Goal: Task Accomplishment & Management: Use online tool/utility

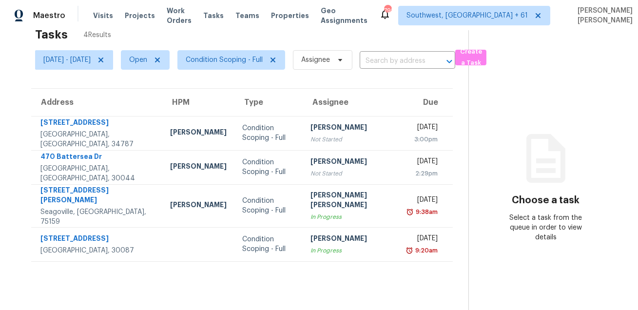
scroll to position [12, 0]
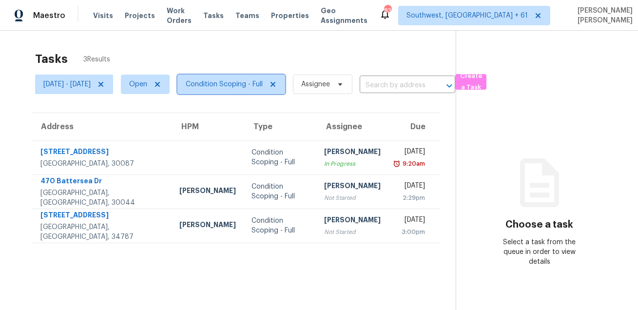
click at [243, 84] on span "Condition Scoping - Full" at bounding box center [224, 84] width 77 height 10
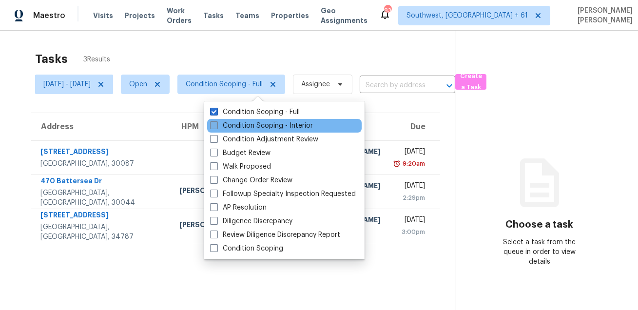
click at [224, 125] on label "Condition Scoping - Interior" at bounding box center [261, 126] width 103 height 10
click at [216, 125] on input "Condition Scoping - Interior" at bounding box center [213, 124] width 6 height 6
checkbox input "true"
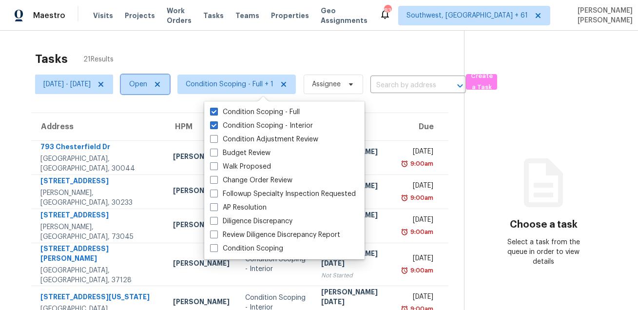
click at [170, 93] on span "Open" at bounding box center [145, 84] width 49 height 19
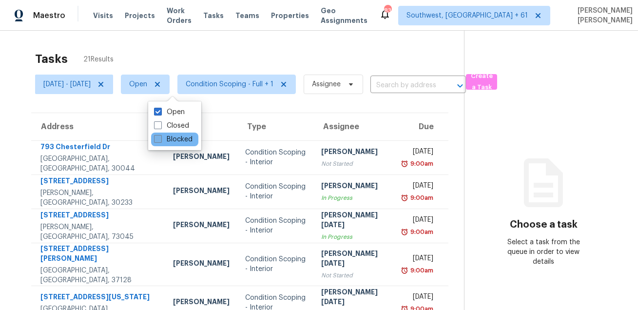
click at [170, 141] on label "Blocked" at bounding box center [173, 139] width 38 height 10
click at [160, 141] on input "Blocked" at bounding box center [157, 137] width 6 height 6
checkbox input "true"
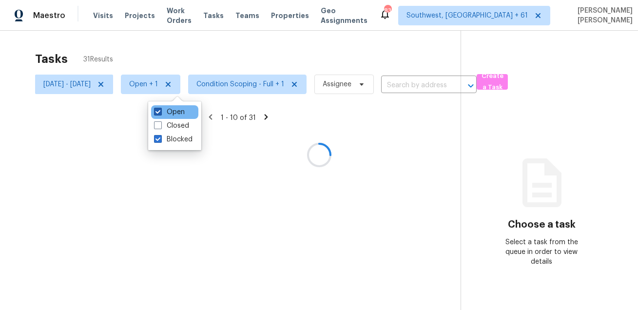
click at [163, 114] on label "Open" at bounding box center [169, 112] width 31 height 10
click at [160, 114] on input "Open" at bounding box center [157, 110] width 6 height 6
checkbox input "false"
click at [208, 53] on div at bounding box center [319, 155] width 638 height 310
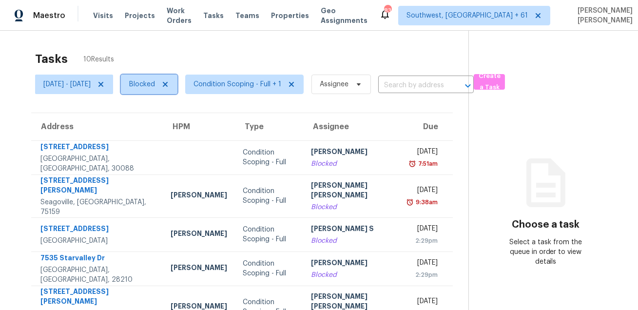
click at [154, 80] on span "Blocked" at bounding box center [149, 84] width 57 height 19
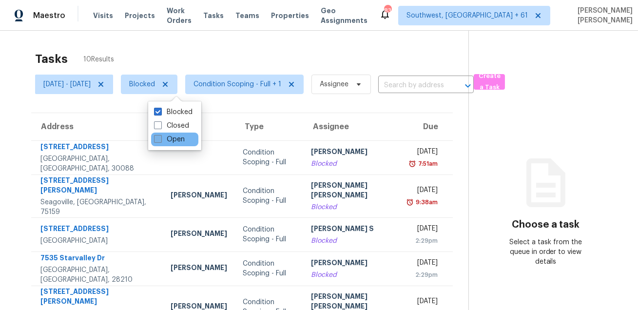
click at [159, 139] on span at bounding box center [158, 139] width 8 height 8
click at [159, 139] on input "Open" at bounding box center [157, 137] width 6 height 6
checkbox input "true"
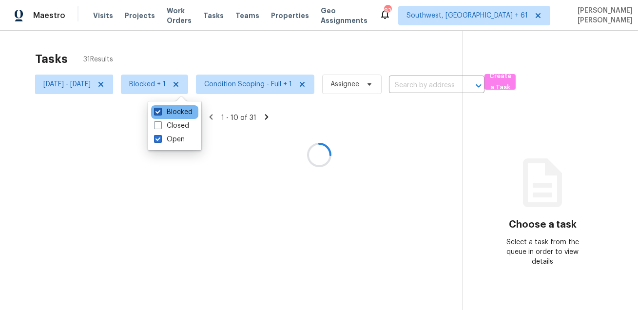
click at [166, 112] on label "Blocked" at bounding box center [173, 112] width 38 height 10
click at [160, 112] on input "Blocked" at bounding box center [157, 110] width 6 height 6
checkbox input "false"
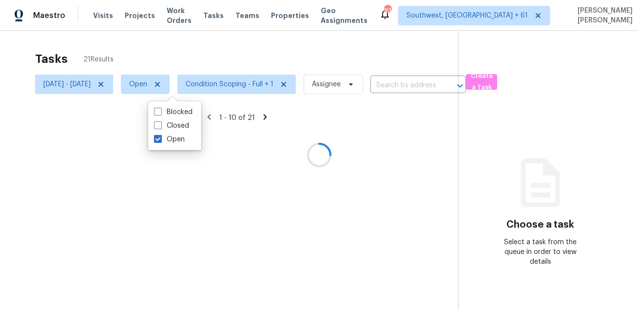
click at [215, 52] on div at bounding box center [319, 155] width 638 height 310
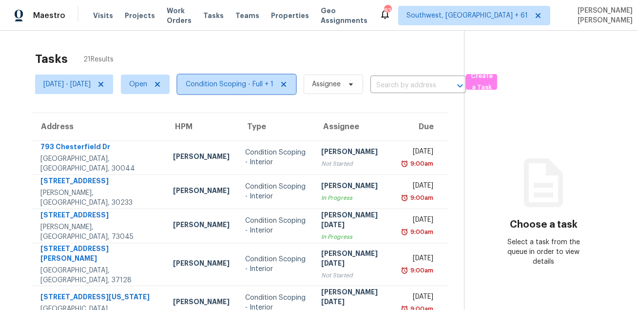
click at [226, 87] on span "Condition Scoping - Full + 1" at bounding box center [230, 84] width 88 height 10
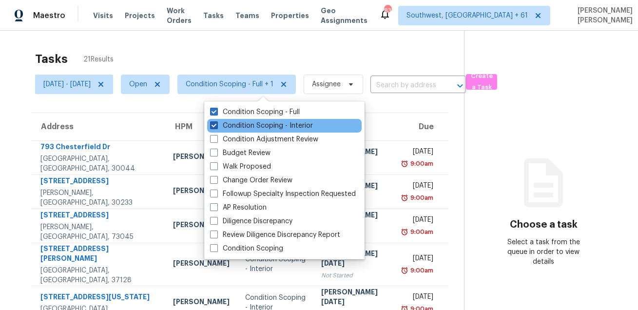
click at [235, 126] on label "Condition Scoping - Interior" at bounding box center [261, 126] width 103 height 10
click at [216, 126] on input "Condition Scoping - Interior" at bounding box center [213, 124] width 6 height 6
checkbox input "false"
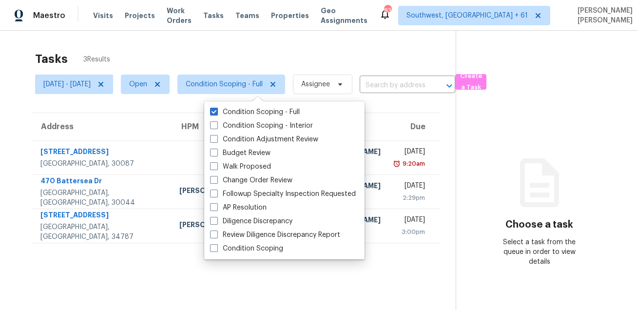
click at [253, 49] on div "Tasks 3 Results" at bounding box center [245, 58] width 420 height 25
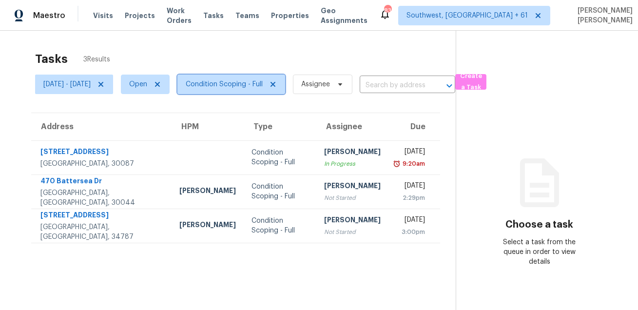
click at [238, 80] on span "Condition Scoping - Full" at bounding box center [224, 84] width 77 height 10
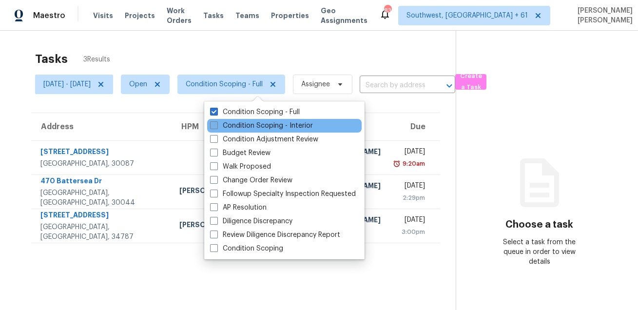
click at [228, 129] on label "Condition Scoping - Interior" at bounding box center [261, 126] width 103 height 10
click at [216, 127] on input "Condition Scoping - Interior" at bounding box center [213, 124] width 6 height 6
checkbox input "true"
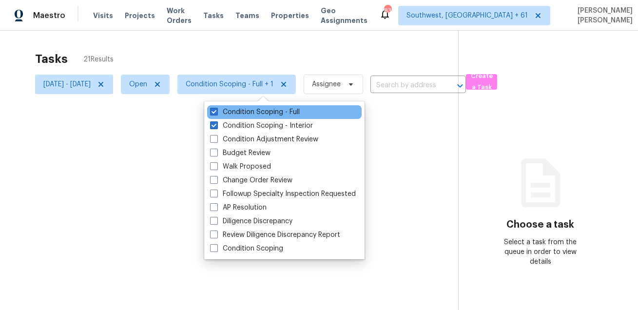
click at [236, 118] on div "Condition Scoping - Full" at bounding box center [284, 112] width 154 height 14
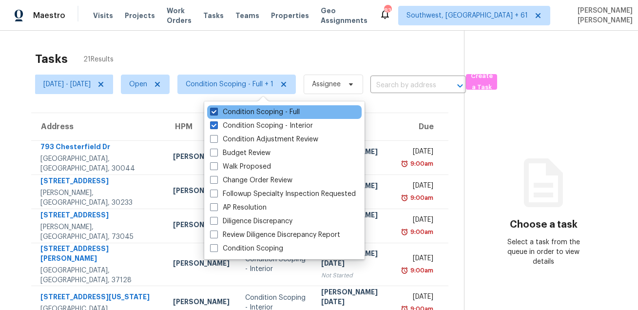
click at [243, 111] on label "Condition Scoping - Full" at bounding box center [255, 112] width 90 height 10
click at [216, 111] on input "Condition Scoping - Full" at bounding box center [213, 110] width 6 height 6
checkbox input "false"
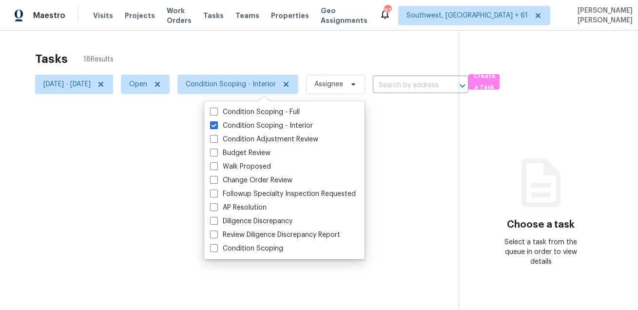
click at [267, 52] on div at bounding box center [319, 155] width 638 height 310
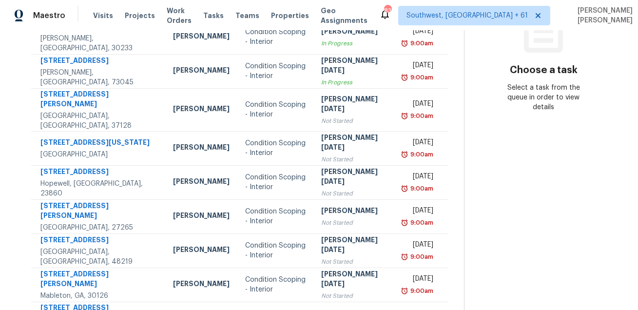
scroll to position [197, 0]
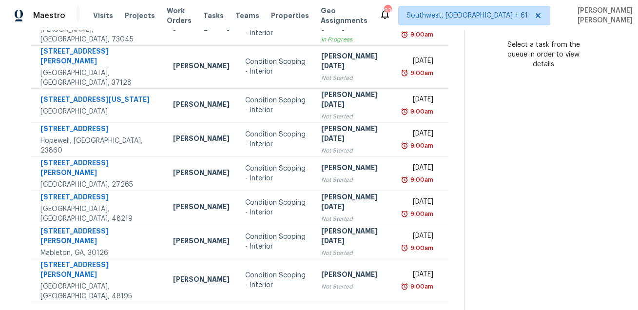
click at [266, 309] on icon at bounding box center [268, 314] width 9 height 9
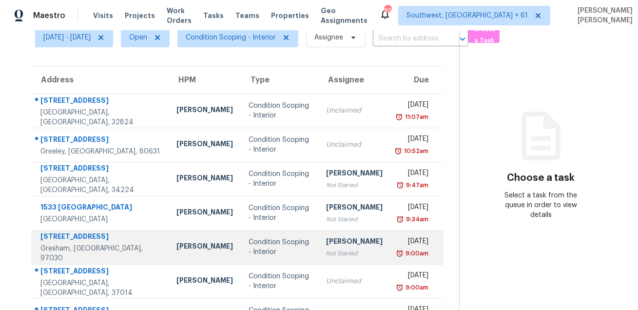
scroll to position [0, 0]
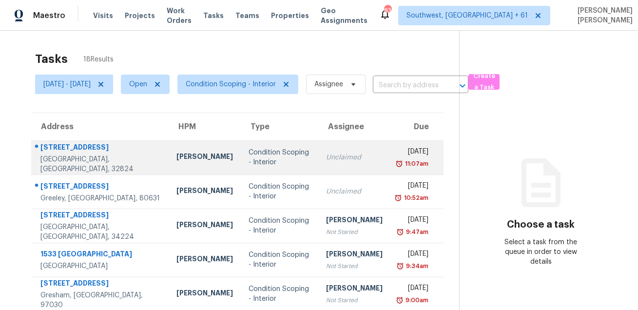
click at [62, 153] on div "11638 Ashridge Pl" at bounding box center [100, 148] width 120 height 12
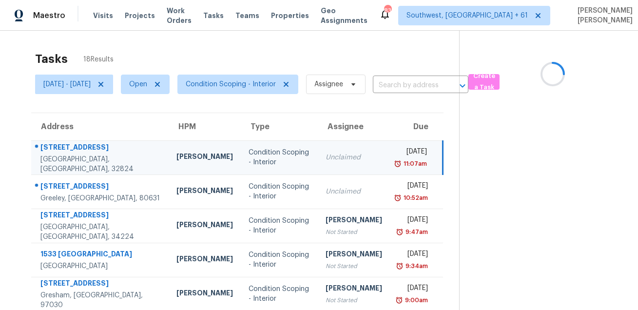
click at [62, 153] on div "11638 Ashridge Pl" at bounding box center [100, 148] width 120 height 12
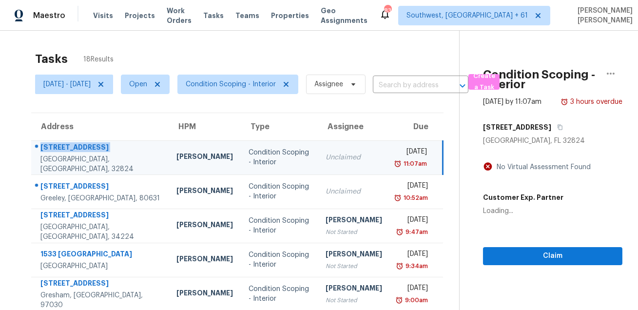
copy div "11638 Ashridge Pl"
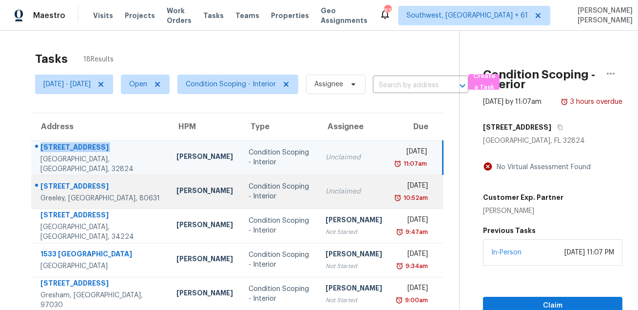
click at [78, 187] on div "[STREET_ADDRESS]" at bounding box center [100, 187] width 120 height 12
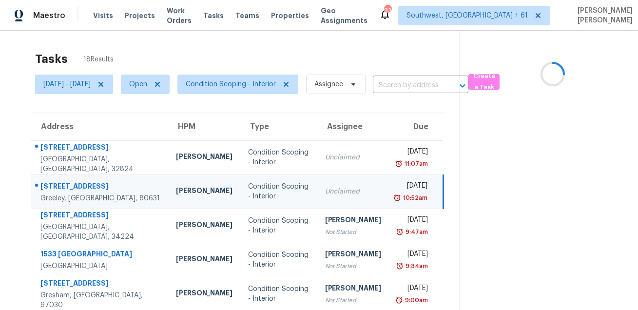
click at [78, 187] on div "[STREET_ADDRESS]" at bounding box center [100, 187] width 120 height 12
copy div "[STREET_ADDRESS]"
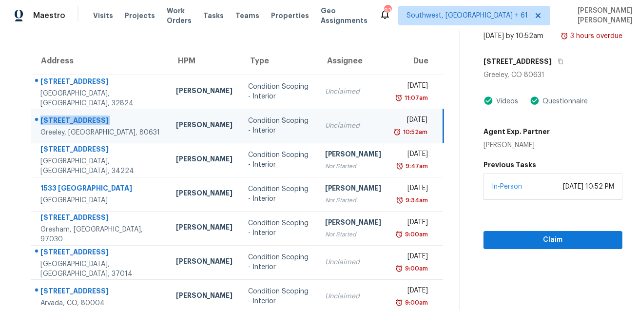
scroll to position [129, 0]
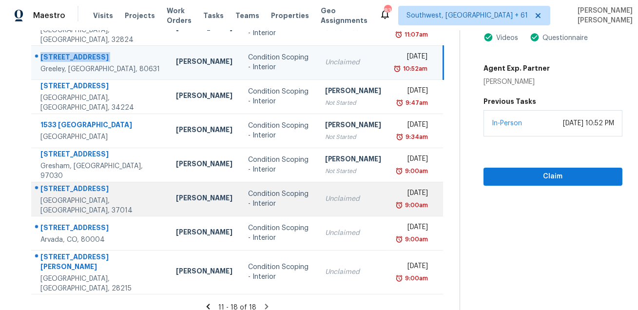
click at [45, 187] on td "7092 Almaville Rd Arrington, TN, 37014" at bounding box center [99, 199] width 137 height 34
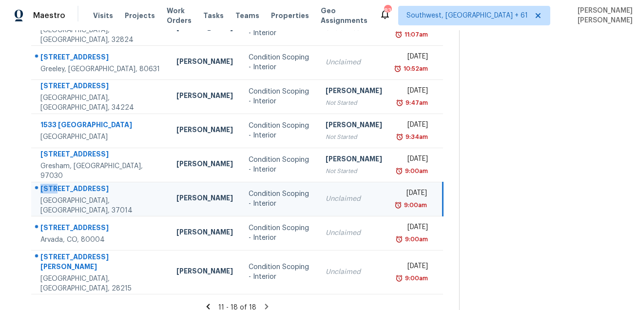
click at [45, 187] on td "7092 Almaville Rd Arrington, TN, 37014" at bounding box center [99, 199] width 137 height 34
copy div "7092 Almaville Rd"
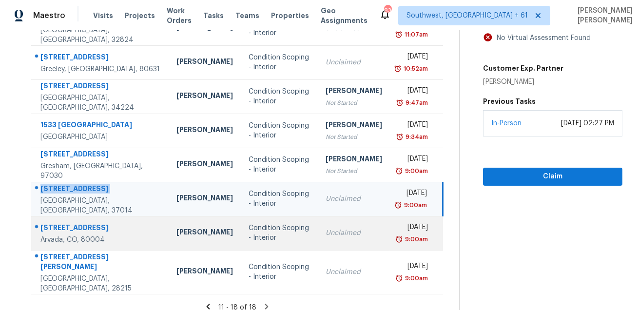
click at [76, 227] on div "6943 Oak Way" at bounding box center [100, 229] width 120 height 12
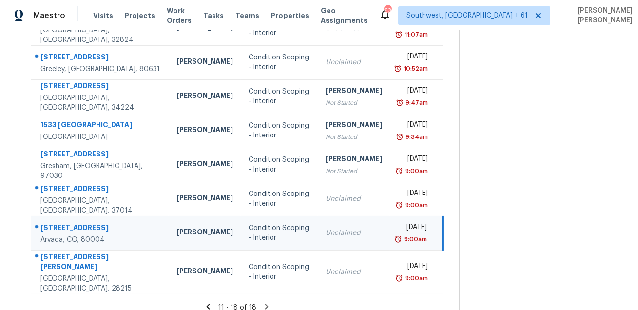
click at [76, 227] on div "6943 Oak Way" at bounding box center [100, 229] width 120 height 12
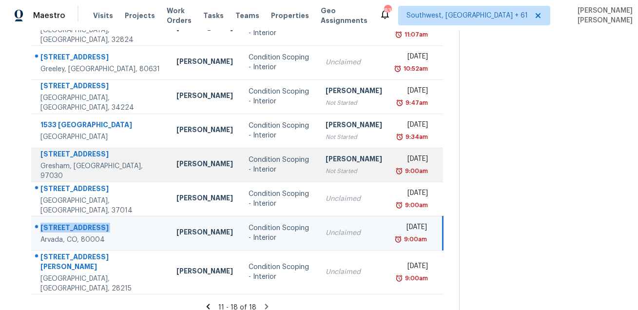
copy div "6943 Oak Way"
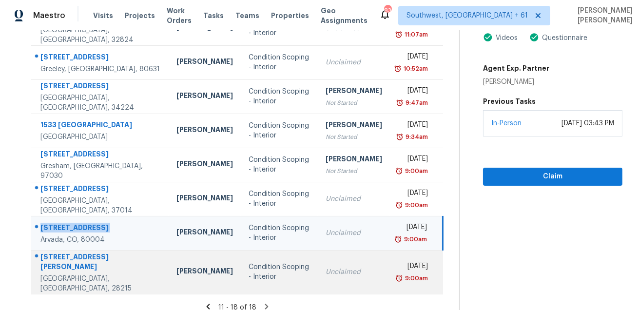
click at [89, 263] on div "11013 Dulin Creek Blvd" at bounding box center [100, 263] width 120 height 22
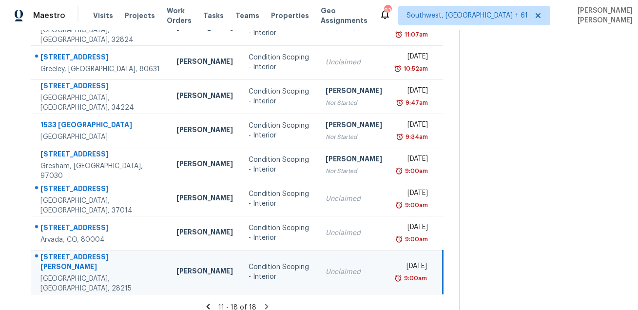
click at [89, 263] on div "11013 Dulin Creek Blvd" at bounding box center [100, 263] width 120 height 22
copy div "Creek"
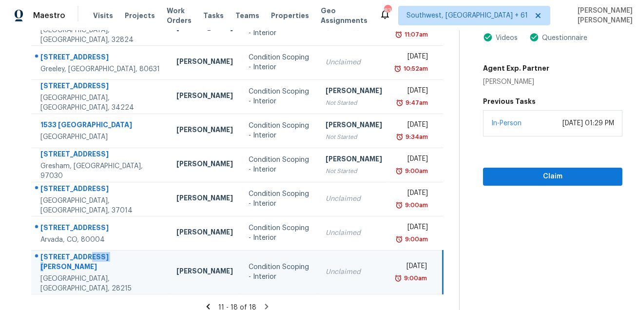
click at [90, 264] on div "11013 Dulin Creek Blvd" at bounding box center [100, 263] width 120 height 22
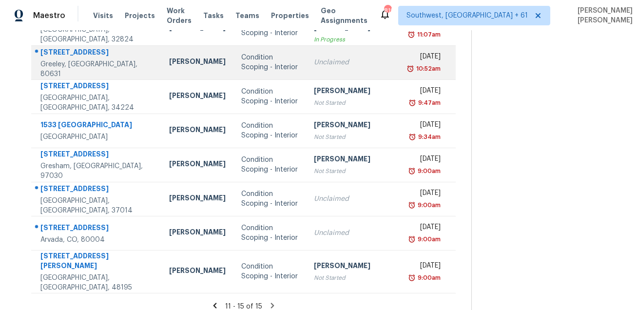
scroll to position [0, 0]
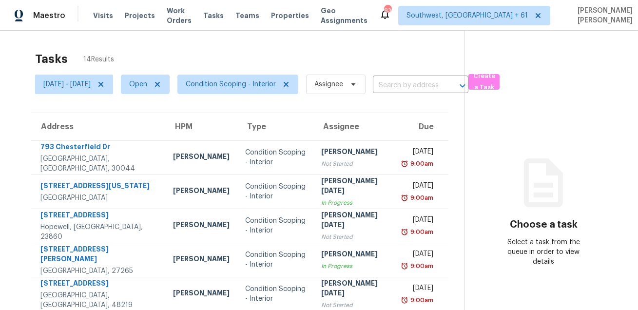
click at [291, 46] on div "Tasks 14 Results" at bounding box center [249, 58] width 429 height 25
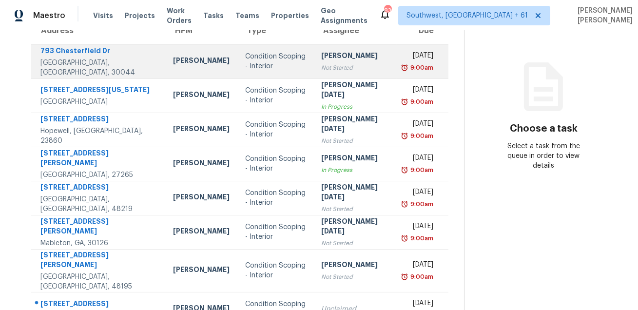
scroll to position [197, 0]
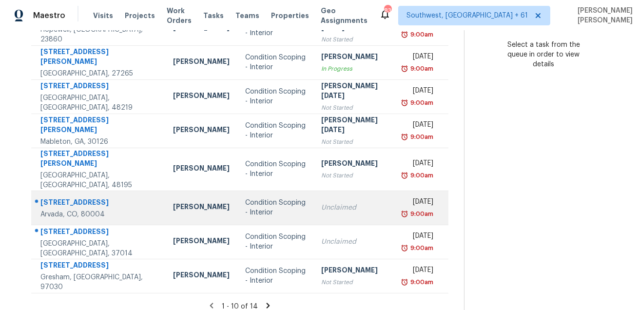
click at [70, 197] on div "6943 Oak Way" at bounding box center [98, 203] width 117 height 12
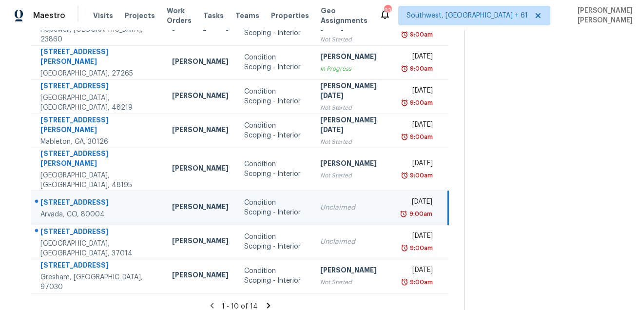
click at [70, 197] on div "6943 Oak Way" at bounding box center [98, 203] width 116 height 12
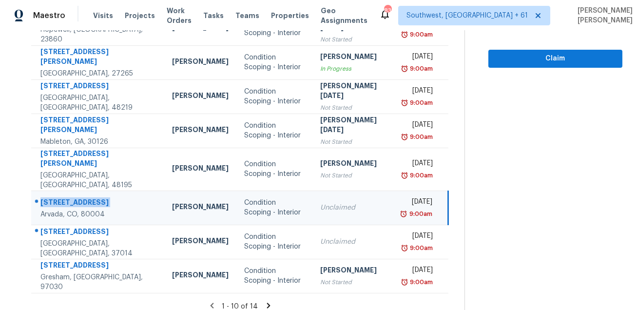
copy div "6943 Oak Way"
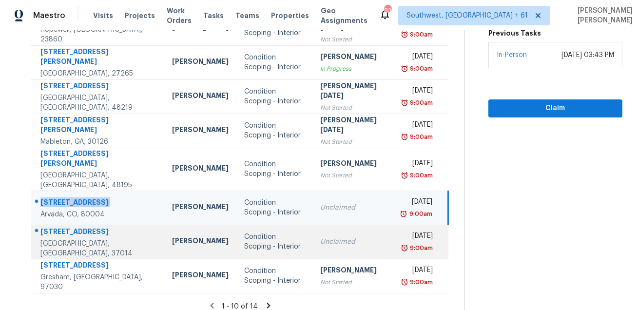
click at [74, 227] on div "7092 Almaville Rd" at bounding box center [98, 233] width 116 height 12
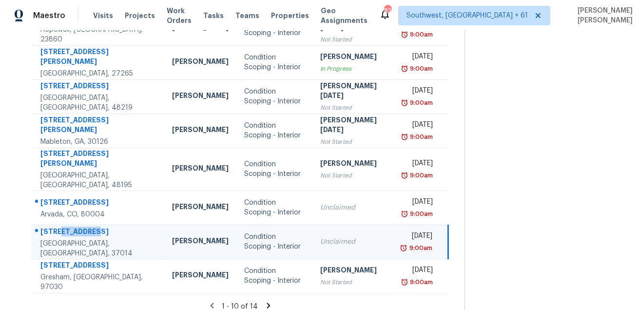
click at [74, 227] on div "7092 Almaville Rd" at bounding box center [98, 233] width 116 height 12
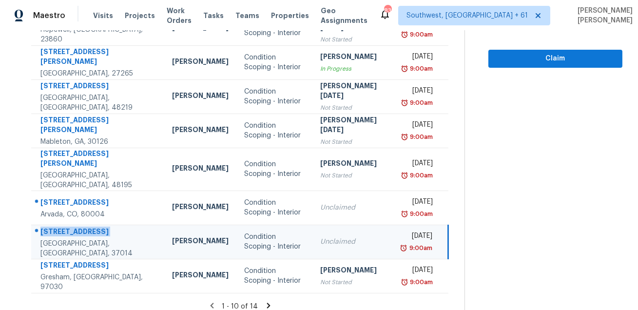
copy div "7092 Almaville Rd"
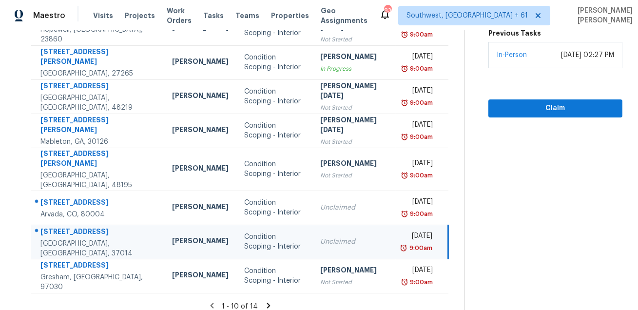
click at [267, 303] on icon at bounding box center [267, 305] width 3 height 5
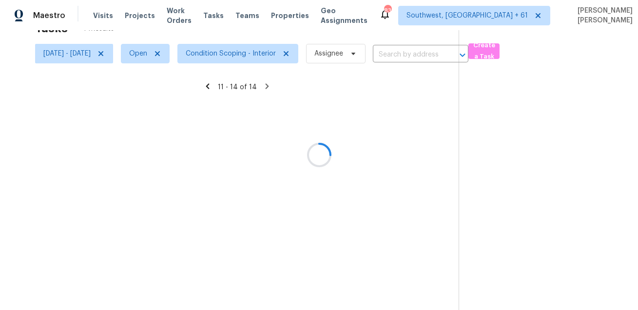
scroll to position [30, 0]
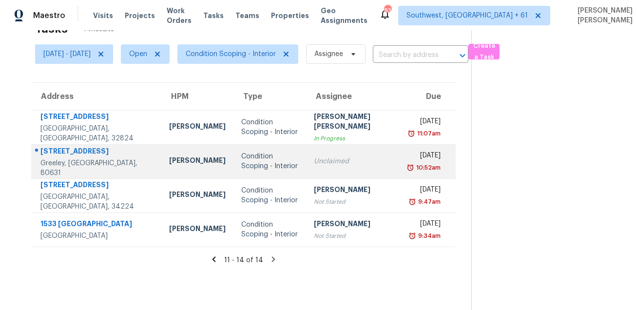
click at [84, 157] on div "3130 19th Avenue Ct" at bounding box center [96, 152] width 113 height 12
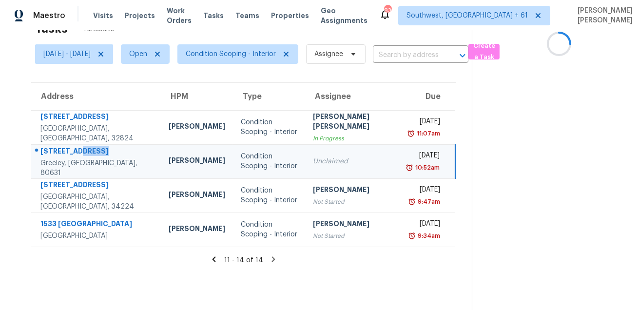
click at [84, 157] on div "3130 19th Avenue Ct" at bounding box center [96, 152] width 113 height 12
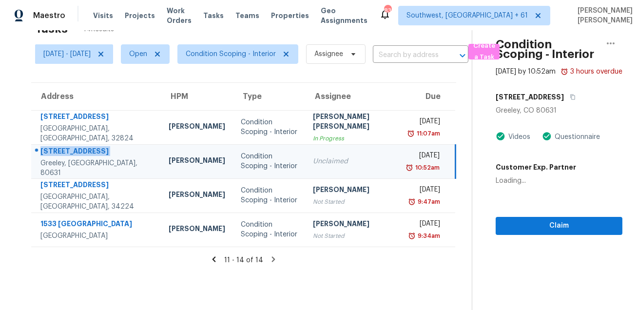
copy div "3130 19th Avenue Ct"
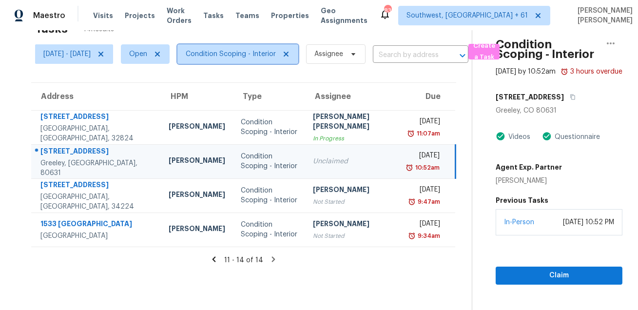
click at [238, 51] on span "Condition Scoping - Interior" at bounding box center [231, 54] width 90 height 10
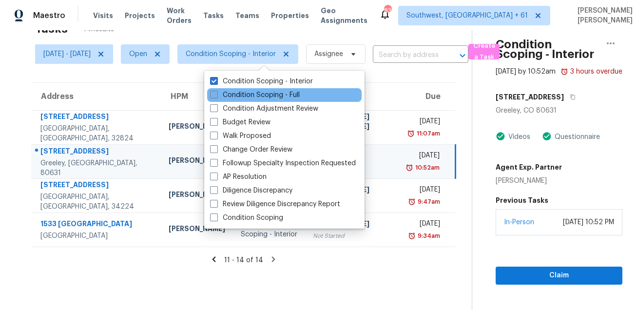
click at [237, 95] on label "Condition Scoping - Full" at bounding box center [255, 95] width 90 height 10
click at [216, 95] on input "Condition Scoping - Full" at bounding box center [213, 93] width 6 height 6
checkbox input "true"
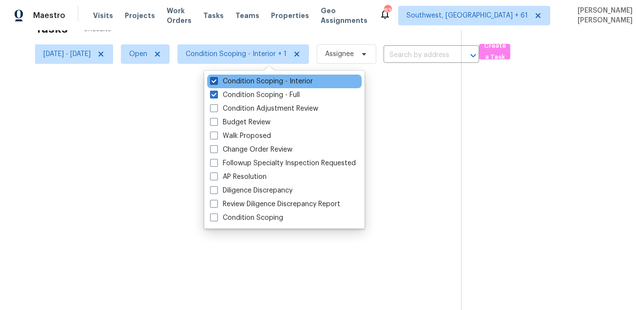
click at [247, 80] on label "Condition Scoping - Interior" at bounding box center [261, 81] width 103 height 10
click at [216, 80] on input "Condition Scoping - Interior" at bounding box center [213, 79] width 6 height 6
checkbox input "false"
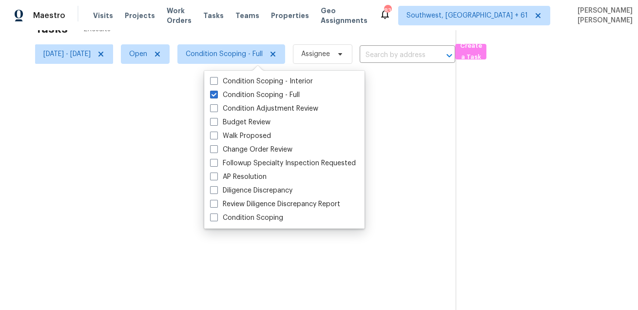
click at [427, 113] on div at bounding box center [319, 155] width 638 height 310
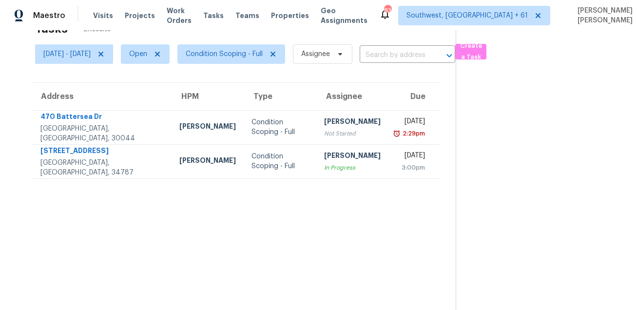
click at [358, 242] on section "Tasks 2 Results Fri, Aug 29 - Fri, Aug 29 Open Condition Scoping - Full Assigne…" at bounding box center [236, 163] width 440 height 294
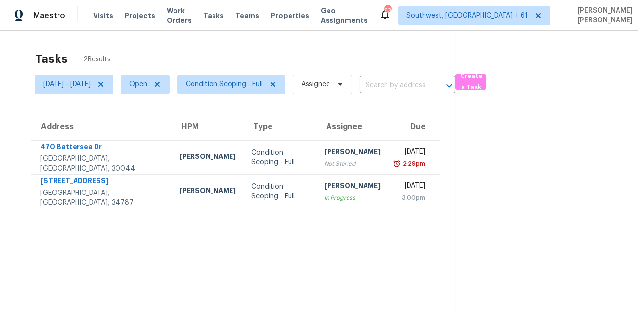
click at [307, 59] on div "Tasks 2 Results" at bounding box center [245, 58] width 420 height 25
click at [291, 258] on section "Tasks 2 Results Fri, Aug 29 - Fri, Aug 29 Open Condition Scoping - Full Assigne…" at bounding box center [236, 193] width 440 height 294
click at [254, 81] on span "Condition Scoping - Full" at bounding box center [224, 84] width 77 height 10
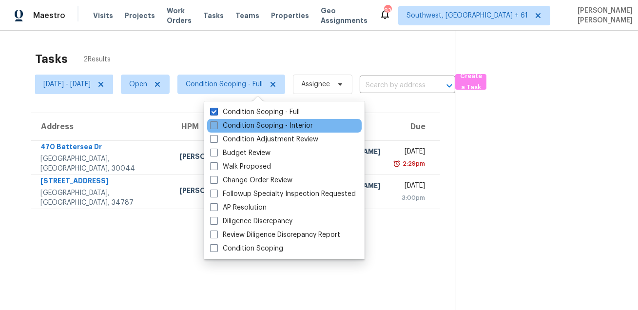
click at [247, 125] on label "Condition Scoping - Interior" at bounding box center [261, 126] width 103 height 10
click at [216, 125] on input "Condition Scoping - Interior" at bounding box center [213, 124] width 6 height 6
checkbox input "true"
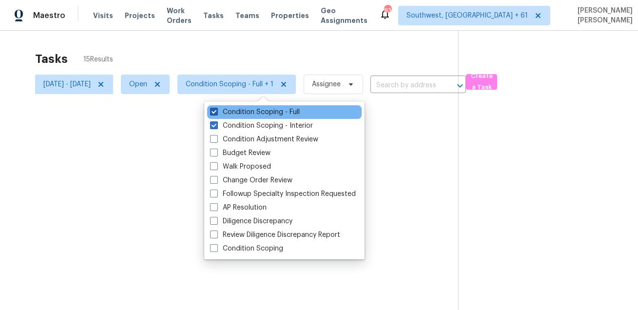
click at [248, 115] on label "Condition Scoping - Full" at bounding box center [255, 112] width 90 height 10
click at [216, 114] on input "Condition Scoping - Full" at bounding box center [213, 110] width 6 height 6
checkbox input "false"
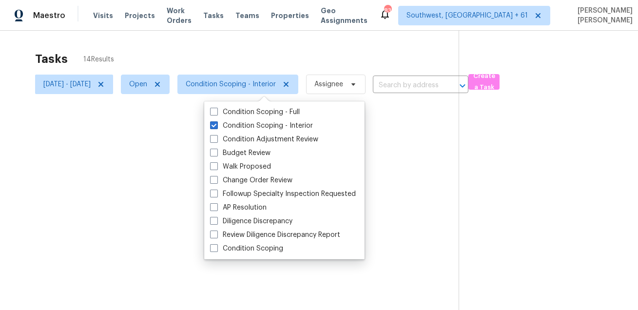
click at [272, 47] on div at bounding box center [319, 155] width 638 height 310
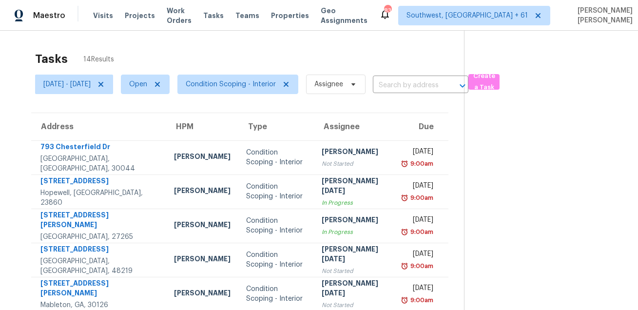
scroll to position [197, 0]
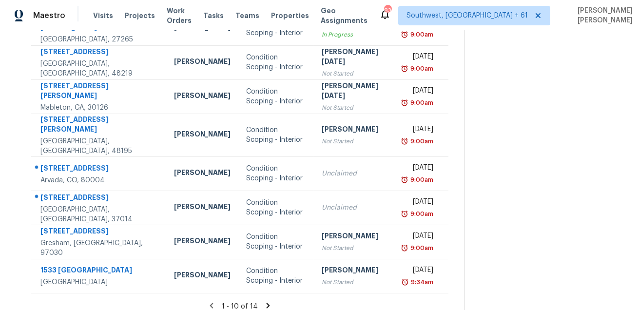
click at [266, 301] on icon at bounding box center [268, 305] width 9 height 9
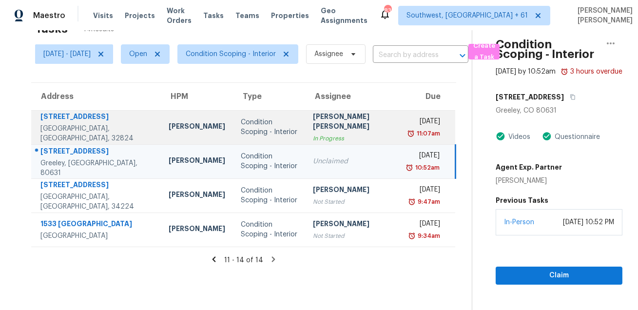
scroll to position [0, 0]
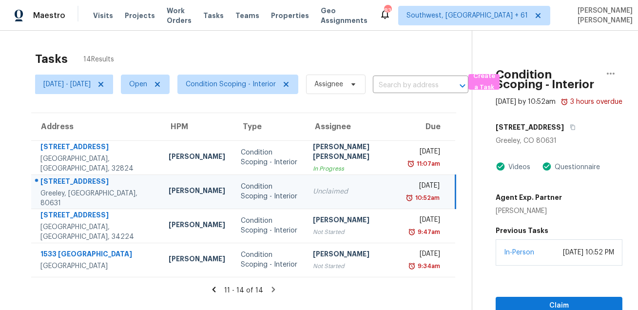
click at [404, 43] on div "Tasks 14 Results Fri, Aug 29 - Fri, Aug 29 Open Condition Scoping - Interior As…" at bounding box center [319, 186] width 638 height 310
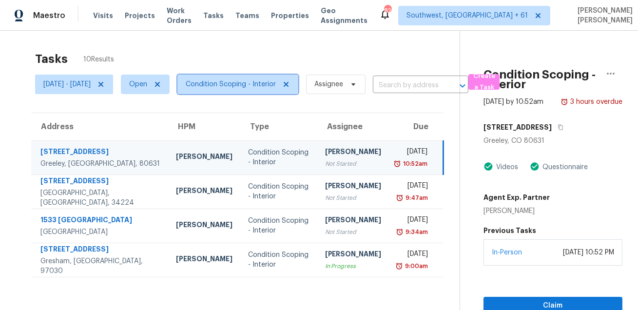
click at [270, 79] on span "Condition Scoping - Interior" at bounding box center [231, 84] width 90 height 10
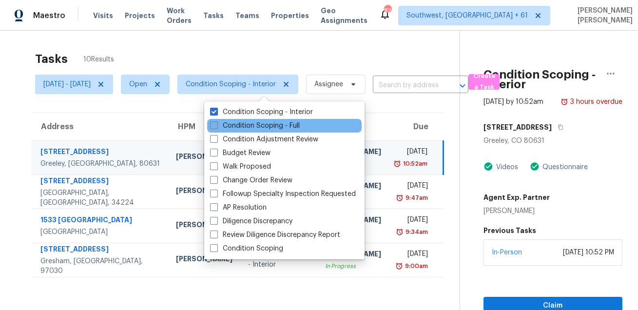
click at [267, 130] on label "Condition Scoping - Full" at bounding box center [255, 126] width 90 height 10
click at [216, 127] on input "Condition Scoping - Full" at bounding box center [213, 124] width 6 height 6
checkbox input "true"
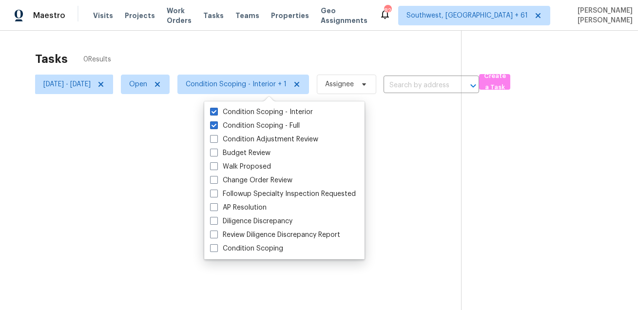
click at [269, 45] on div at bounding box center [319, 155] width 638 height 310
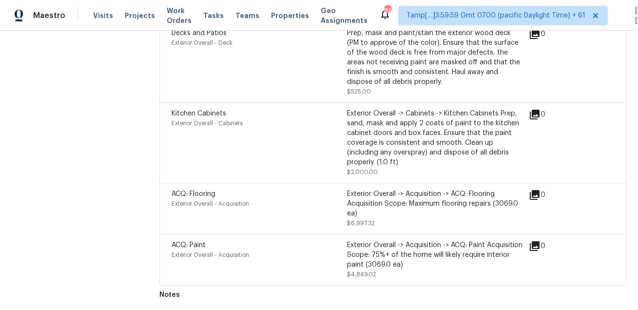
scroll to position [120, 0]
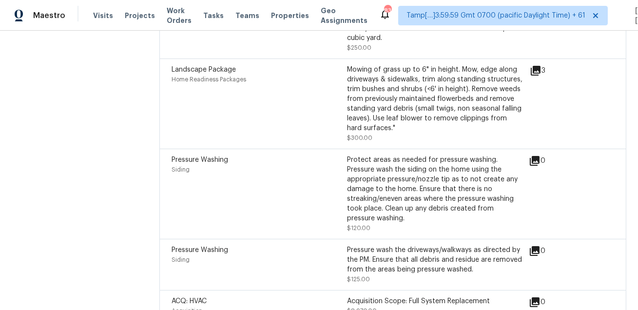
scroll to position [916, 0]
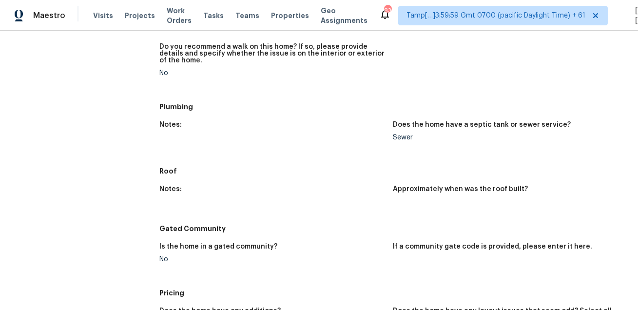
click at [218, 190] on div "Notes:" at bounding box center [272, 192] width 226 height 13
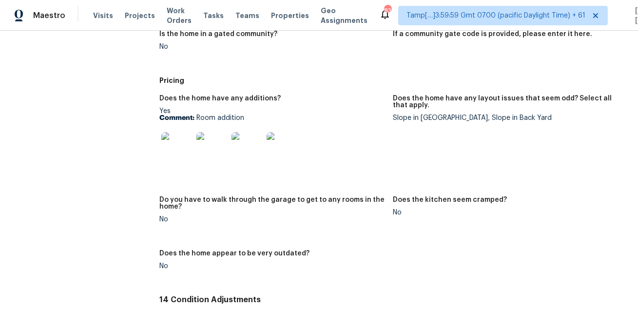
scroll to position [1134, 0]
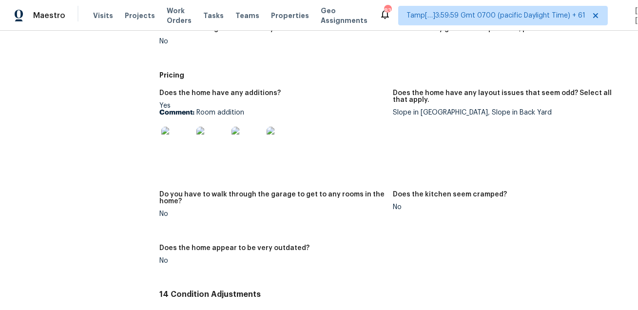
click at [397, 136] on figure "Does the home have any layout issues that seem odd? Select all that apply. Slop…" at bounding box center [509, 135] width 233 height 90
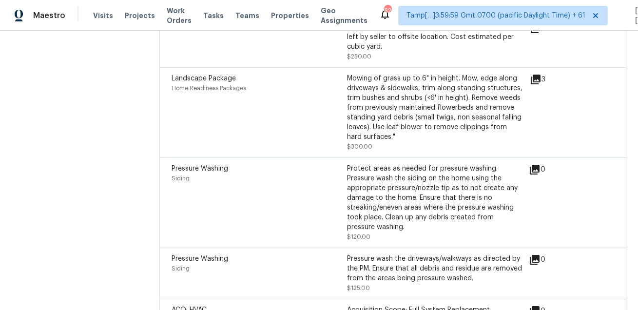
scroll to position [1914, 0]
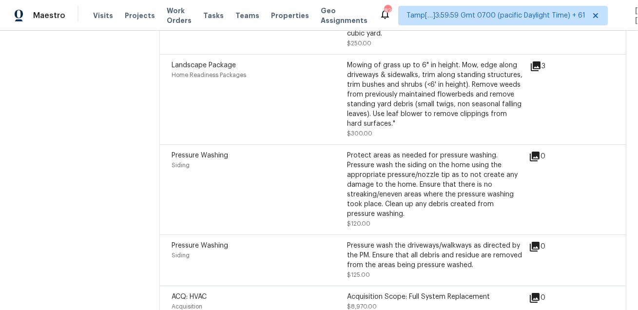
click at [383, 114] on div "Mowing of grass up to 6" in height. Mow, edge along driveways & sidewalks, trim…" at bounding box center [434, 94] width 175 height 68
click at [377, 140] on div "Landscape Package Home Readiness Packages Mowing of grass up to 6" in height. M…" at bounding box center [392, 99] width 467 height 90
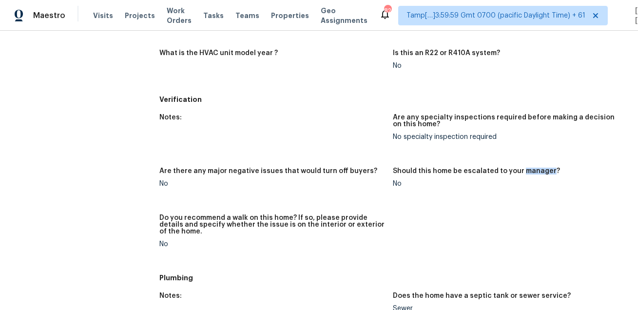
click at [323, 120] on div "Notes:" at bounding box center [272, 120] width 226 height 13
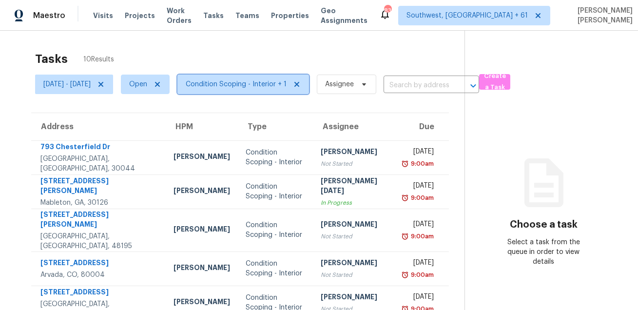
click at [252, 94] on span "Condition Scoping - Interior + 1" at bounding box center [243, 84] width 132 height 19
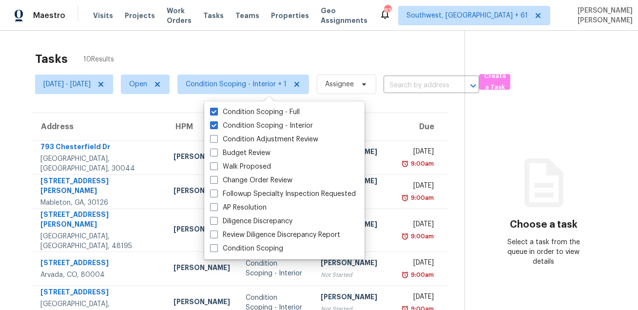
click at [276, 58] on div "Tasks 10 Results" at bounding box center [249, 58] width 429 height 25
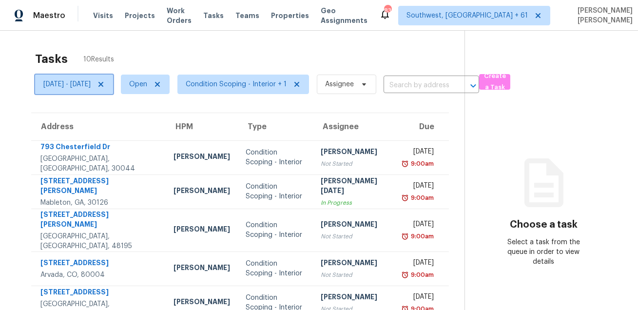
click at [80, 87] on span "Fri, Aug 29 - Fri, Aug 29" at bounding box center [66, 84] width 47 height 10
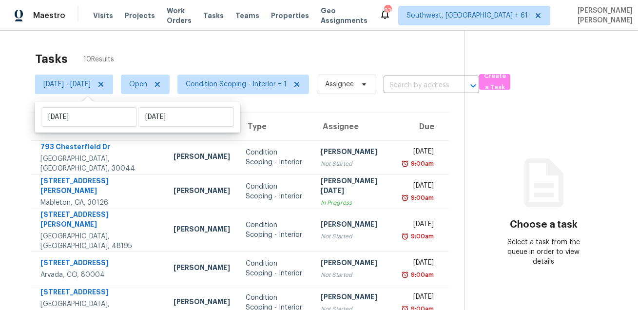
click at [355, 59] on div "Tasks 10 Results" at bounding box center [249, 58] width 429 height 25
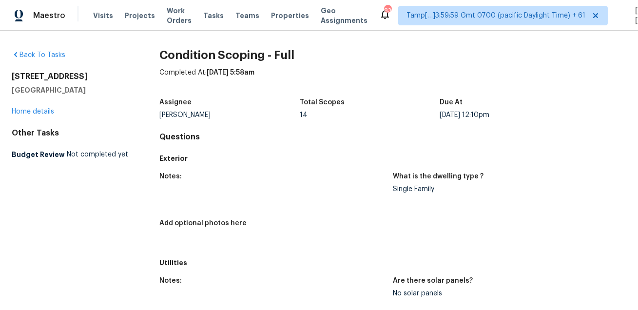
click at [337, 232] on figure "Add optional photos here" at bounding box center [275, 234] width 233 height 28
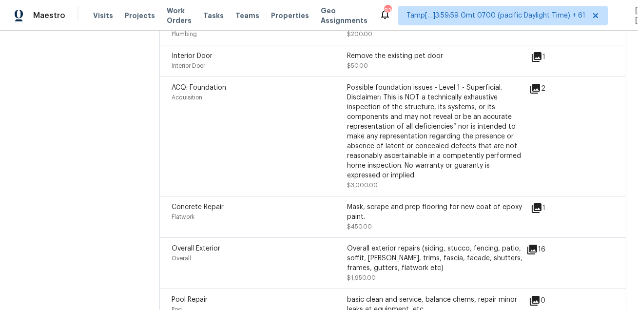
scroll to position [1583, 0]
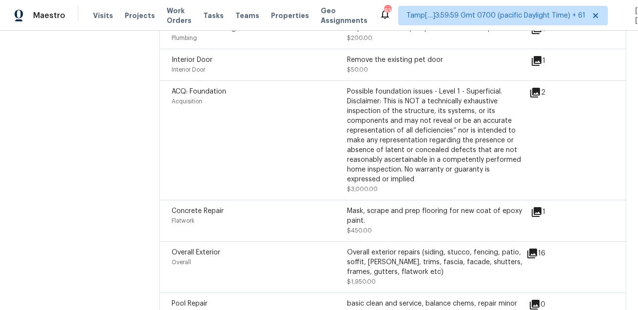
click at [536, 215] on icon at bounding box center [537, 212] width 10 height 10
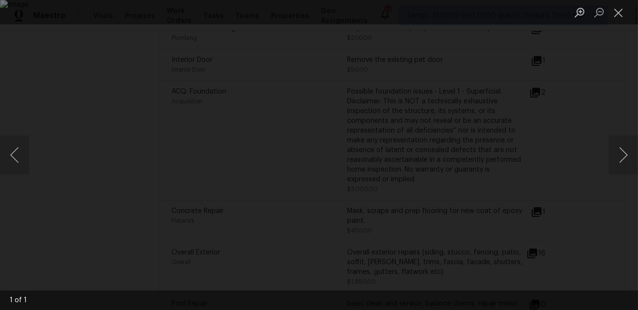
click at [559, 201] on div "Lightbox" at bounding box center [319, 155] width 638 height 310
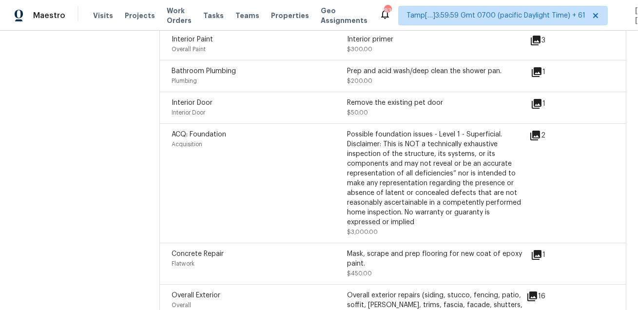
scroll to position [1516, 0]
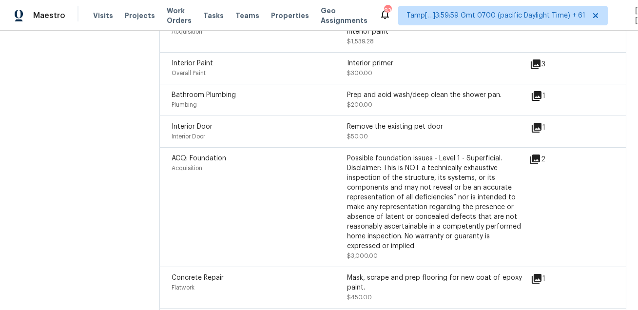
click at [541, 157] on icon at bounding box center [535, 159] width 12 height 12
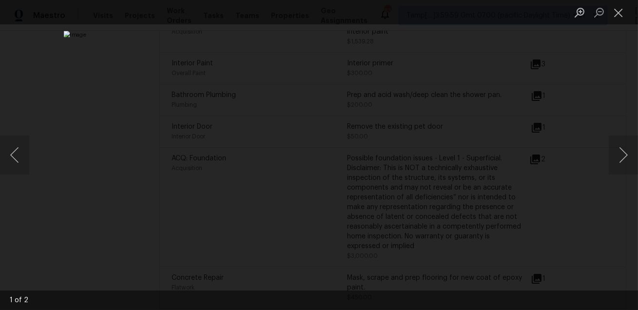
click at [564, 183] on div "Lightbox" at bounding box center [319, 155] width 638 height 310
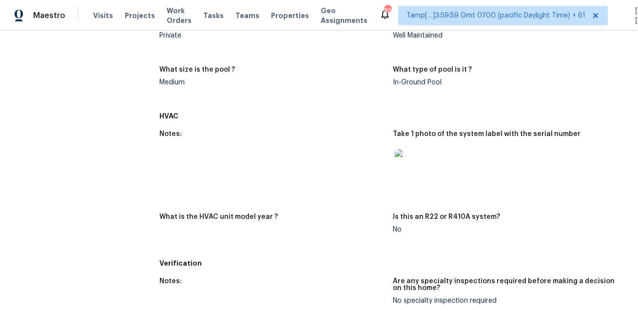
scroll to position [0, 0]
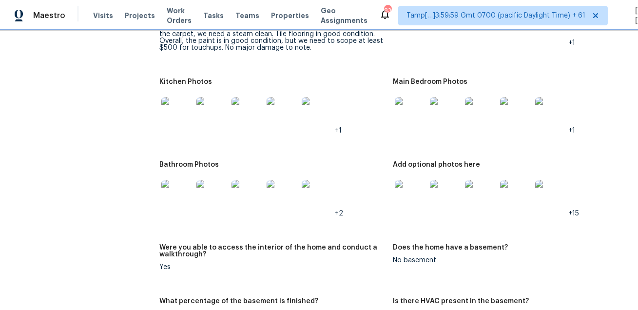
scroll to position [1396, 0]
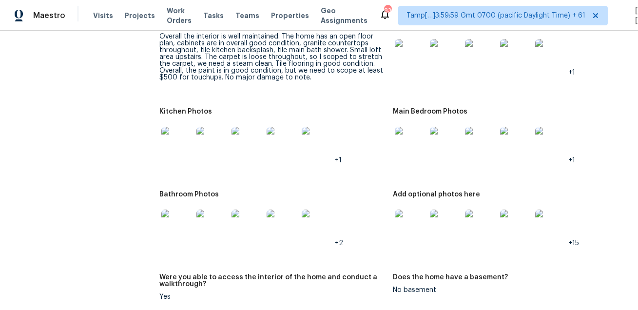
click at [411, 63] on img at bounding box center [410, 54] width 31 height 31
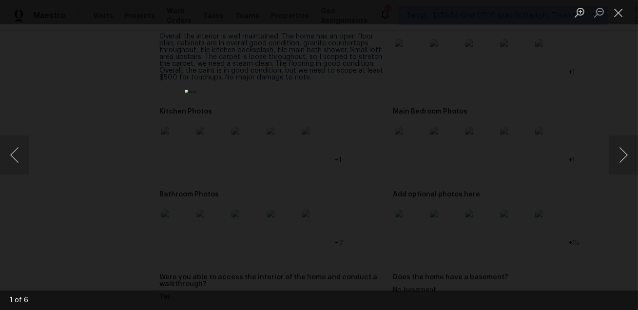
click at [487, 83] on div "Lightbox" at bounding box center [319, 155] width 638 height 310
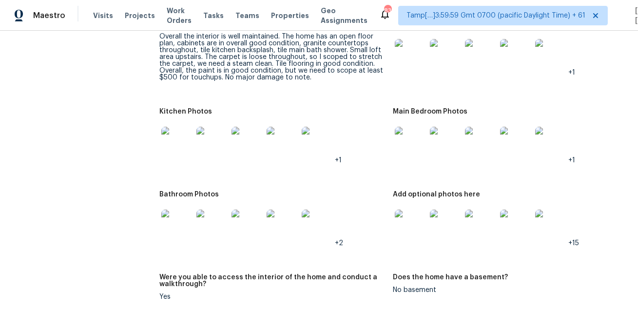
click at [178, 142] on img at bounding box center [176, 142] width 31 height 31
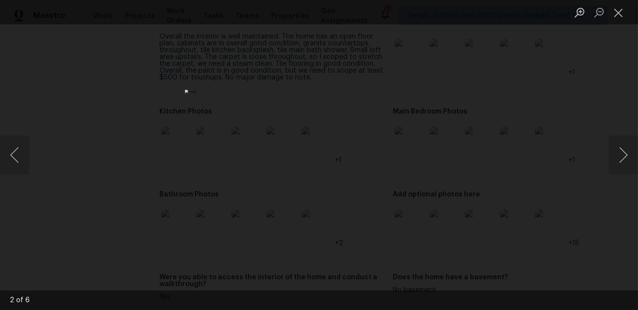
click at [538, 186] on div "Lightbox" at bounding box center [319, 155] width 638 height 310
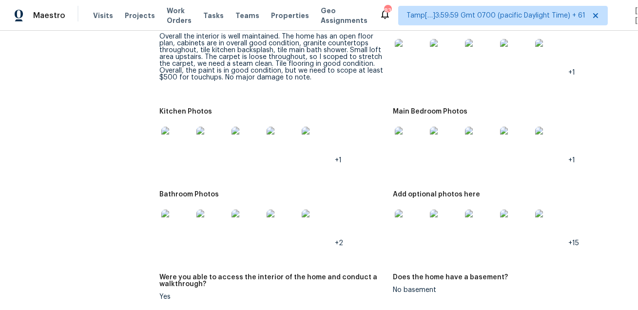
click at [400, 132] on img at bounding box center [410, 142] width 31 height 31
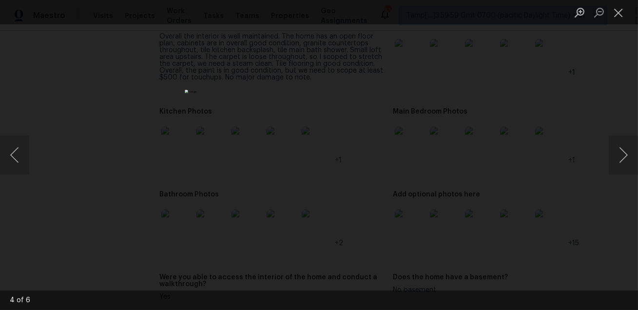
click at [472, 156] on div "Lightbox" at bounding box center [319, 155] width 638 height 310
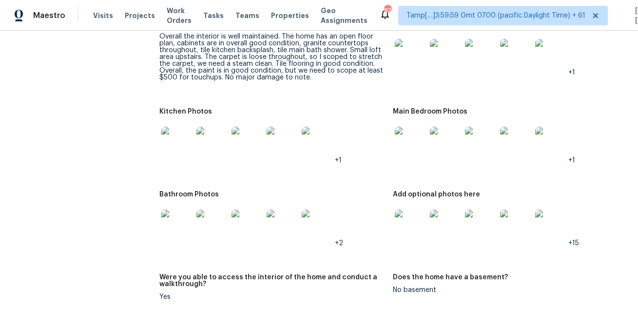
click at [172, 221] on img at bounding box center [176, 224] width 31 height 31
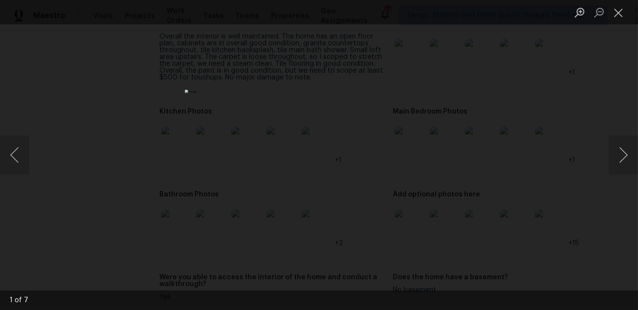
click at [484, 228] on div "Lightbox" at bounding box center [319, 155] width 638 height 310
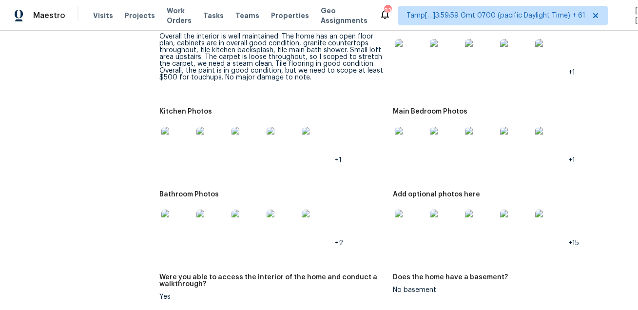
click at [414, 229] on img at bounding box center [410, 224] width 31 height 31
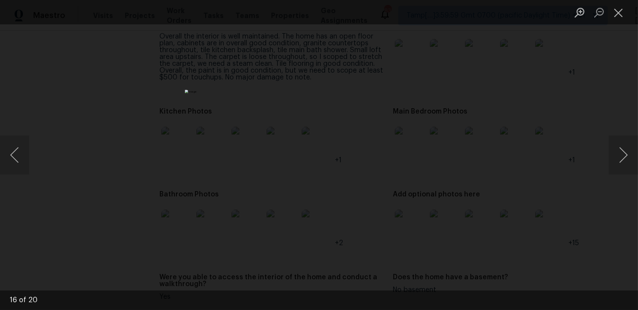
click at [505, 218] on div "Lightbox" at bounding box center [319, 155] width 638 height 310
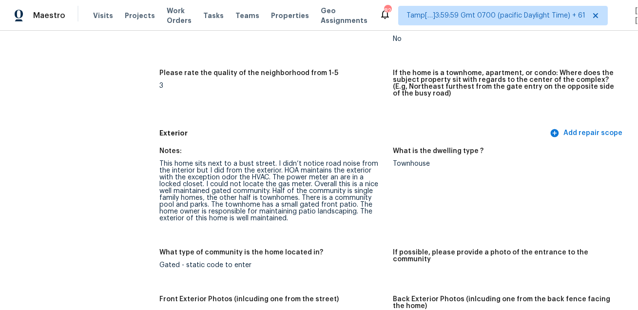
scroll to position [1231, 0]
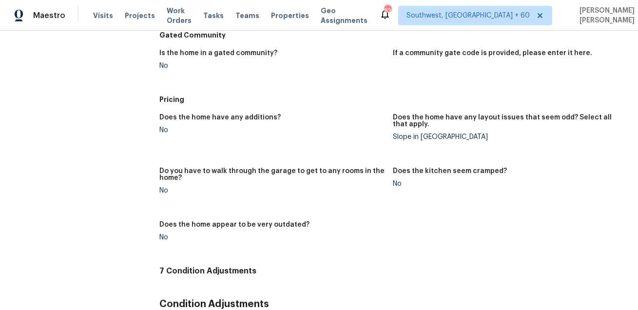
scroll to position [1094, 0]
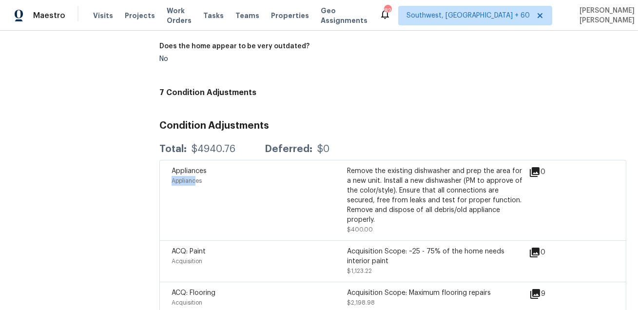
click at [368, 23] on div "Visits Projects Work Orders Tasks Teams Properties Geo Assignments" at bounding box center [236, 15] width 286 height 19
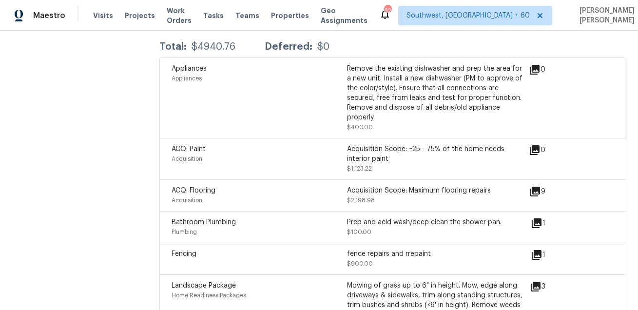
scroll to position [1193, 0]
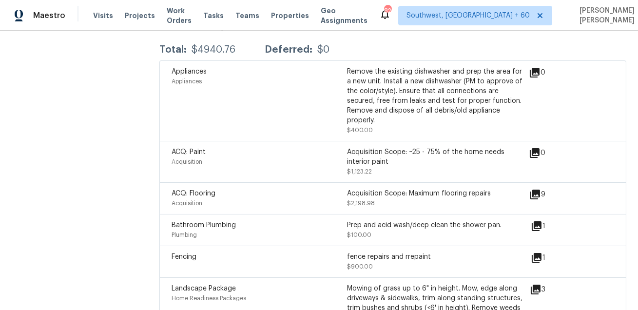
click at [397, 99] on div "Remove the existing dishwasher and prep the area for a new unit. Install a new …" at bounding box center [434, 96] width 175 height 58
click at [330, 189] on div "ACQ: Flooring" at bounding box center [258, 194] width 175 height 10
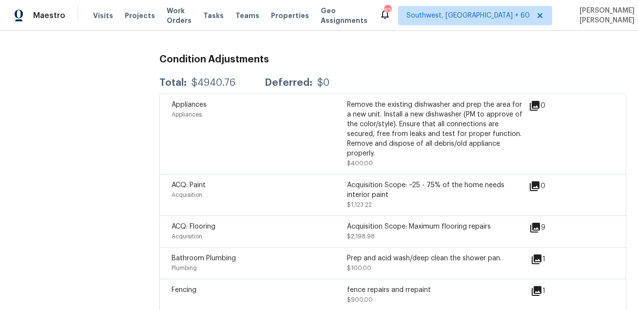
scroll to position [1155, 0]
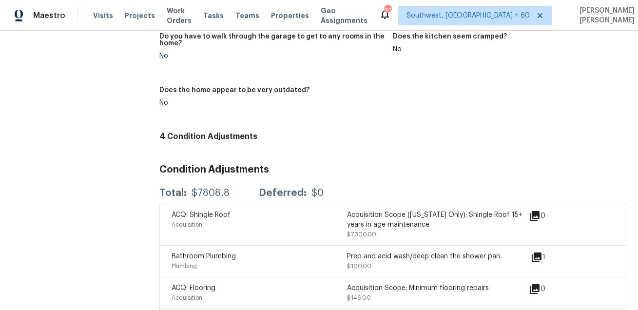
scroll to position [1210, 0]
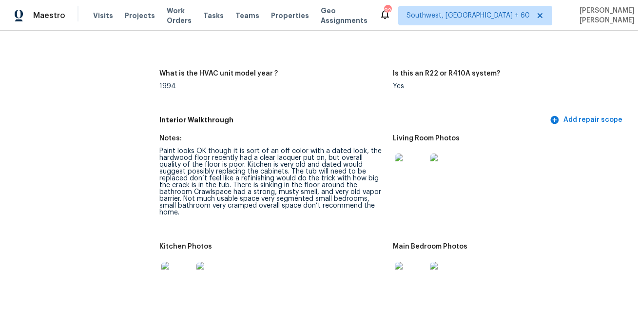
scroll to position [1399, 0]
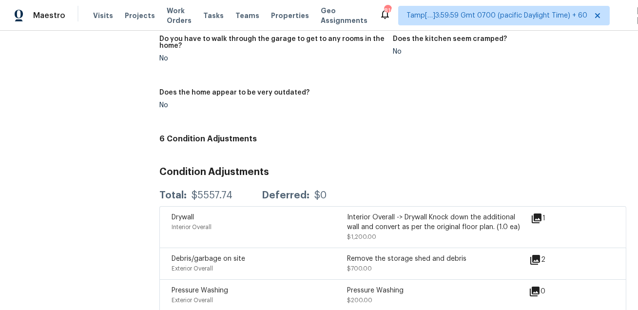
scroll to position [1293, 0]
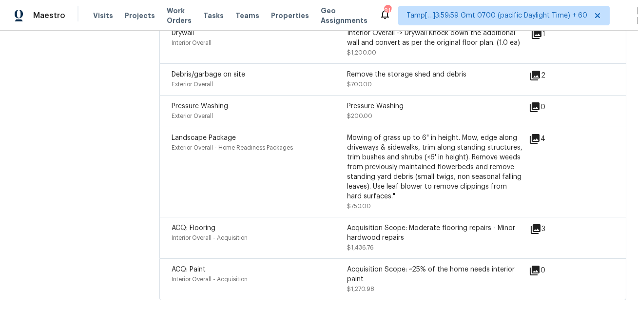
click at [351, 162] on div "Mowing of grass up to 6" in height. Mow, edge along driveways & sidewalks, trim…" at bounding box center [434, 167] width 175 height 68
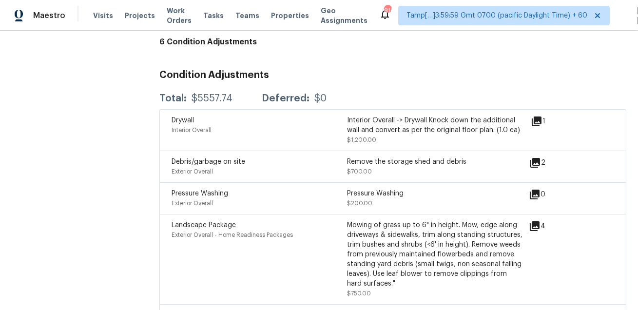
scroll to position [1201, 0]
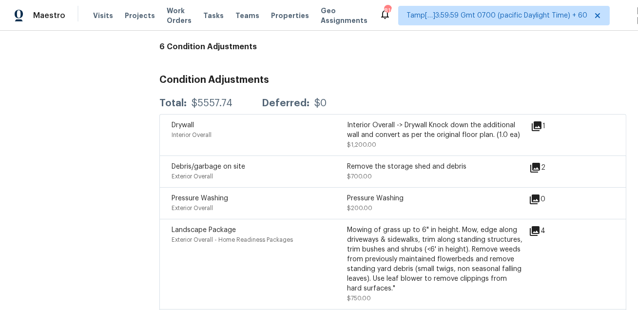
click at [535, 125] on icon at bounding box center [537, 126] width 10 height 10
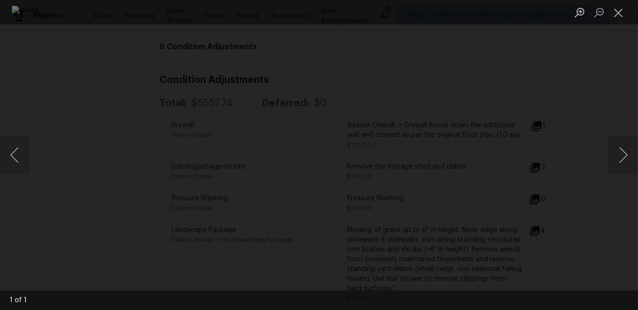
click at [607, 210] on div "Lightbox" at bounding box center [319, 155] width 638 height 310
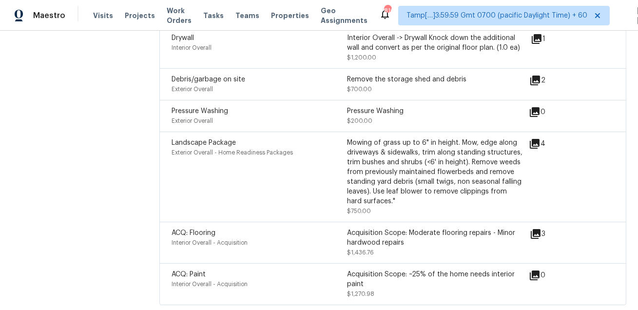
scroll to position [1293, 0]
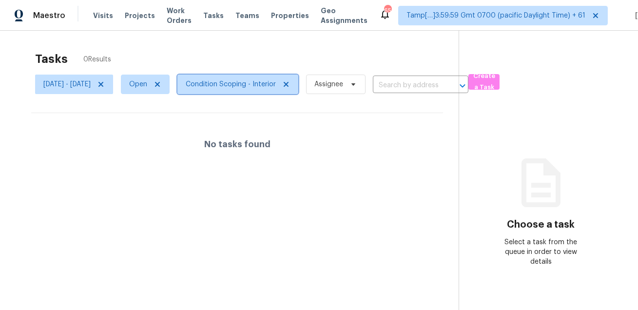
click at [230, 85] on span "Condition Scoping - Interior" at bounding box center [231, 84] width 90 height 10
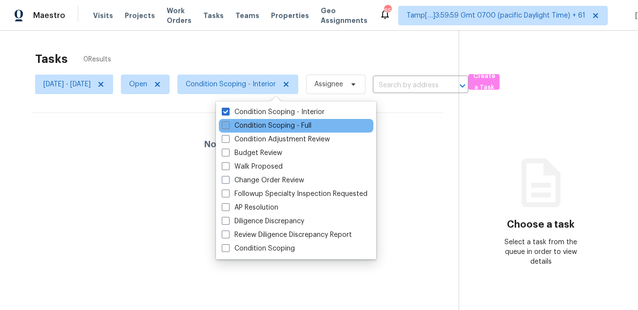
click at [231, 124] on label "Condition Scoping - Full" at bounding box center [267, 126] width 90 height 10
click at [228, 124] on input "Condition Scoping - Full" at bounding box center [225, 124] width 6 height 6
checkbox input "true"
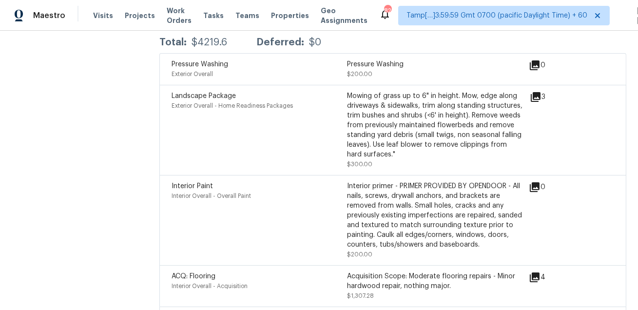
scroll to position [1300, 0]
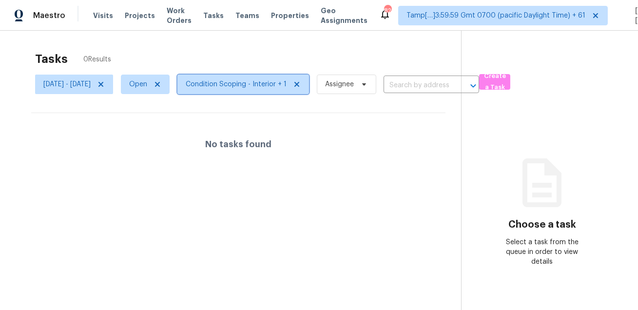
click at [239, 93] on span "Condition Scoping - Interior + 1" at bounding box center [243, 84] width 132 height 19
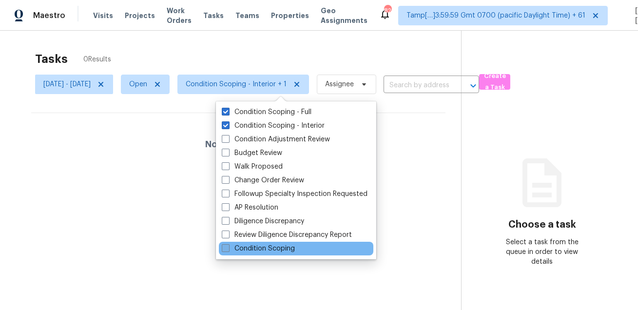
click at [246, 252] on label "Condition Scoping" at bounding box center [258, 249] width 73 height 10
click at [228, 250] on input "Condition Scoping" at bounding box center [225, 247] width 6 height 6
checkbox input "true"
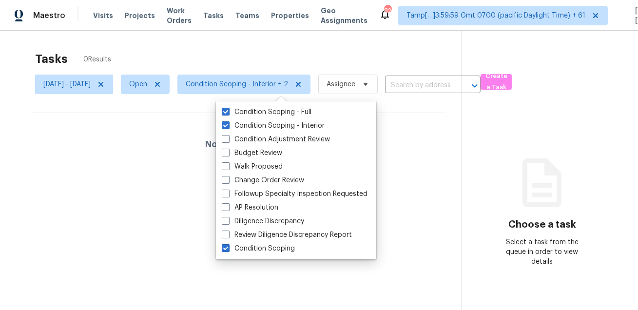
click at [252, 38] on div "Tasks 0 Results Mon, Aug 25 - Mon, Aug 25 Open Condition Scoping - Interior + 2…" at bounding box center [319, 186] width 638 height 310
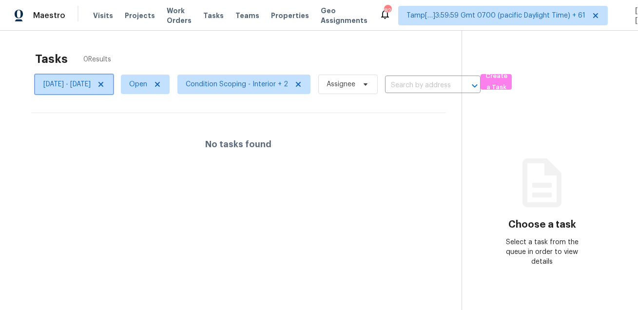
click at [91, 85] on span "Mon, Aug 25 - Mon, Aug 25" at bounding box center [66, 84] width 47 height 10
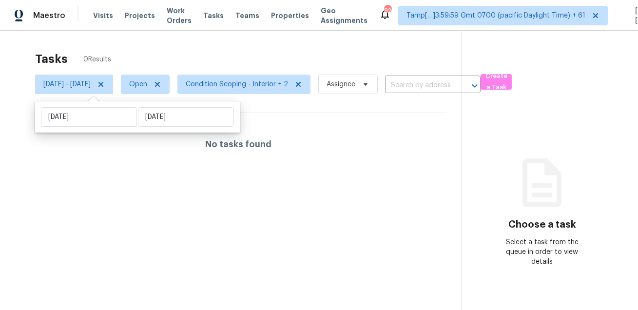
click at [101, 127] on div "Mon, Aug 25 Mon, Aug 25" at bounding box center [137, 116] width 205 height 31
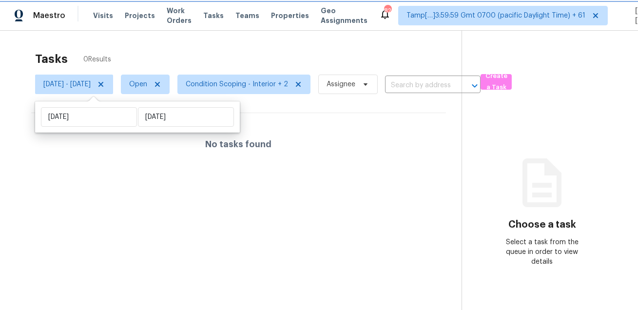
click at [103, 83] on icon at bounding box center [100, 84] width 5 height 5
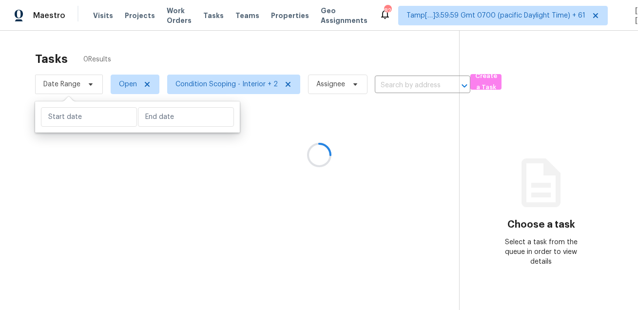
click at [184, 61] on div at bounding box center [319, 155] width 638 height 310
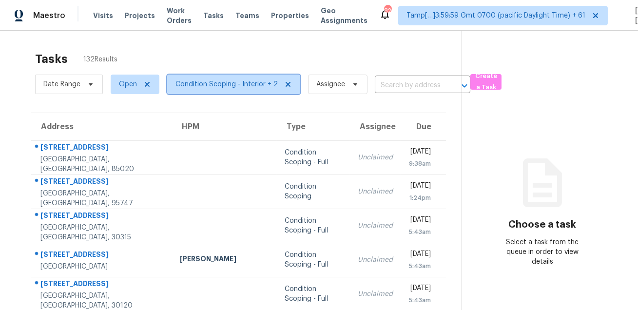
click at [225, 91] on span "Condition Scoping - Interior + 2" at bounding box center [233, 84] width 133 height 19
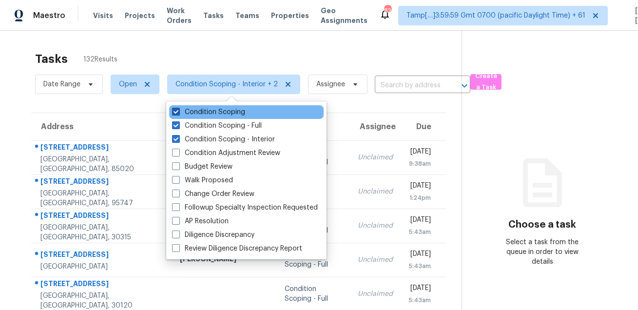
click at [209, 110] on label "Condition Scoping" at bounding box center [208, 112] width 73 height 10
click at [178, 110] on input "Condition Scoping" at bounding box center [175, 110] width 6 height 6
checkbox input "false"
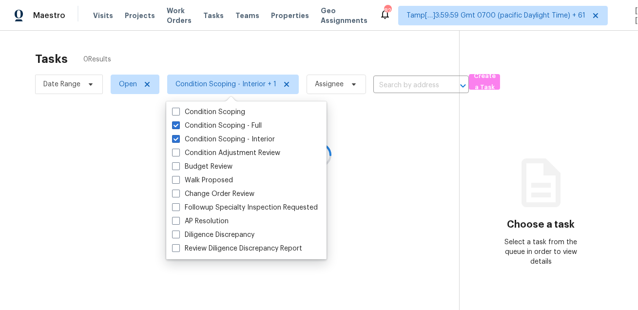
click at [239, 59] on div at bounding box center [319, 155] width 638 height 310
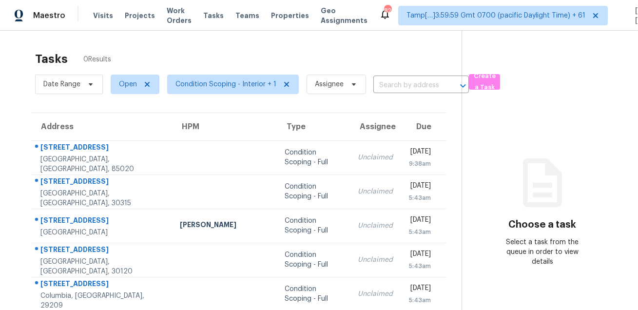
click at [266, 50] on div "Tasks 0 Results" at bounding box center [248, 58] width 426 height 25
click at [181, 84] on span "Condition Scoping - Interior + 1" at bounding box center [225, 84] width 101 height 10
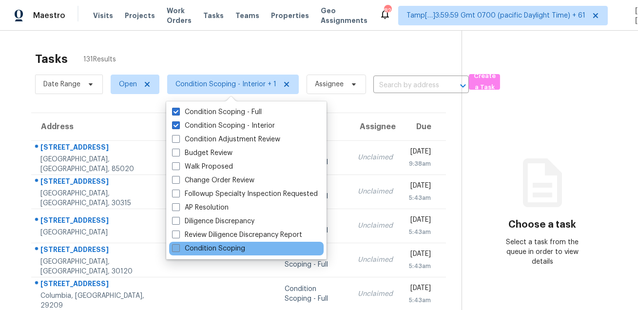
click at [219, 251] on label "Condition Scoping" at bounding box center [208, 249] width 73 height 10
click at [178, 250] on input "Condition Scoping" at bounding box center [175, 247] width 6 height 6
checkbox input "true"
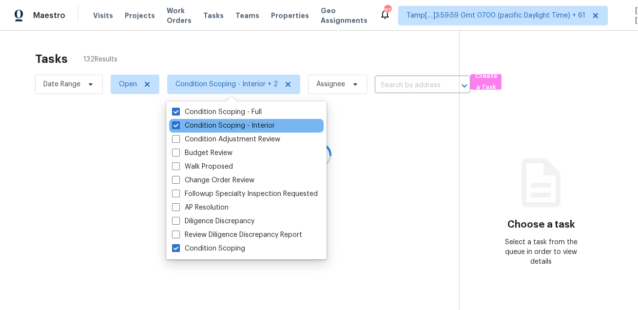
click at [201, 119] on div "Condition Scoping - Interior" at bounding box center [246, 126] width 154 height 14
click at [201, 124] on label "Condition Scoping - Interior" at bounding box center [223, 126] width 103 height 10
click at [178, 124] on input "Condition Scoping - Interior" at bounding box center [175, 124] width 6 height 6
checkbox input "false"
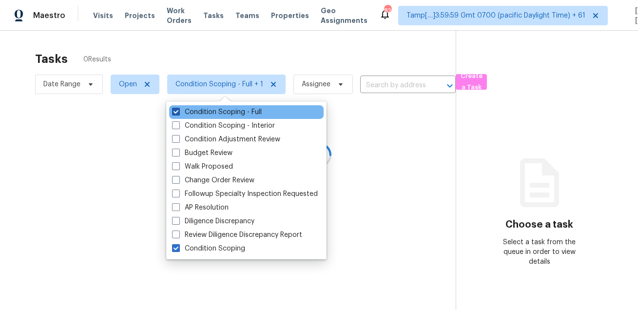
click at [206, 113] on label "Condition Scoping - Full" at bounding box center [217, 112] width 90 height 10
click at [178, 113] on input "Condition Scoping - Full" at bounding box center [175, 110] width 6 height 6
checkbox input "false"
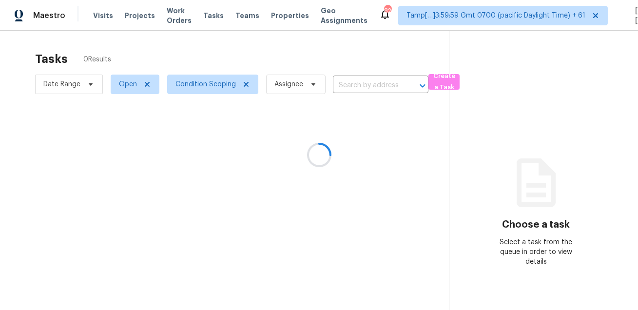
click at [233, 62] on div at bounding box center [319, 155] width 638 height 310
click at [286, 48] on div at bounding box center [319, 155] width 638 height 310
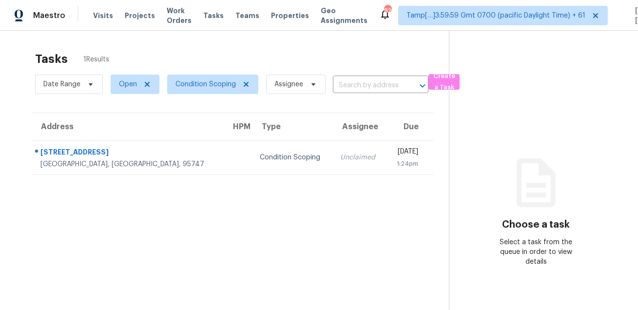
click at [271, 209] on section "Tasks 1 Results Date Range Open Condition Scoping Assignee ​ Create a Task Addr…" at bounding box center [232, 193] width 433 height 294
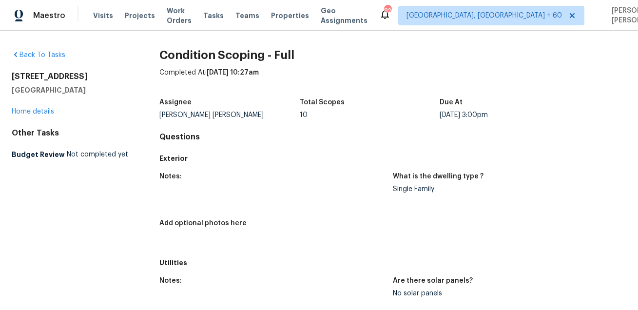
scroll to position [1606, 0]
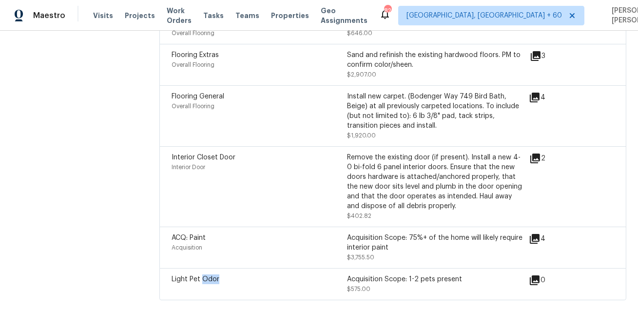
click at [316, 102] on div "Overall Flooring" at bounding box center [258, 106] width 175 height 10
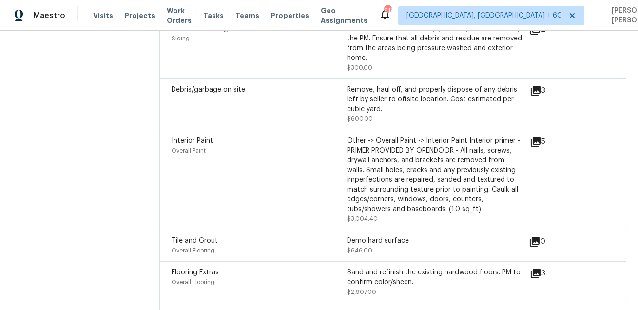
scroll to position [571, 0]
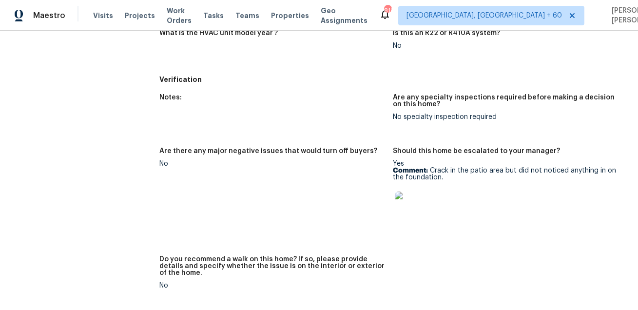
click at [409, 212] on img at bounding box center [410, 206] width 31 height 31
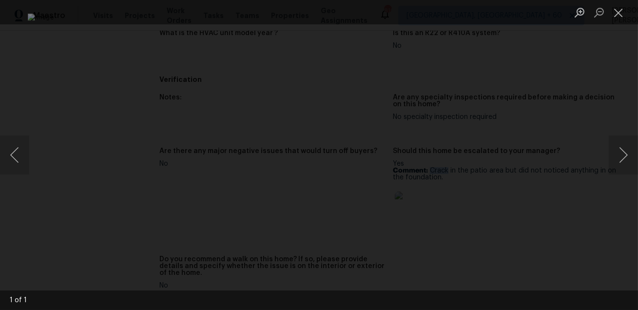
click at [574, 215] on div "Lightbox" at bounding box center [319, 155] width 638 height 310
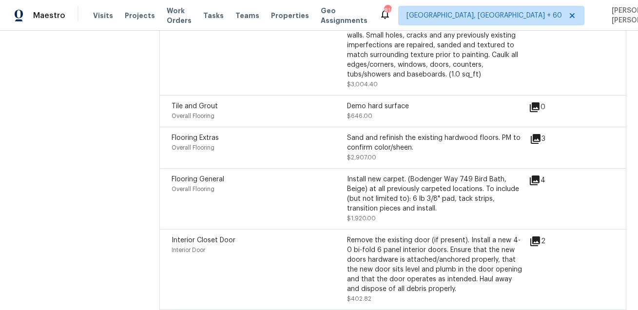
scroll to position [1520, 0]
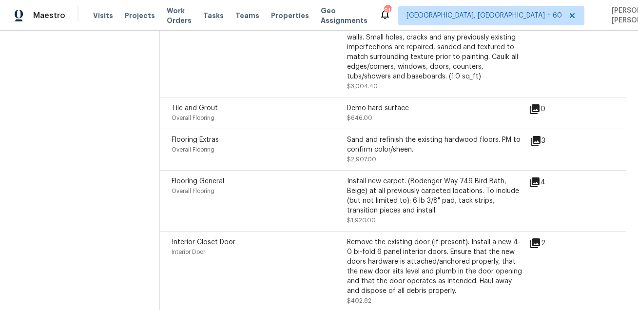
click at [536, 143] on icon at bounding box center [536, 141] width 12 height 12
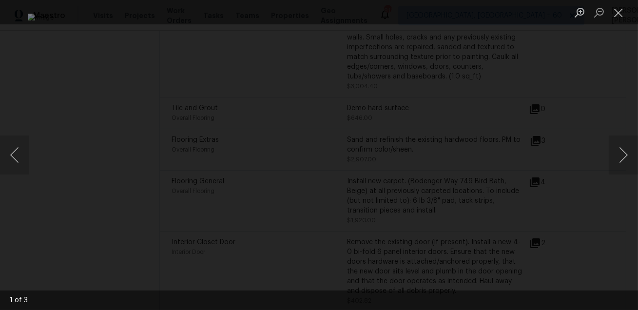
click at [592, 158] on div "Lightbox" at bounding box center [319, 155] width 638 height 310
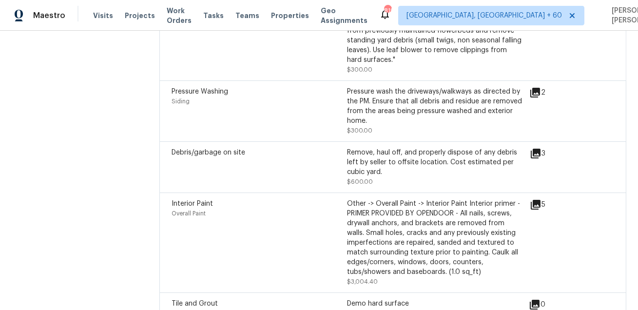
scroll to position [1342, 0]
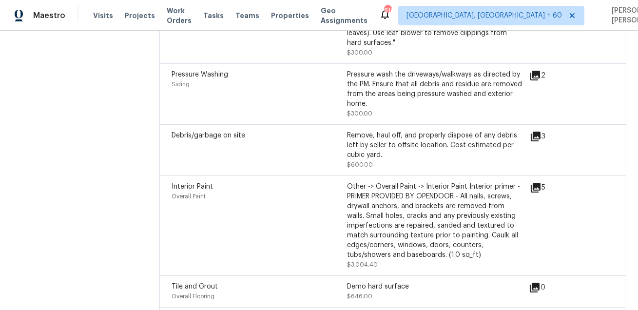
click at [535, 134] on icon at bounding box center [536, 137] width 10 height 10
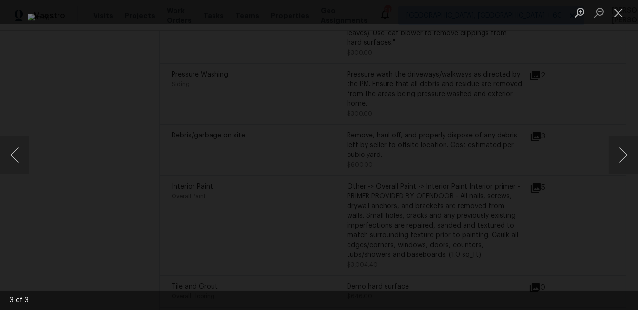
click at [572, 154] on div "Lightbox" at bounding box center [319, 155] width 638 height 310
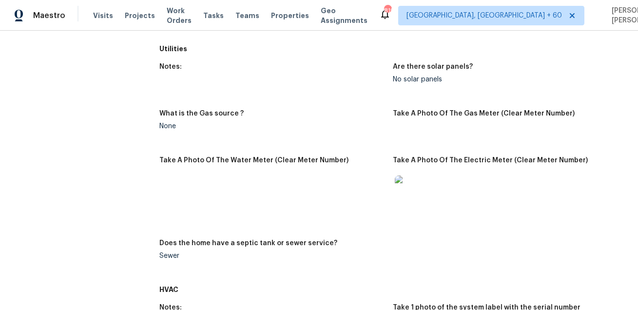
scroll to position [0, 0]
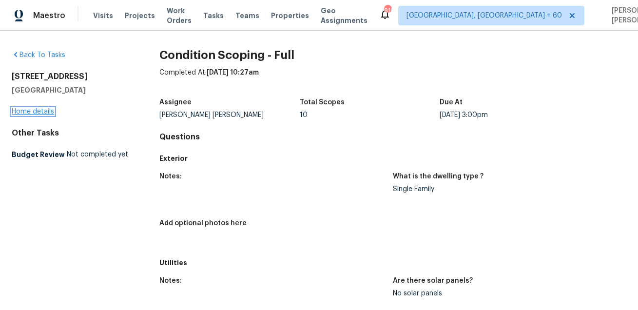
click at [42, 113] on link "Home details" at bounding box center [33, 111] width 42 height 7
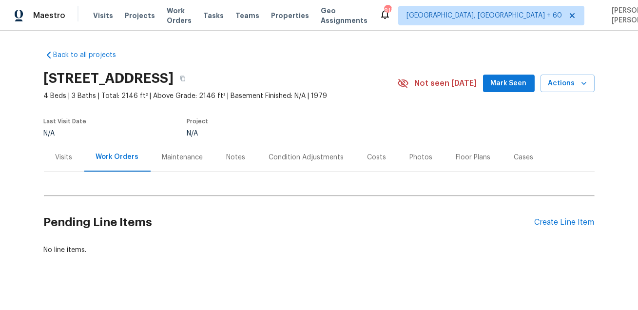
click at [290, 158] on div "Condition Adjustments" at bounding box center [306, 157] width 75 height 10
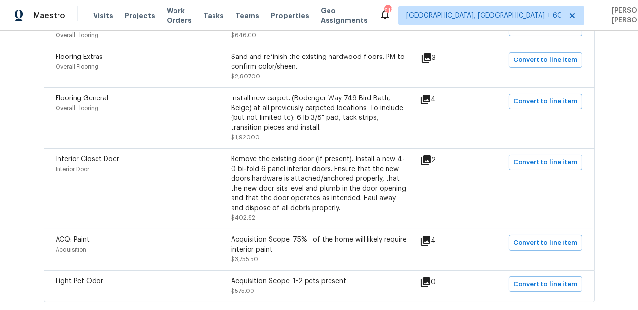
scroll to position [685, 0]
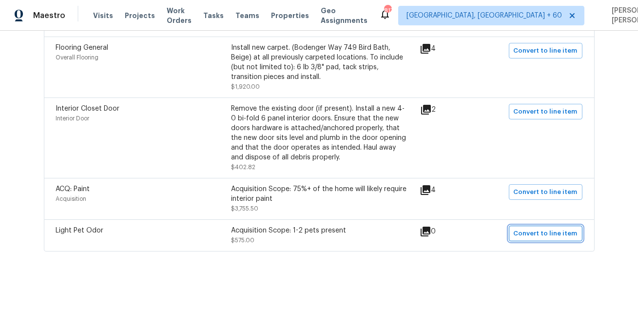
click at [549, 233] on span "Convert to line item" at bounding box center [546, 233] width 64 height 11
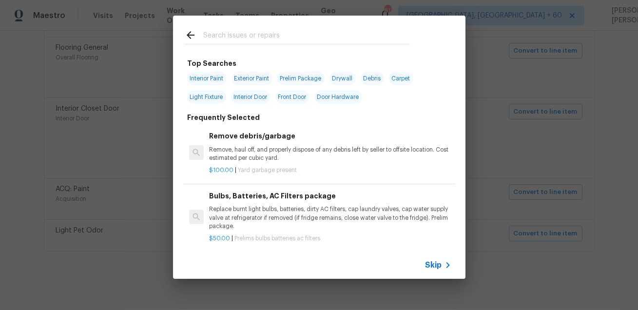
click at [439, 266] on span "Skip" at bounding box center [433, 265] width 17 height 10
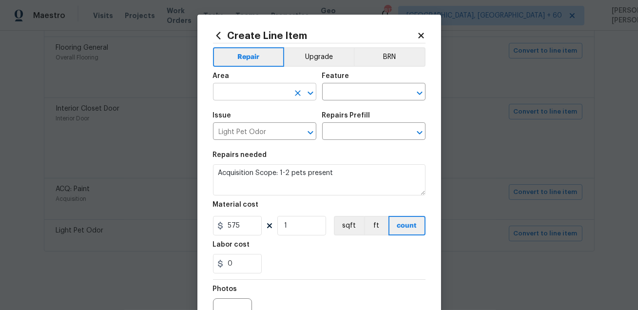
click at [268, 93] on input "text" at bounding box center [251, 92] width 76 height 15
type input "foun"
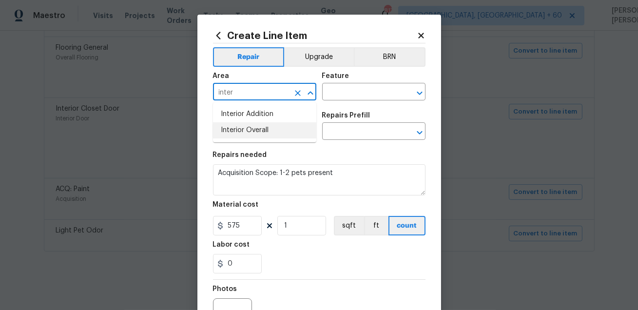
click at [280, 131] on li "Interior Overall" at bounding box center [264, 130] width 103 height 16
type input "Interior Overall"
click at [349, 92] on input "text" at bounding box center [360, 92] width 76 height 15
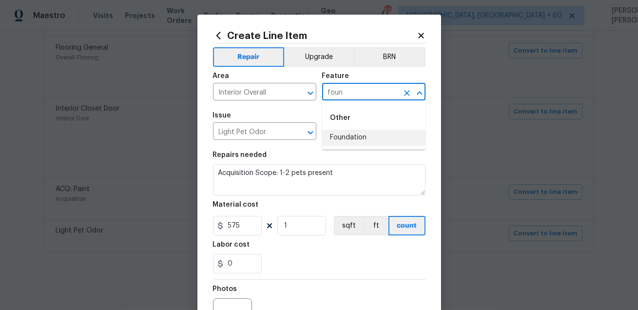
click at [343, 131] on li "Foundation" at bounding box center [373, 138] width 103 height 16
type input "Foundation"
click at [277, 133] on input "Light Pet Odor" at bounding box center [251, 132] width 76 height 15
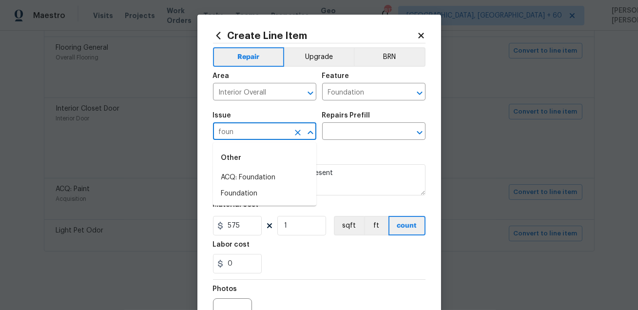
click at [266, 177] on li "ACQ: Foundation" at bounding box center [264, 178] width 103 height 16
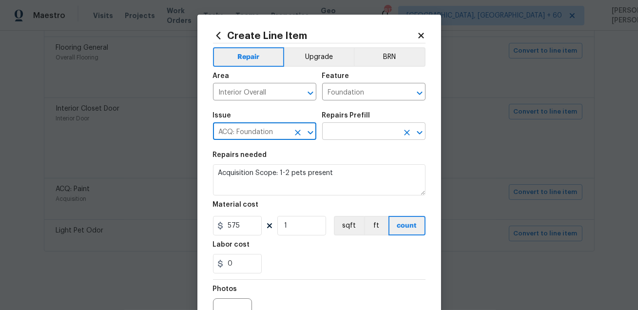
type input "ACQ: Foundation"
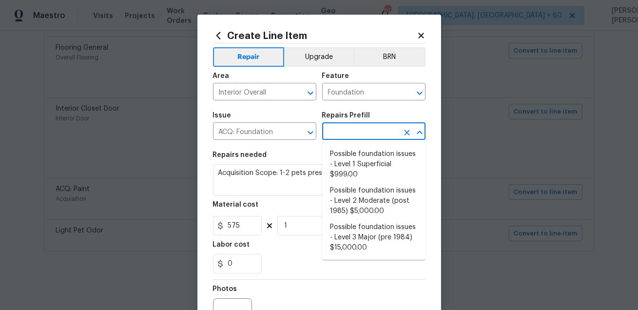
click at [338, 133] on input "text" at bounding box center [360, 132] width 76 height 15
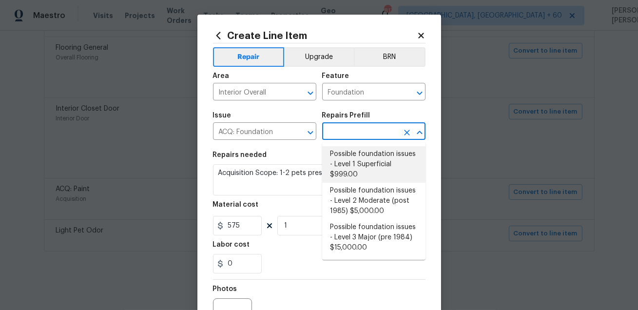
click at [382, 167] on li "Possible foundation issues - Level 1 Superficial $999.00" at bounding box center [373, 164] width 103 height 37
type input "Acquisition"
type input "Possible foundation issues - Level 1 Superficial $999.00"
type textarea "Possible foundation issues - Level 1 - Superficial. Disclaimer: This is NOT a t…"
type input "999"
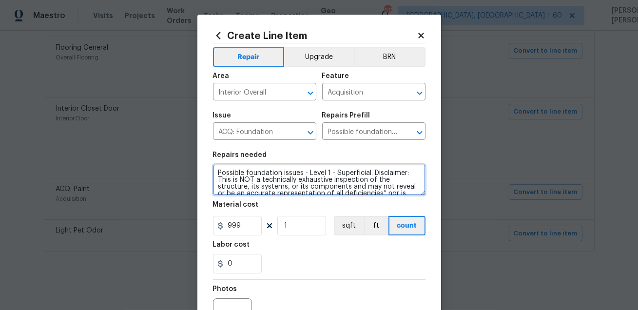
scroll to position [34, 0]
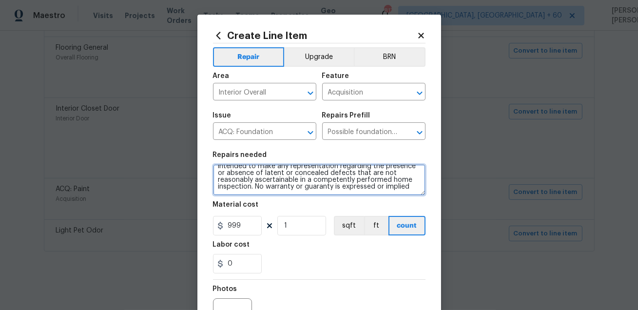
drag, startPoint x: 217, startPoint y: 173, endPoint x: 412, endPoint y: 189, distance: 195.5
click at [412, 189] on textarea "Possible foundation issues - Level 1 - Superficial. Disclaimer: This is NOT a t…" at bounding box center [319, 179] width 212 height 31
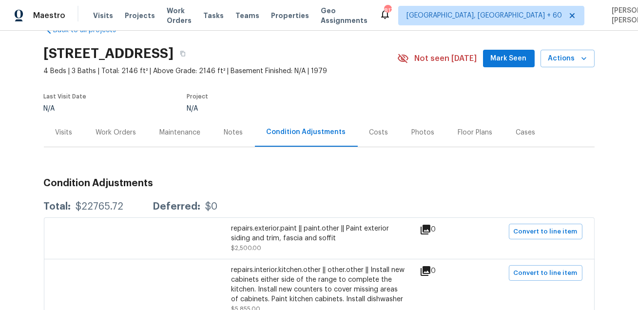
scroll to position [0, 0]
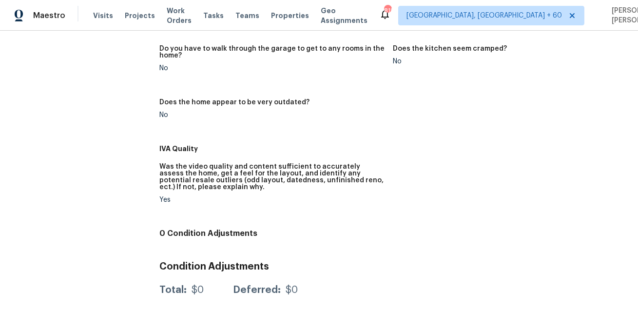
scroll to position [253, 0]
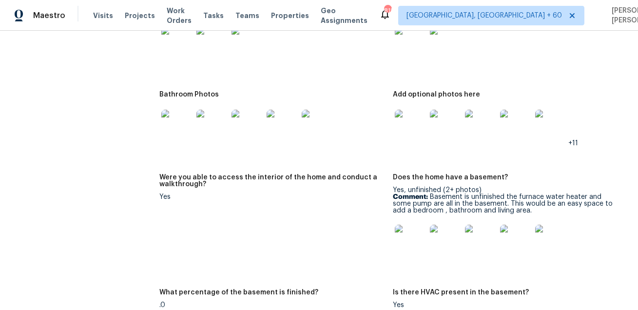
scroll to position [1620, 0]
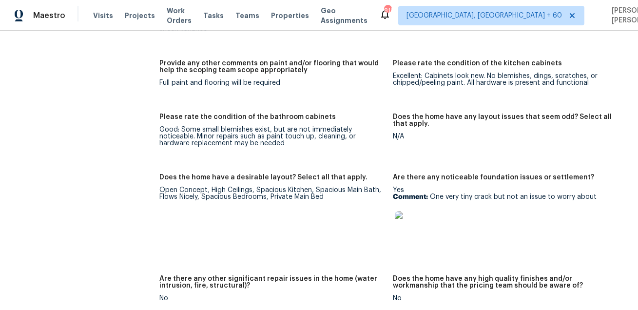
click at [410, 225] on img at bounding box center [410, 226] width 31 height 31
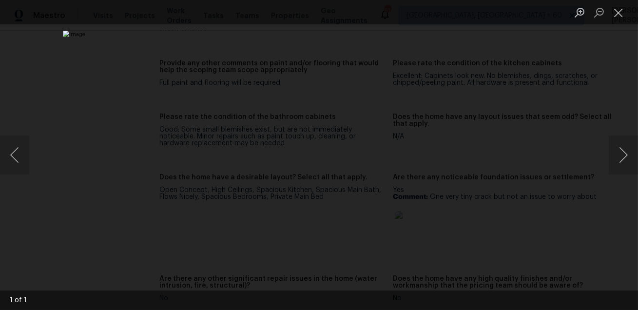
click at [566, 228] on div "Lightbox" at bounding box center [319, 155] width 638 height 310
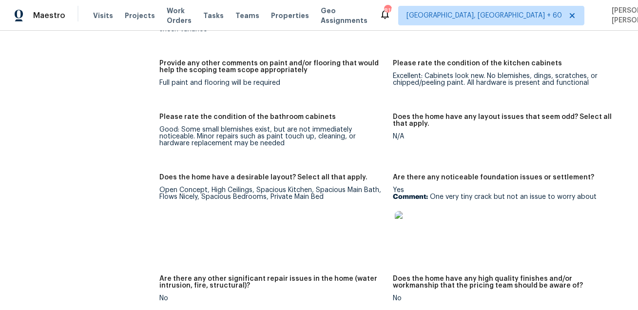
click at [322, 162] on div "Notes: Home looks good inside not a lot of damage. The carpet was probably inst…" at bounding box center [392, 139] width 467 height 1113
click at [373, 114] on div "Please rate the condition of the bathroom cabinets" at bounding box center [272, 120] width 226 height 13
click at [102, 13] on span "Visits" at bounding box center [103, 16] width 20 height 10
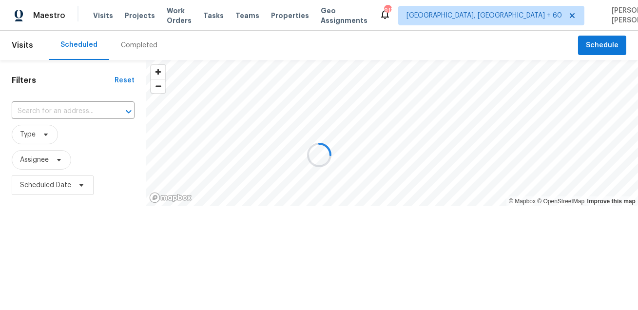
click at [133, 40] on div "Completed" at bounding box center [139, 45] width 37 height 10
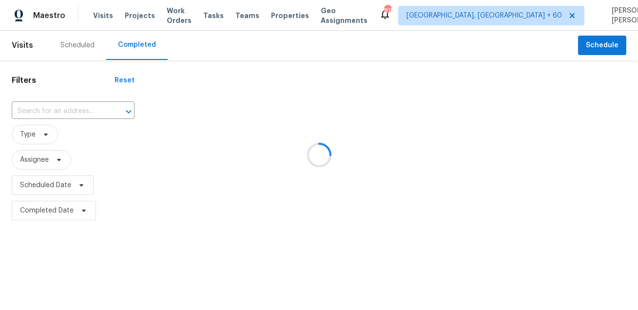
click at [86, 106] on div at bounding box center [319, 155] width 638 height 310
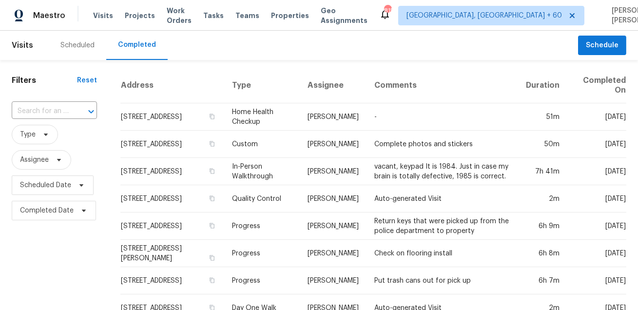
click at [86, 106] on icon "Open" at bounding box center [91, 112] width 12 height 12
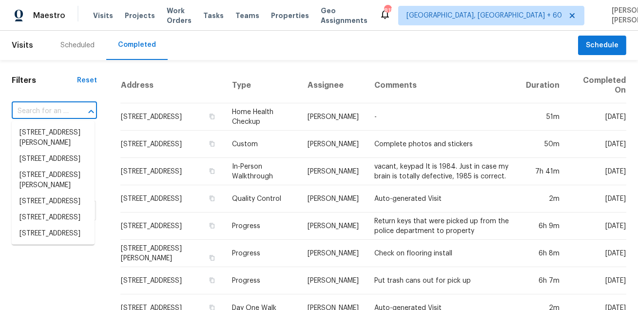
paste input "2302 Norfolk St, Hopewell, VA 23860"
type input "2302 Norfolk St, Hopewell, VA 23860"
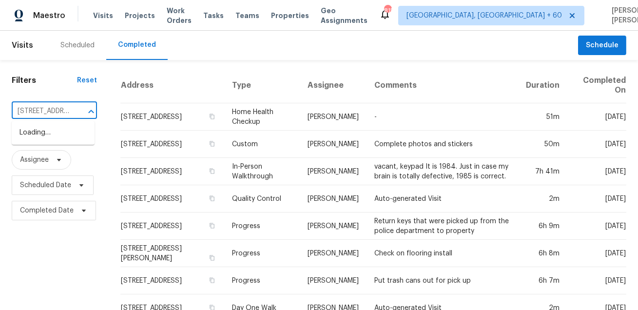
scroll to position [0, 68]
click at [52, 131] on li "2302 Norfolk St, Hopewell, VA 23860" at bounding box center [53, 133] width 83 height 16
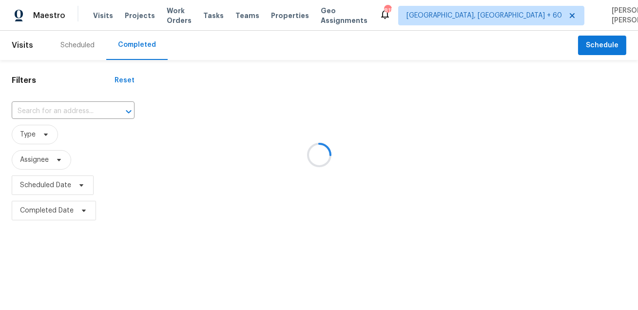
type input "2302 Norfolk St, Hopewell, VA 23860"
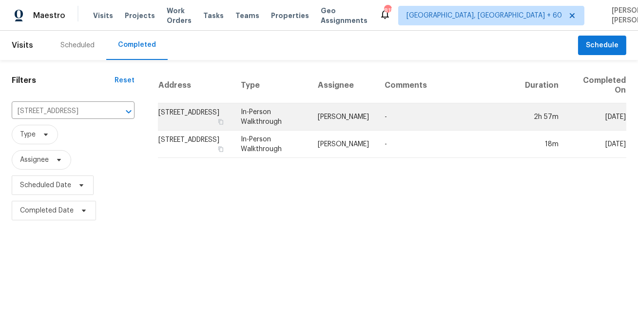
click at [383, 109] on td "-" at bounding box center [447, 116] width 140 height 27
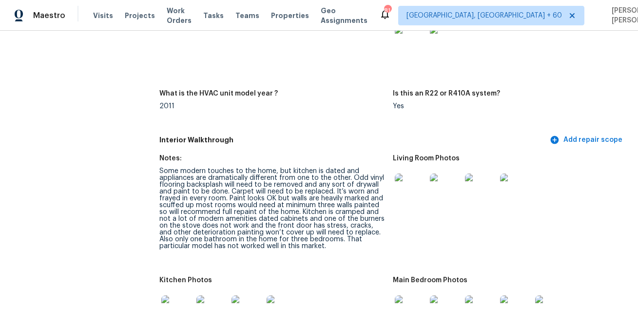
scroll to position [1433, 0]
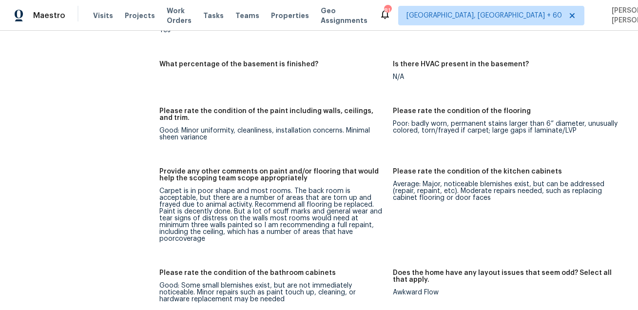
click at [354, 118] on h5 "Please rate the condition of the paint including walls, ceilings, and trim." at bounding box center [272, 115] width 226 height 14
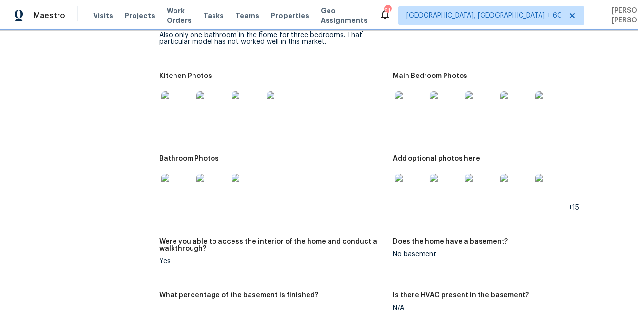
scroll to position [1174, 0]
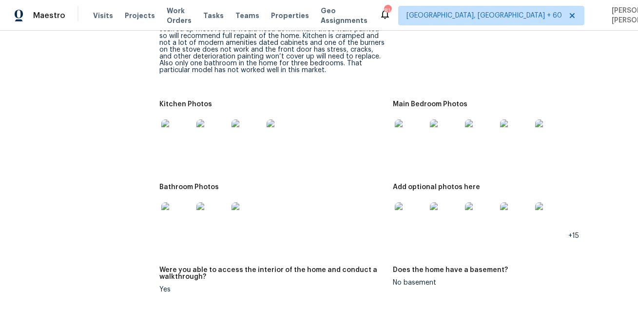
click at [412, 135] on img at bounding box center [410, 134] width 31 height 31
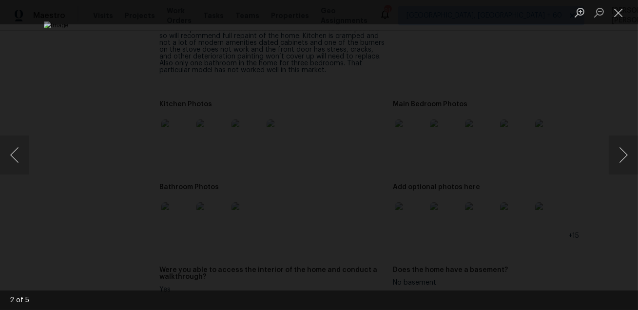
click at [568, 170] on div "Lightbox" at bounding box center [319, 155] width 638 height 310
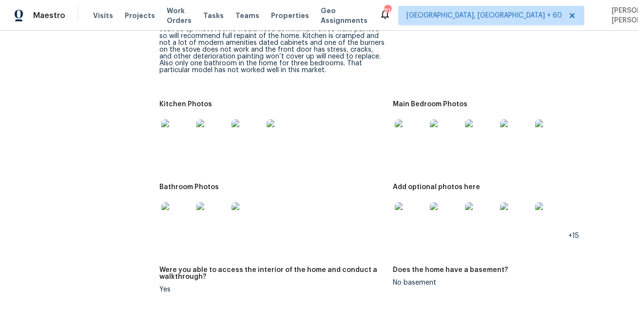
click at [172, 133] on img at bounding box center [176, 134] width 31 height 31
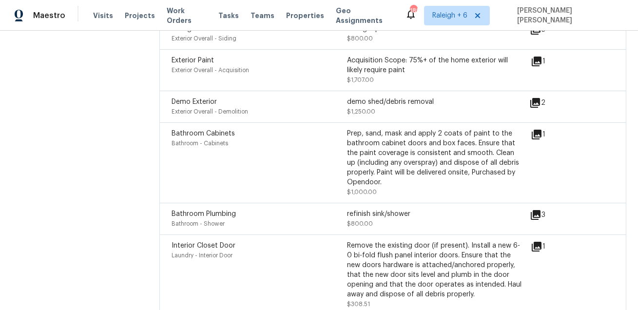
scroll to position [1548, 0]
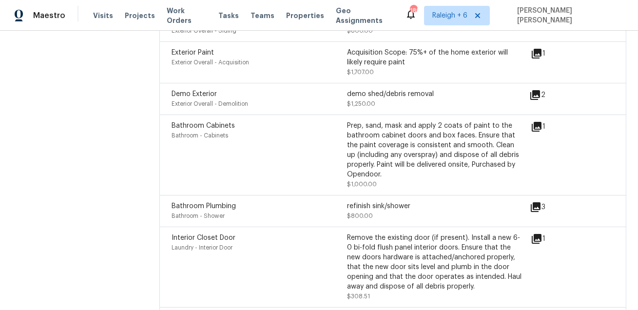
click at [534, 94] on icon at bounding box center [535, 95] width 10 height 10
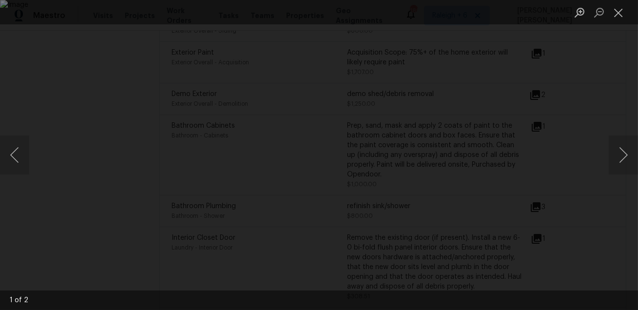
click at [605, 132] on div "Lightbox" at bounding box center [319, 155] width 638 height 310
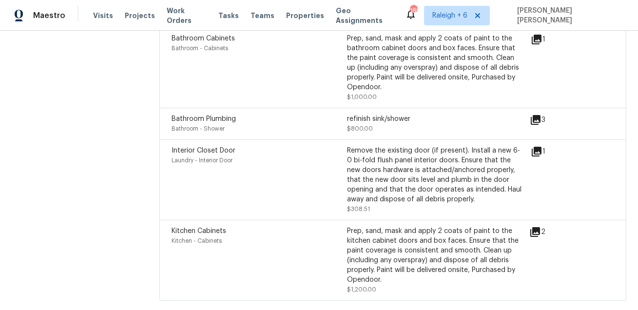
scroll to position [1637, 0]
click at [536, 115] on icon at bounding box center [536, 119] width 10 height 10
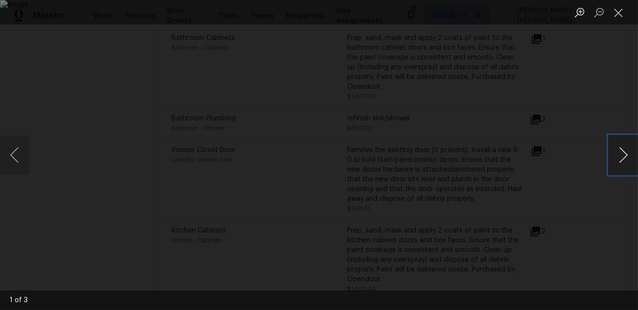
click at [620, 148] on button "Next image" at bounding box center [623, 154] width 29 height 39
click at [590, 173] on div "Lightbox" at bounding box center [319, 155] width 638 height 310
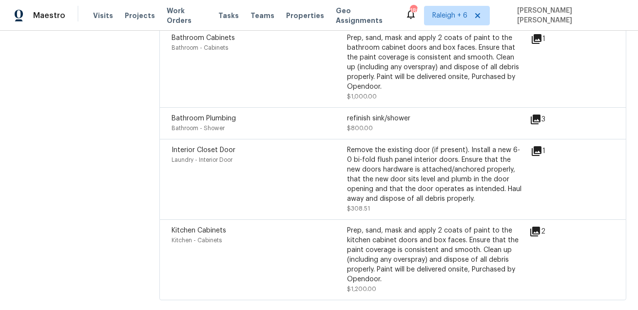
click at [534, 229] on icon at bounding box center [535, 232] width 10 height 10
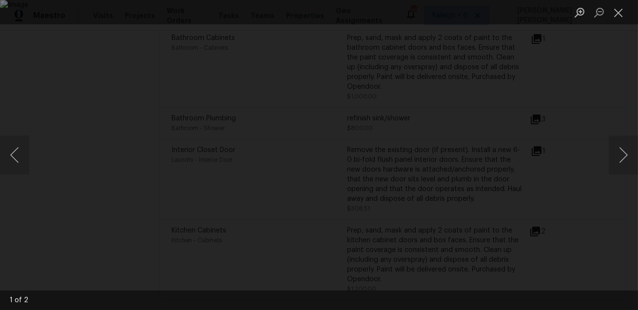
click at [598, 108] on div "Lightbox" at bounding box center [319, 155] width 638 height 310
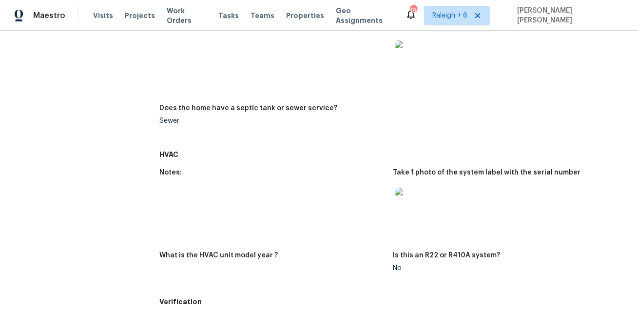
scroll to position [0, 0]
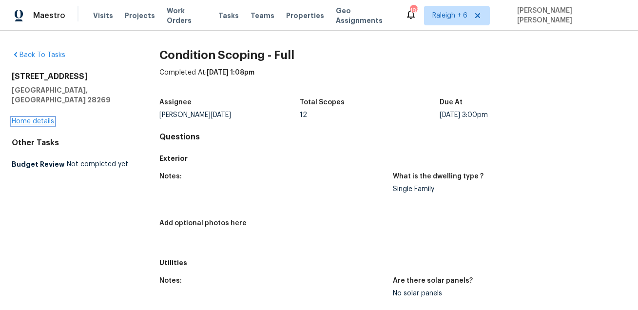
click at [44, 118] on link "Home details" at bounding box center [33, 121] width 42 height 7
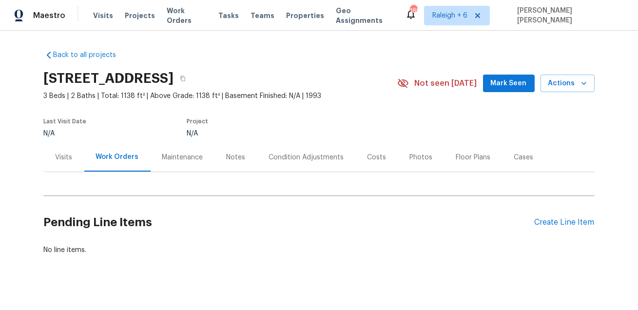
click at [282, 158] on div "Condition Adjustments" at bounding box center [306, 157] width 75 height 10
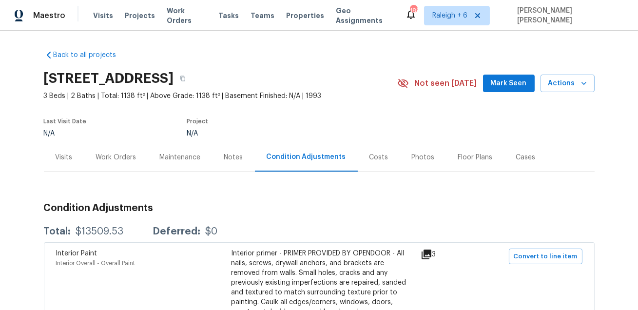
scroll to position [151, 0]
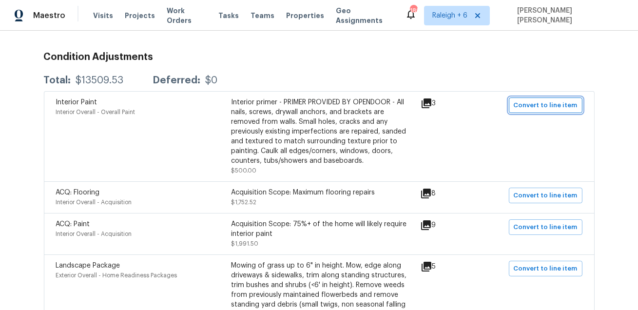
click at [560, 112] on button "Convert to line item" at bounding box center [546, 105] width 74 height 16
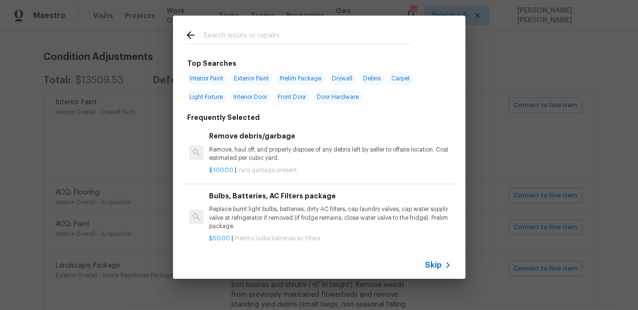
click at [442, 269] on icon at bounding box center [448, 265] width 12 height 12
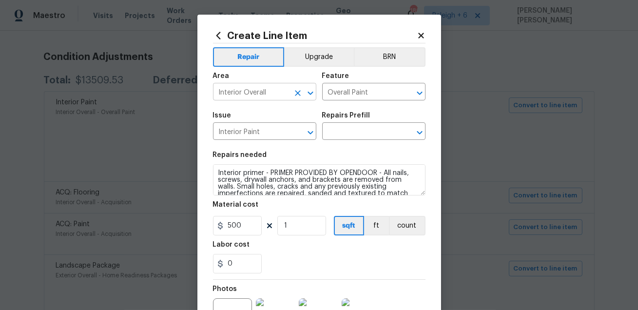
click at [279, 96] on input "Interior Overall" at bounding box center [251, 92] width 76 height 15
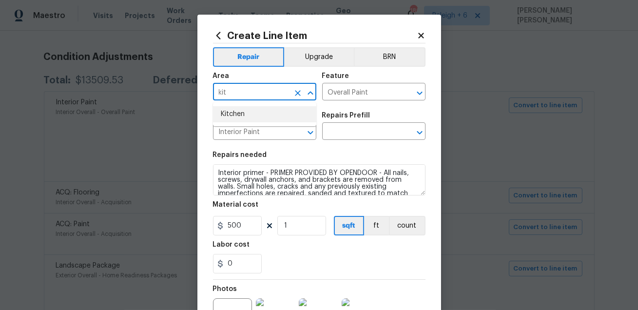
click at [273, 110] on li "Kitchen" at bounding box center [264, 114] width 103 height 16
type input "Kitchen"
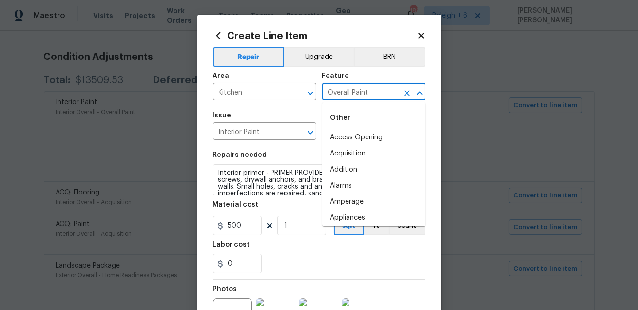
click at [348, 87] on input "Overall Paint" at bounding box center [360, 92] width 76 height 15
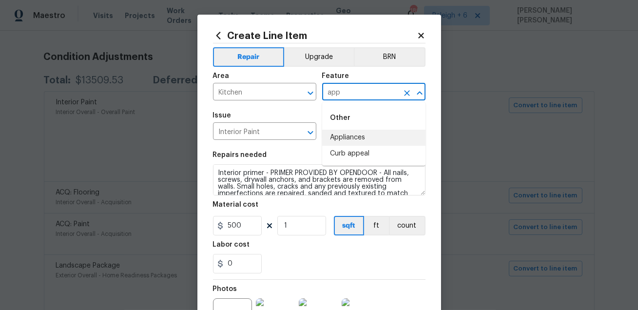
click at [336, 138] on li "Appliances" at bounding box center [373, 138] width 103 height 16
type input "Appliances"
click at [268, 134] on input "Interior Paint" at bounding box center [251, 132] width 76 height 15
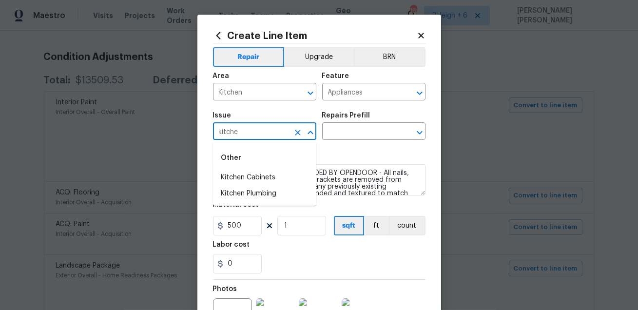
type input "kitchen"
click at [263, 190] on li "Appliances" at bounding box center [264, 194] width 103 height 16
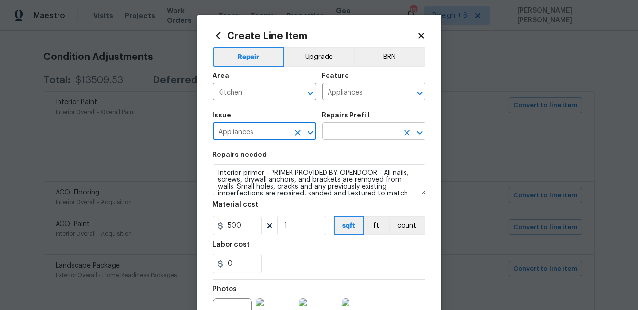
type input "Appliances"
click at [340, 133] on input "text" at bounding box center [360, 132] width 76 height 15
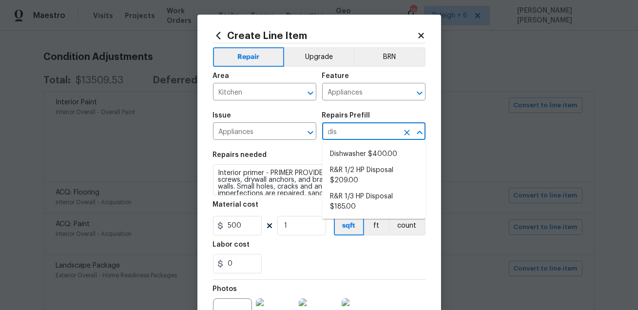
type input "dish"
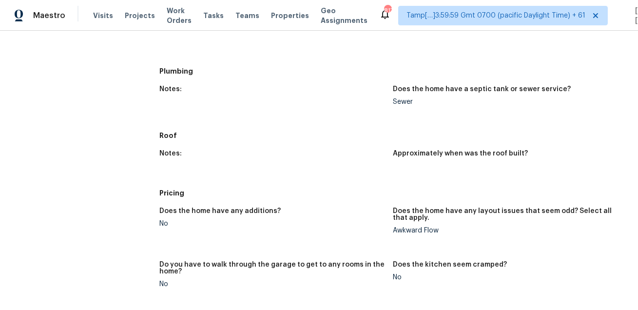
scroll to position [1, 0]
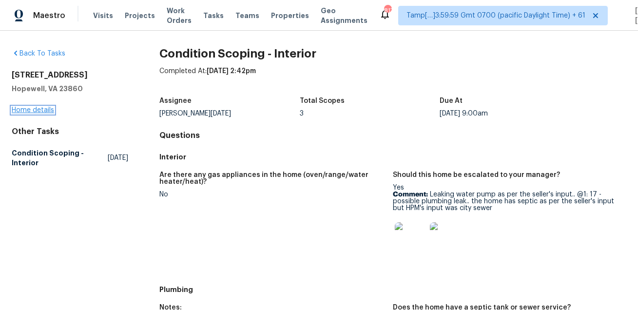
click at [36, 111] on link "Home details" at bounding box center [33, 110] width 42 height 7
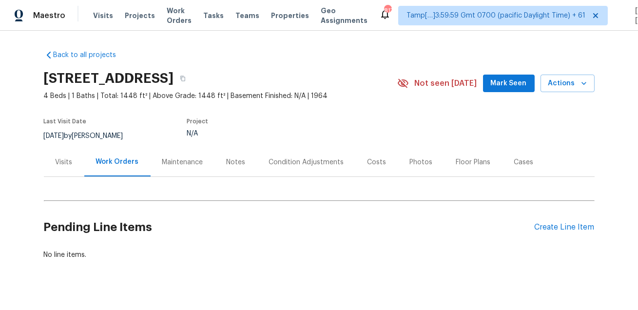
click at [294, 158] on div "Condition Adjustments" at bounding box center [306, 162] width 75 height 10
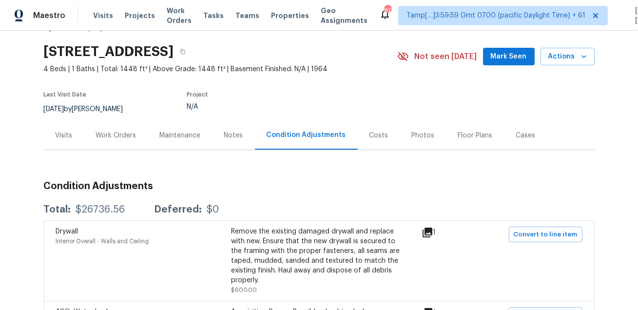
scroll to position [59, 0]
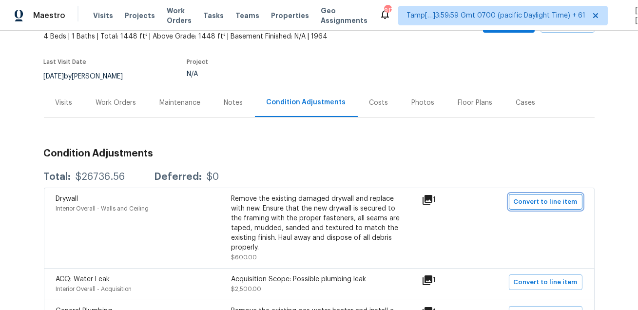
click at [551, 199] on span "Convert to line item" at bounding box center [546, 201] width 64 height 11
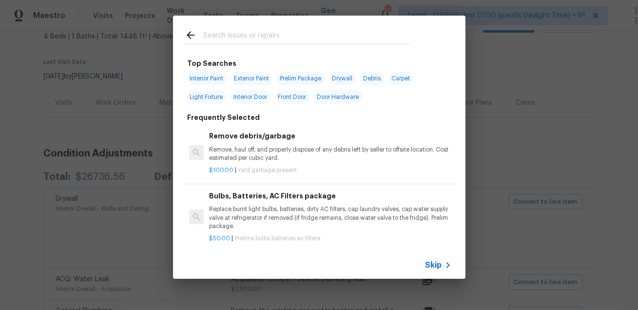
click at [437, 268] on span "Skip" at bounding box center [433, 265] width 17 height 10
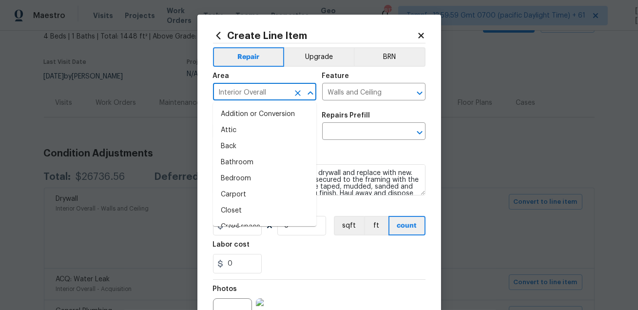
click at [258, 92] on input "Interior Overall" at bounding box center [251, 92] width 76 height 15
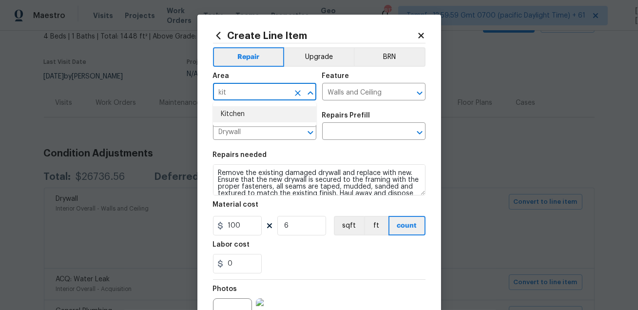
click at [266, 114] on li "Kitchen" at bounding box center [264, 114] width 103 height 16
type input "Kitchen"
click at [379, 90] on input "Walls and Ceiling" at bounding box center [360, 92] width 76 height 15
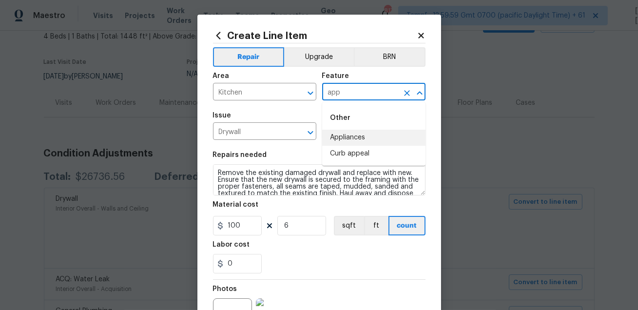
click at [380, 137] on li "Appliances" at bounding box center [373, 138] width 103 height 16
type input "Appliances"
click at [274, 133] on input "Drywall" at bounding box center [251, 132] width 76 height 15
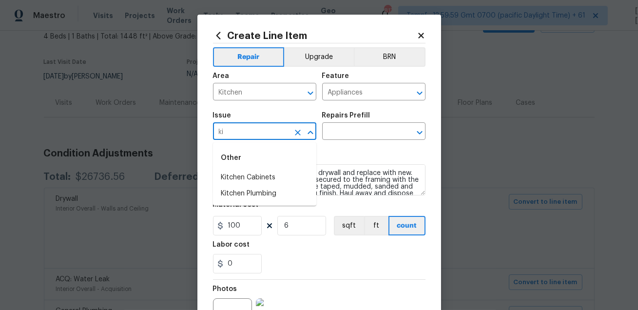
type input "kit"
click at [261, 196] on li "Appliances" at bounding box center [264, 194] width 103 height 16
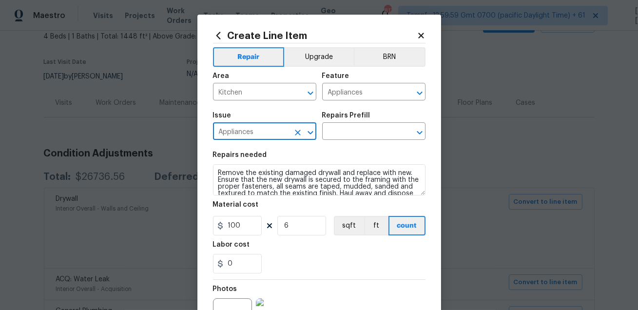
type input "Appliances"
click at [340, 143] on div "Issue Appliances ​ Repairs Prefill ​" at bounding box center [319, 125] width 212 height 39
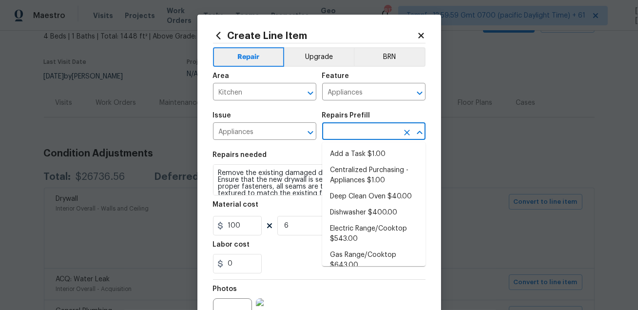
click at [345, 140] on input "text" at bounding box center [360, 132] width 76 height 15
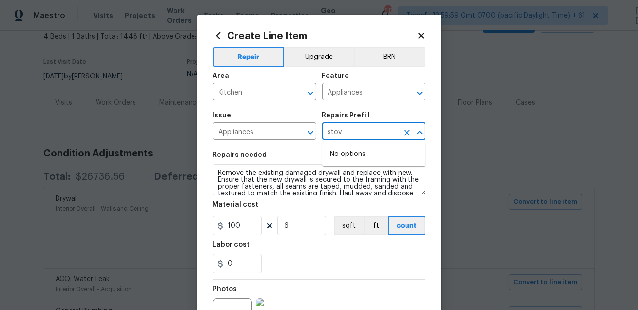
type input "stove"
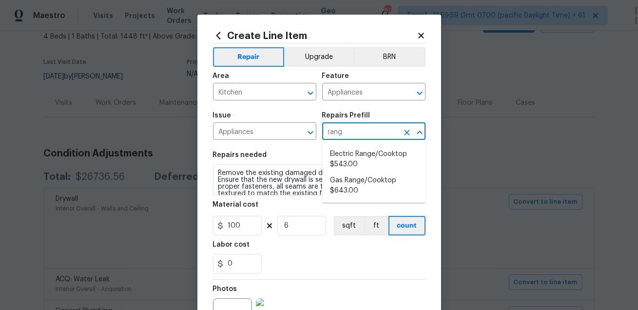
type input "range"
click at [387, 186] on li "Gas Range/Cooktop $643.00" at bounding box center [373, 185] width 103 height 26
type input "Gas Range/Cooktop $643.00"
type textarea "Remove the existing gas range/cooktop and prep the area for a new unit. Install…"
type input "643"
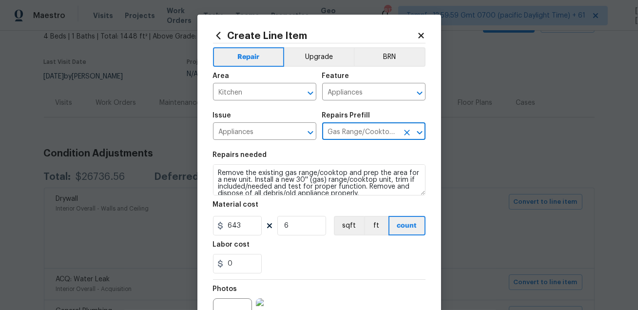
type input "Gas Range/Cooktop $643.00"
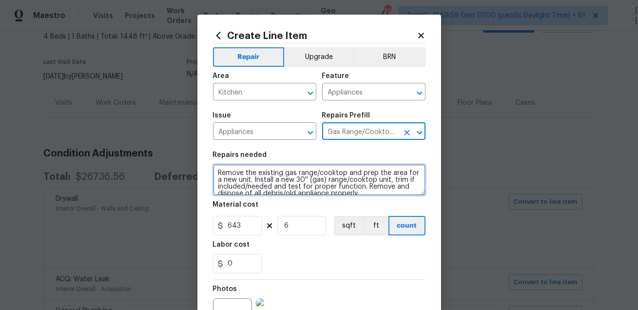
click at [354, 181] on textarea "Remove the existing gas range/cooktop and prep the area for a new unit. Install…" at bounding box center [319, 179] width 212 height 31
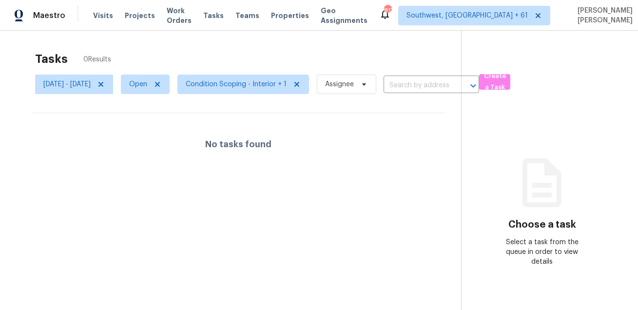
click at [321, 51] on div "Tasks 0 Results" at bounding box center [248, 58] width 426 height 25
click at [262, 79] on span "Condition Scoping - Interior + 1" at bounding box center [236, 84] width 101 height 10
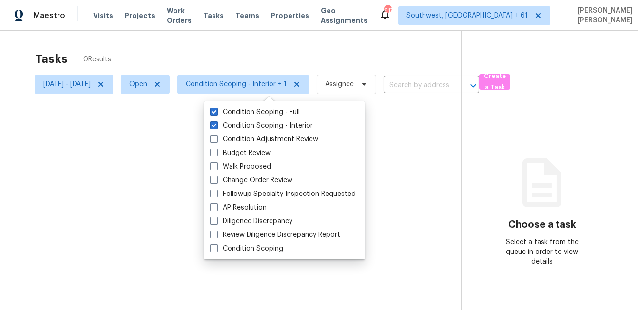
click at [288, 55] on div "Tasks 0 Results" at bounding box center [248, 58] width 426 height 25
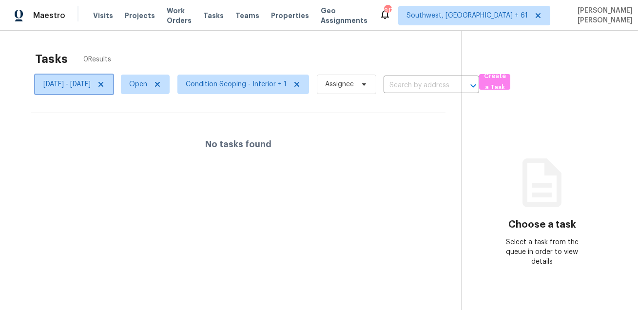
click at [91, 85] on span "[DATE] - [DATE]" at bounding box center [66, 84] width 47 height 10
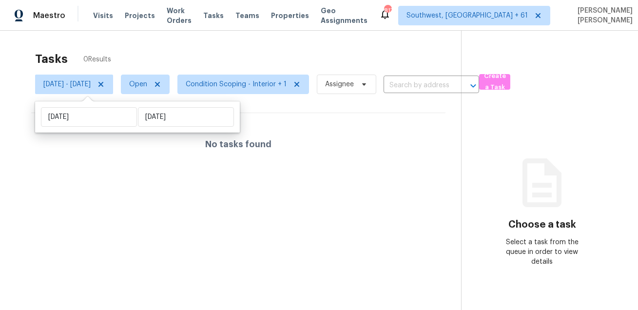
click at [188, 62] on div "Tasks 0 Results" at bounding box center [248, 58] width 426 height 25
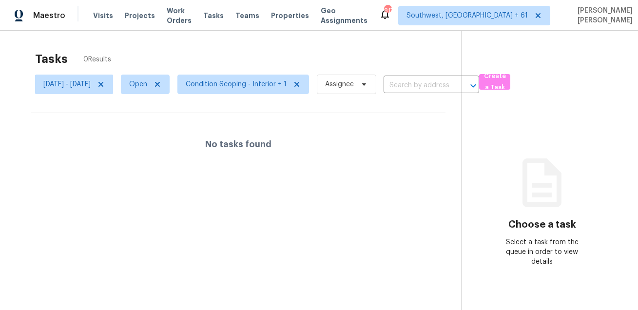
click at [304, 57] on div "Tasks 0 Results" at bounding box center [248, 58] width 426 height 25
click at [91, 84] on span "[DATE] - [DATE]" at bounding box center [66, 84] width 47 height 10
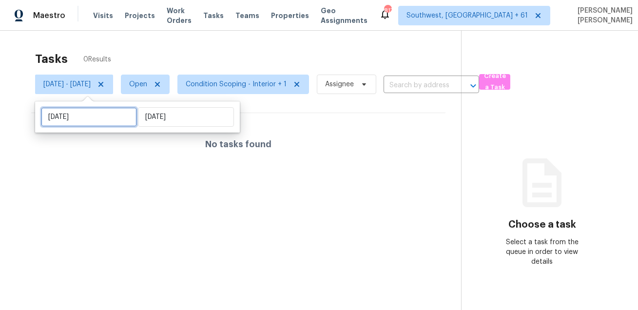
click at [93, 119] on input "[DATE]" at bounding box center [89, 116] width 96 height 19
select select "7"
select select "2025"
select select "8"
select select "2025"
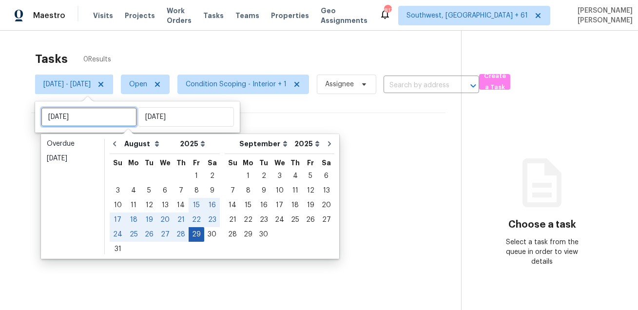
type input "[DATE]"
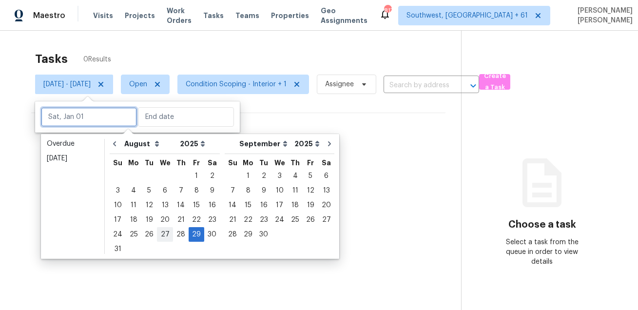
type input "[DATE]"
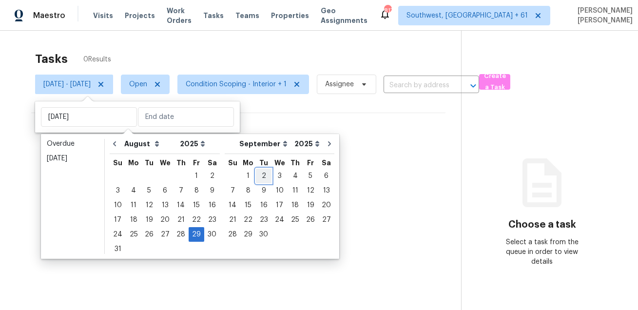
click at [256, 173] on div "2" at bounding box center [264, 176] width 16 height 14
type input "[DATE]"
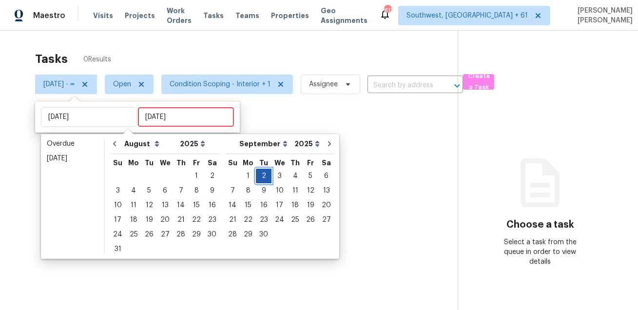
click at [256, 173] on div "2" at bounding box center [264, 176] width 16 height 14
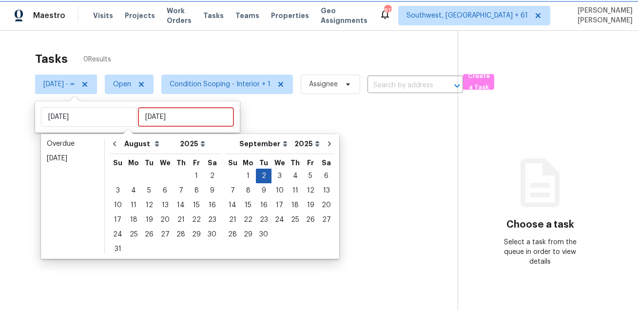
type input "[DATE]"
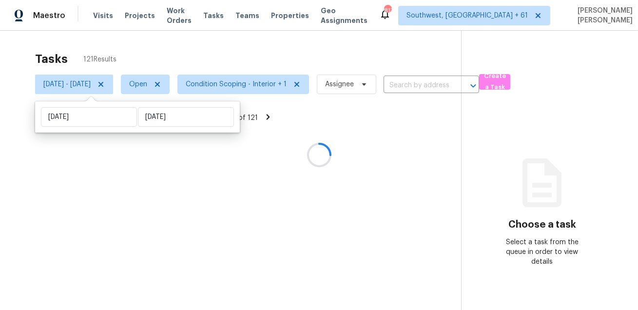
click at [299, 56] on div at bounding box center [319, 155] width 638 height 310
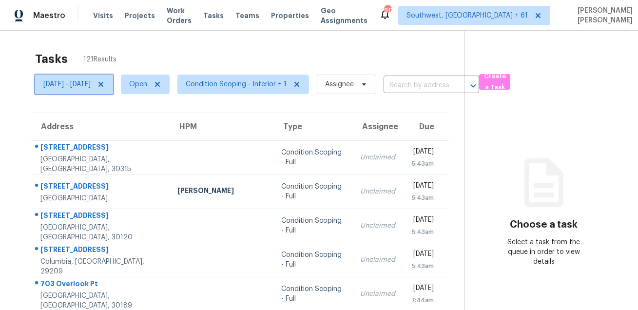
click at [91, 84] on span "[DATE] - [DATE]" at bounding box center [66, 84] width 47 height 10
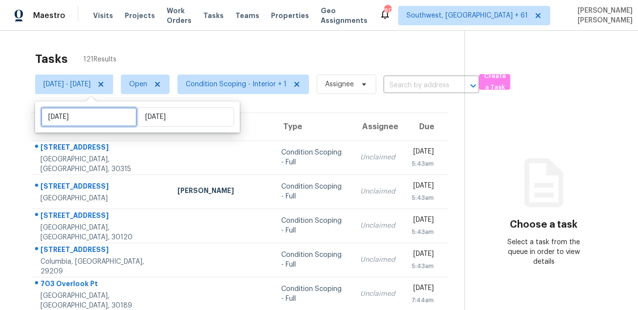
select select "8"
select select "2025"
select select "9"
select select "2025"
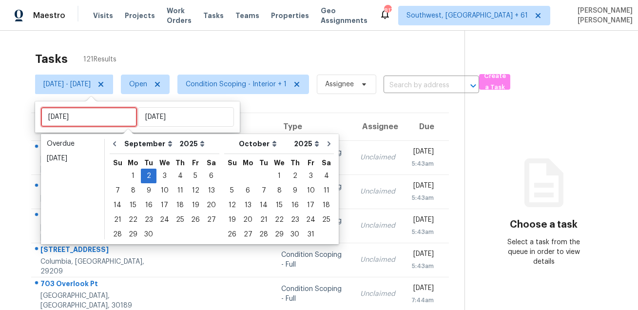
click at [105, 121] on input "Tue, Sep 02" at bounding box center [89, 116] width 96 height 19
type input "Thu, Sep 04"
type input "Wed, Sep 03"
type input "Mon, Sep 01"
type input "Tue, Sep 02"
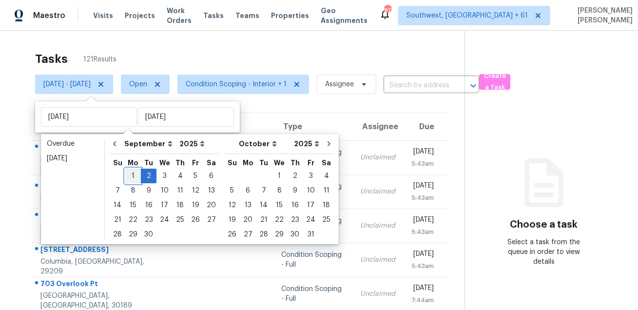
click at [134, 176] on div "1" at bounding box center [133, 176] width 16 height 14
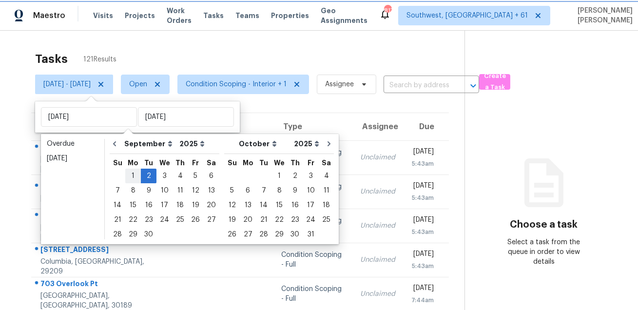
type input "Mon, Sep 01"
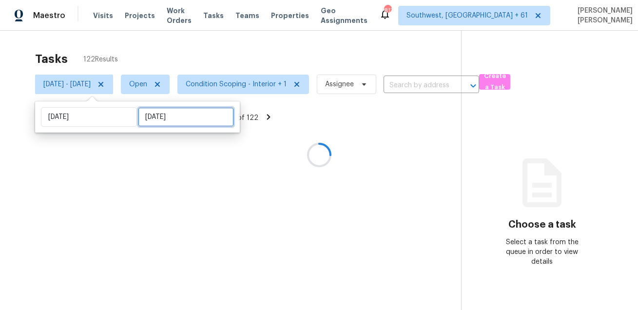
click at [162, 121] on input "Tue, Sep 02" at bounding box center [186, 116] width 96 height 19
select select "8"
select select "2025"
select select "9"
select select "2025"
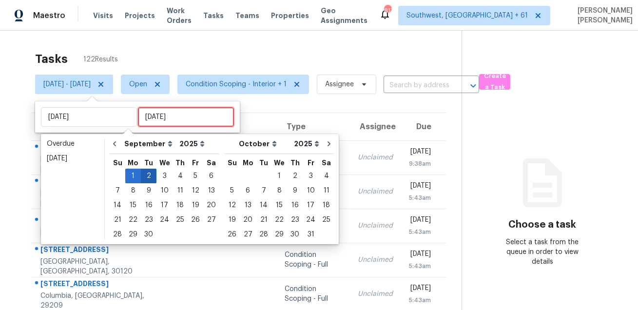
type input "Wed, Sep 03"
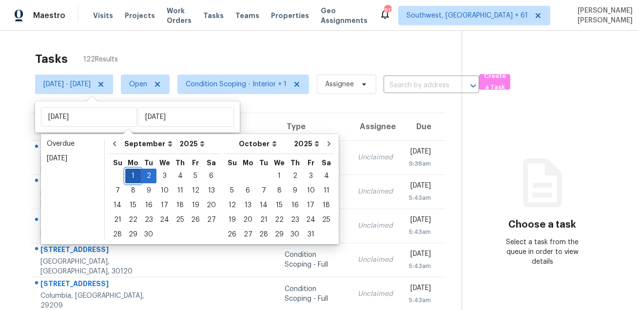
click at [129, 176] on div "1" at bounding box center [133, 176] width 16 height 14
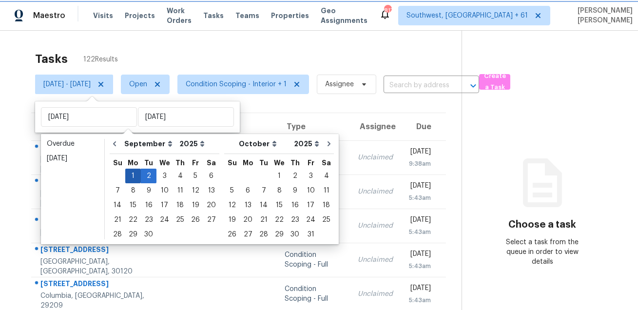
type input "Mon, Sep 01"
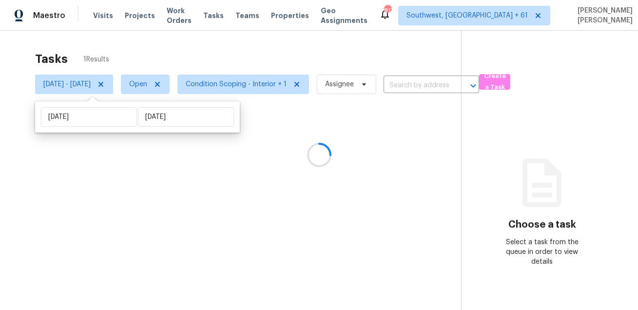
click at [235, 66] on div at bounding box center [319, 155] width 638 height 310
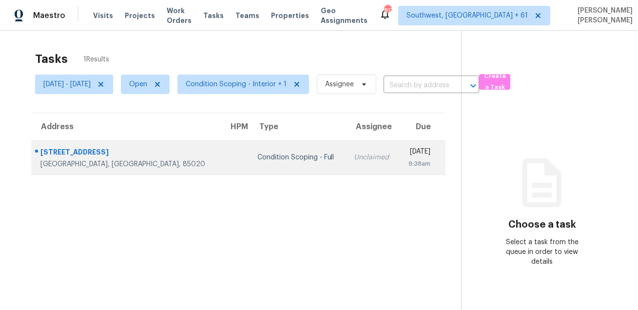
click at [257, 154] on div "Condition Scoping - Full" at bounding box center [297, 157] width 81 height 10
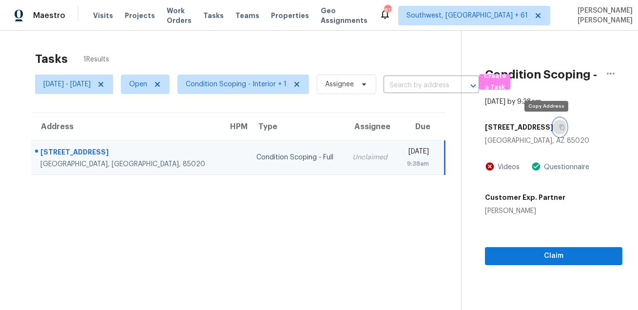
click at [559, 129] on icon "button" at bounding box center [562, 127] width 6 height 6
click at [505, 81] on span "Create a Task" at bounding box center [494, 82] width 21 height 22
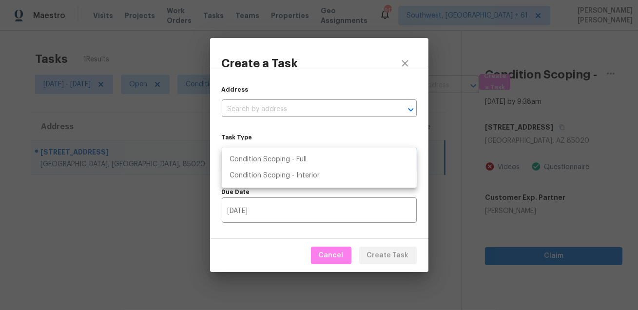
click at [321, 160] on body "Maestro Visits Projects Work Orders Tasks Teams Properties Geo Assignments 817 …" at bounding box center [319, 155] width 638 height 310
click at [174, 198] on div at bounding box center [319, 155] width 638 height 310
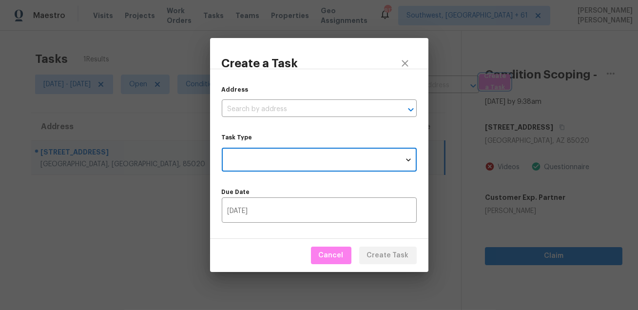
click at [189, 221] on div "Create a Task Address ​ Task Type ​ Task Type Due Date 08/29/2025 ​ Cancel Crea…" at bounding box center [319, 155] width 638 height 310
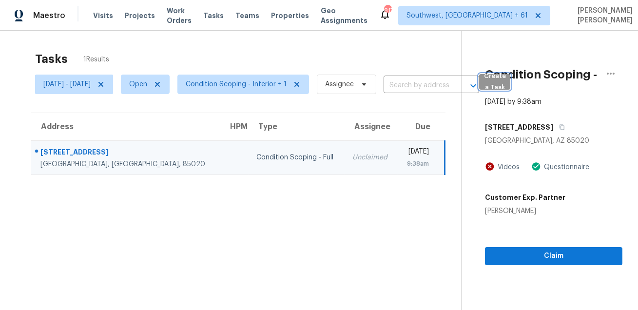
click at [505, 81] on span "Create a Task" at bounding box center [494, 82] width 21 height 22
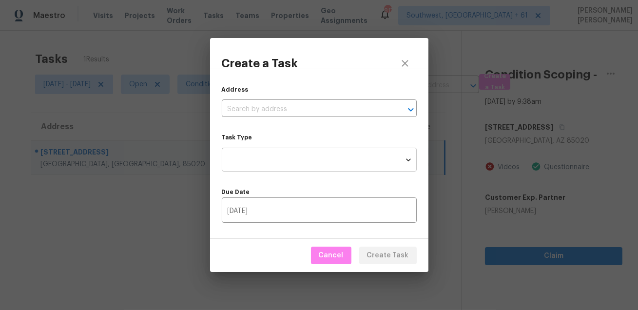
click at [291, 163] on body "Maestro Visits Projects Work Orders Tasks Teams Properties Geo Assignments 817 …" at bounding box center [319, 155] width 638 height 310
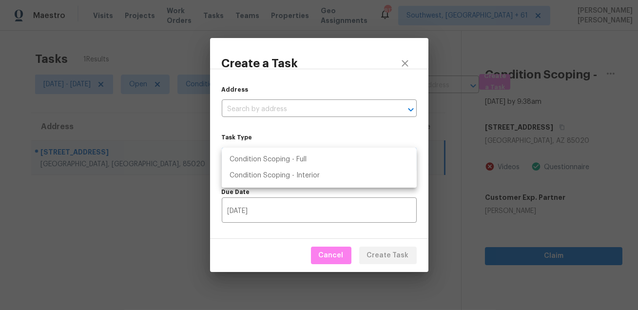
click at [157, 194] on div at bounding box center [319, 155] width 638 height 310
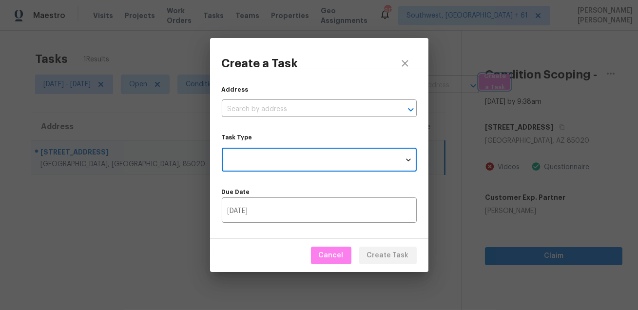
click at [179, 195] on div "Create a Task Address ​ Task Type ​ Task Type Due Date 08/29/2025 ​ Cancel Crea…" at bounding box center [319, 155] width 638 height 310
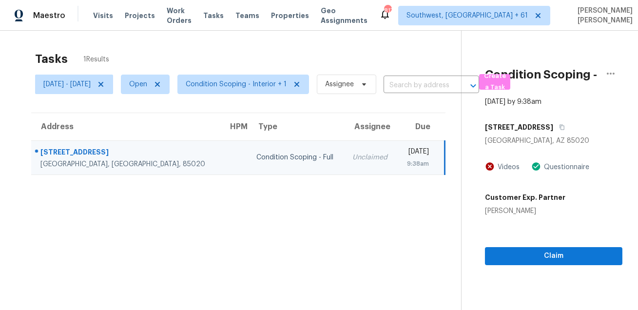
click at [218, 210] on section "Tasks 1 Results Mon, Sep 01 - Mon, Sep 01 Open Condition Scoping - Interior + 1…" at bounding box center [238, 193] width 445 height 294
click at [274, 80] on span "Condition Scoping - Interior + 1" at bounding box center [236, 84] width 101 height 10
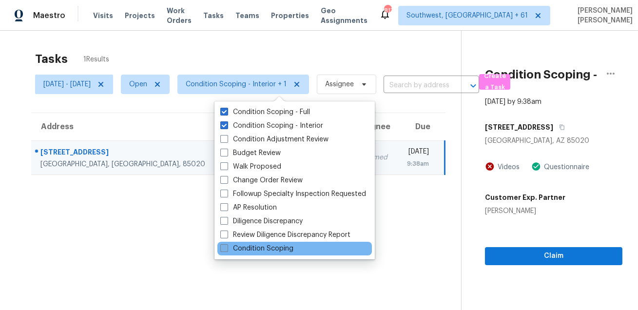
click at [258, 247] on label "Condition Scoping" at bounding box center [256, 249] width 73 height 10
click at [227, 247] on input "Condition Scoping" at bounding box center [223, 247] width 6 height 6
checkbox input "true"
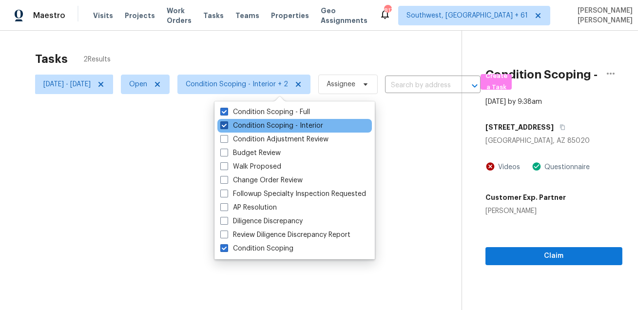
click at [265, 123] on label "Condition Scoping - Interior" at bounding box center [271, 126] width 103 height 10
click at [227, 123] on input "Condition Scoping - Interior" at bounding box center [223, 124] width 6 height 6
checkbox input "false"
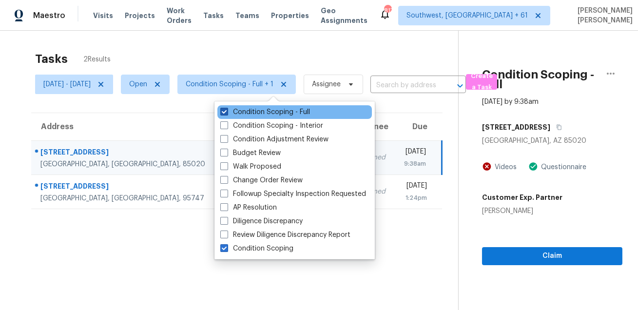
click at [267, 114] on label "Condition Scoping - Full" at bounding box center [265, 112] width 90 height 10
click at [227, 114] on input "Condition Scoping - Full" at bounding box center [223, 110] width 6 height 6
checkbox input "false"
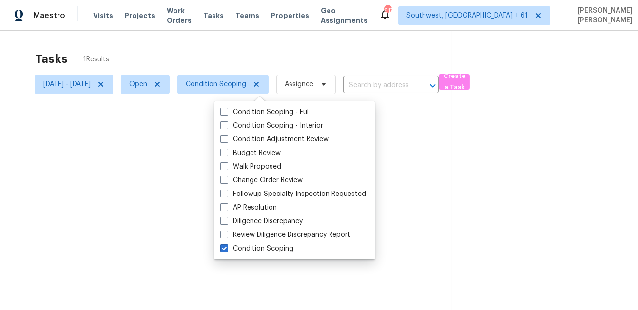
click at [272, 43] on div at bounding box center [319, 155] width 638 height 310
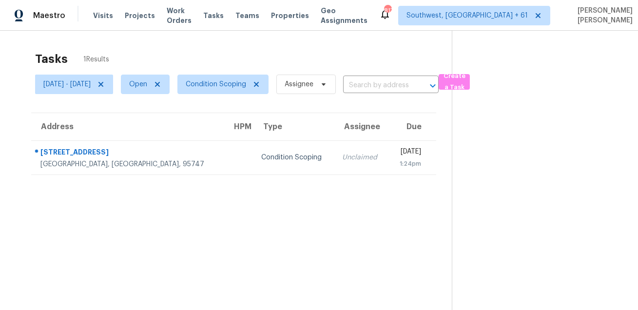
click at [256, 94] on span "Condition Scoping" at bounding box center [219, 84] width 99 height 25
click at [246, 83] on span "Condition Scoping" at bounding box center [216, 84] width 60 height 10
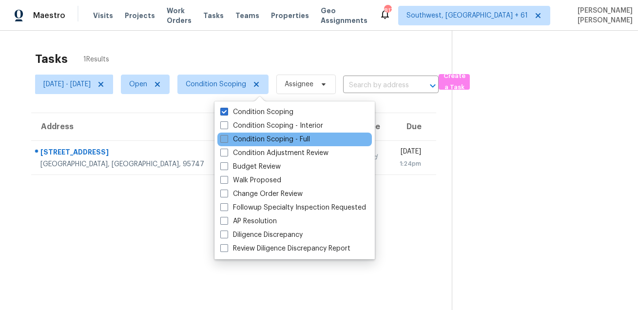
click at [252, 138] on label "Condition Scoping - Full" at bounding box center [265, 139] width 90 height 10
click at [227, 138] on input "Condition Scoping - Full" at bounding box center [223, 137] width 6 height 6
checkbox input "true"
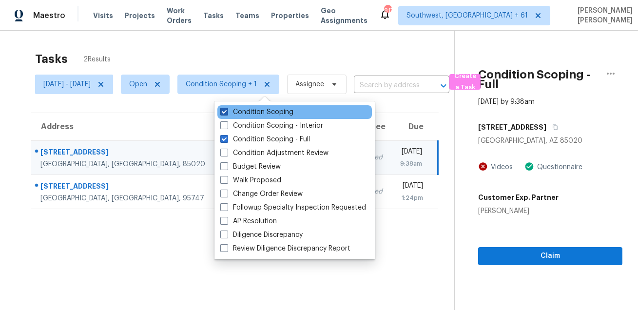
click at [252, 113] on label "Condition Scoping" at bounding box center [256, 112] width 73 height 10
click at [227, 113] on input "Condition Scoping" at bounding box center [223, 110] width 6 height 6
checkbox input "false"
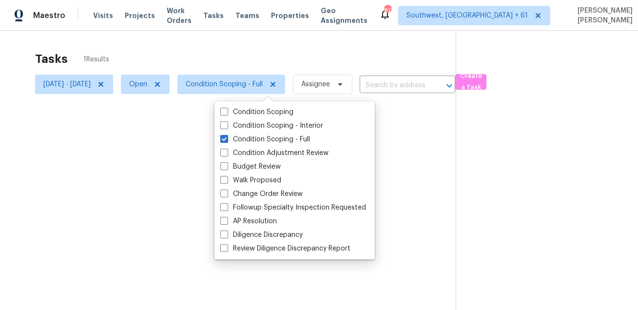
click at [260, 51] on div "Tasks 1 Results" at bounding box center [245, 58] width 420 height 25
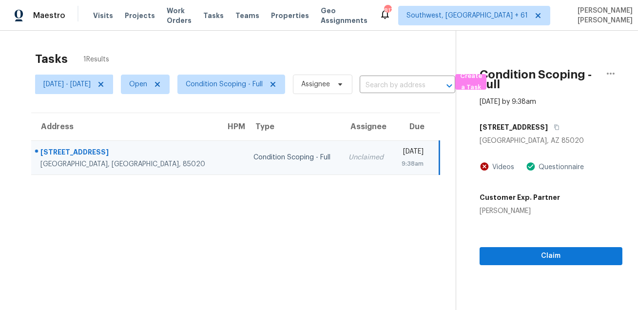
click at [247, 139] on th "Type" at bounding box center [293, 126] width 95 height 27
click at [548, 126] on button "button" at bounding box center [554, 127] width 13 height 18
click at [481, 78] on span "Create a Task" at bounding box center [470, 82] width 21 height 22
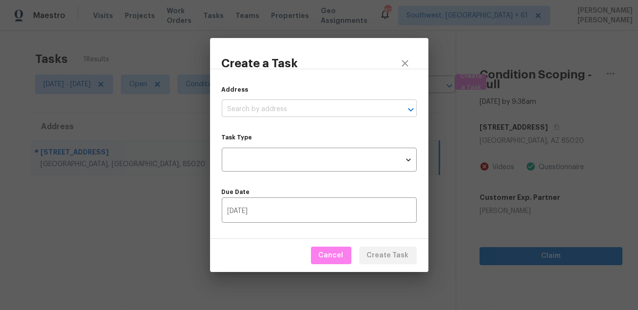
click at [312, 109] on input "text" at bounding box center [306, 109] width 168 height 15
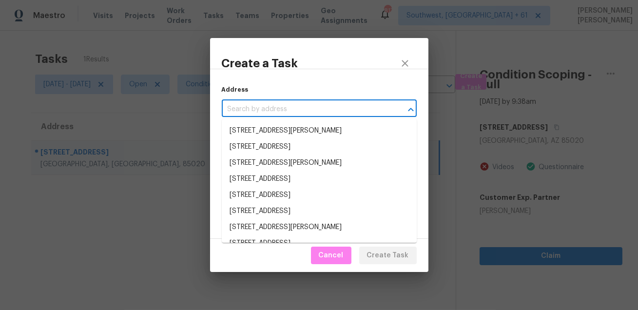
paste input "8029 N 11th Pl, Phoenix, AZ 85020"
type input "8029 N 11th Pl, Phoenix, AZ 85020"
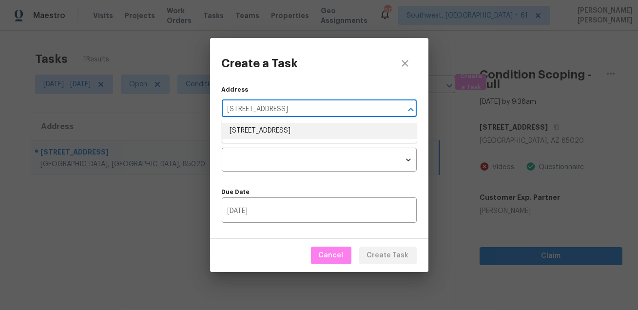
click at [286, 126] on li "8029 N 11th Pl, Phoenix, AZ 85020" at bounding box center [319, 131] width 195 height 16
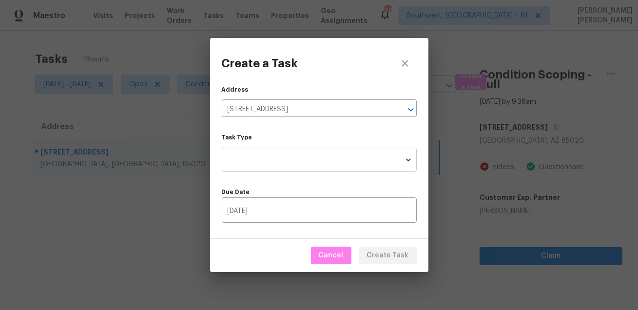
click at [275, 152] on body "Maestro Visits Projects Work Orders Tasks Teams Properties Geo Assignments 817 …" at bounding box center [319, 155] width 638 height 310
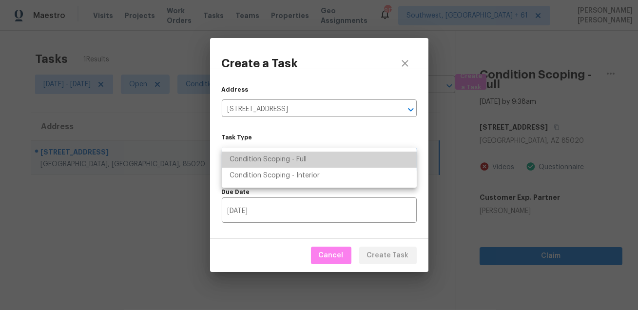
click at [295, 158] on li "Condition Scoping - Full" at bounding box center [319, 160] width 195 height 16
type input "virtual_full_assessment"
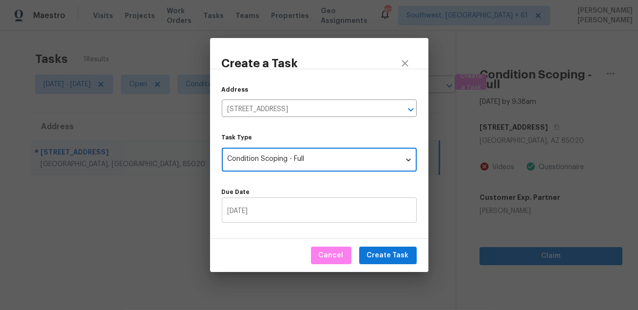
click at [291, 211] on input "08/29/2025" at bounding box center [319, 211] width 195 height 23
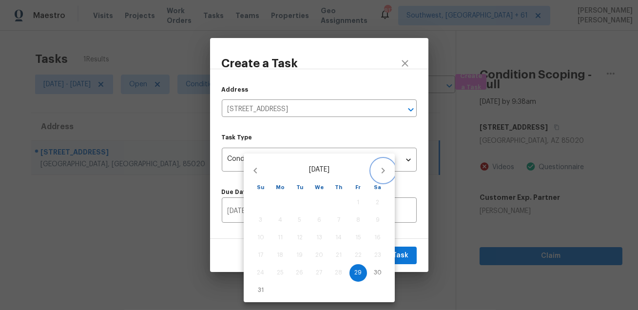
click at [380, 172] on icon "button" at bounding box center [383, 171] width 12 height 12
click at [301, 201] on p "2" at bounding box center [299, 202] width 3 height 8
type input "09/02/2025"
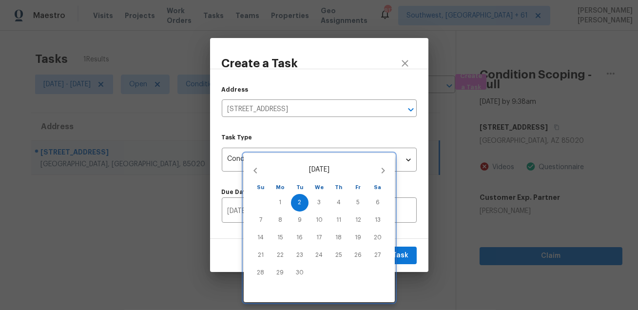
click at [408, 251] on div at bounding box center [319, 155] width 638 height 310
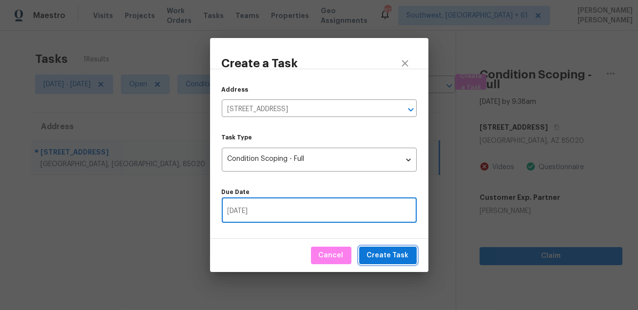
click at [397, 256] on span "Create Task" at bounding box center [388, 255] width 42 height 12
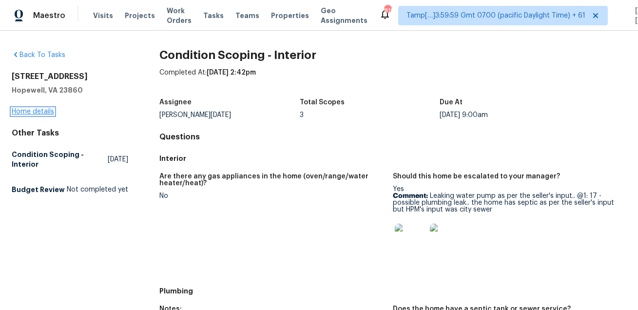
click at [38, 113] on link "Home details" at bounding box center [33, 111] width 42 height 7
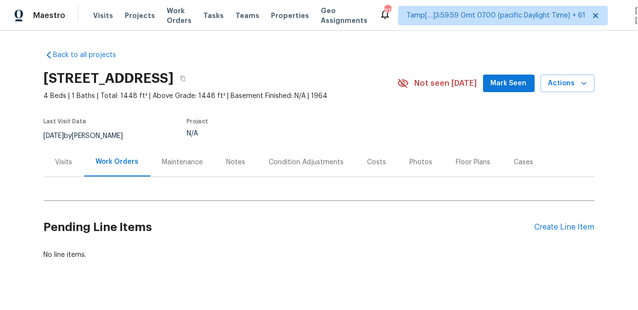
click at [275, 172] on div "Condition Adjustments" at bounding box center [306, 162] width 98 height 29
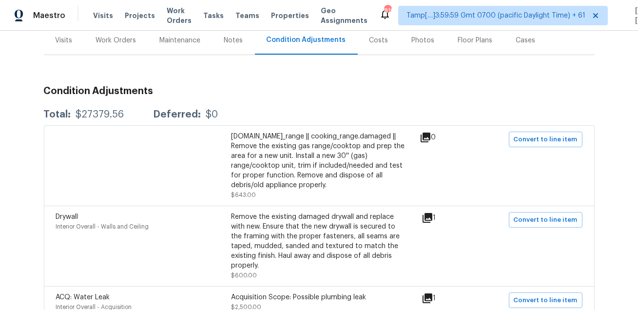
scroll to position [142, 0]
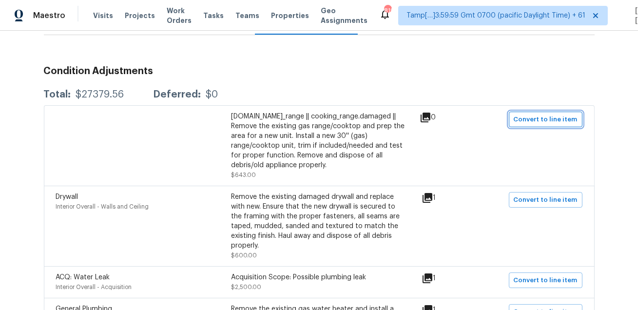
click at [518, 113] on button "Convert to line item" at bounding box center [546, 120] width 74 height 16
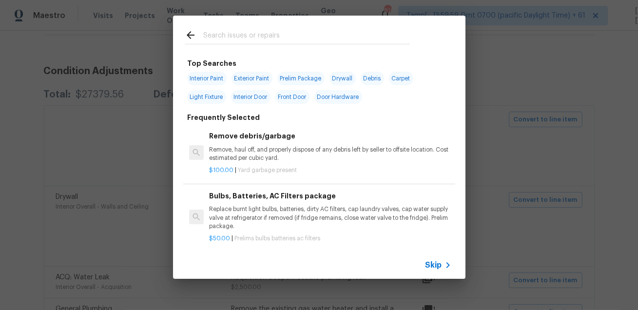
click at [430, 259] on div "Skip" at bounding box center [319, 264] width 292 height 27
click at [430, 267] on span "Skip" at bounding box center [433, 265] width 17 height 10
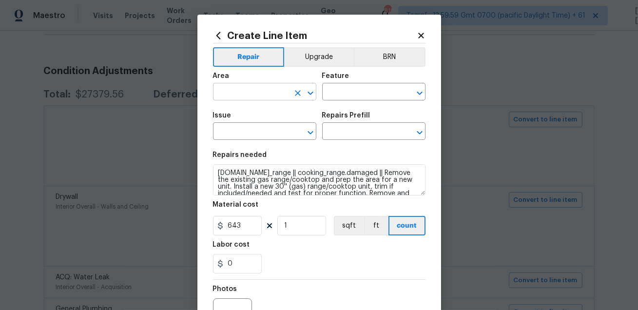
click at [254, 95] on input "text" at bounding box center [251, 92] width 76 height 15
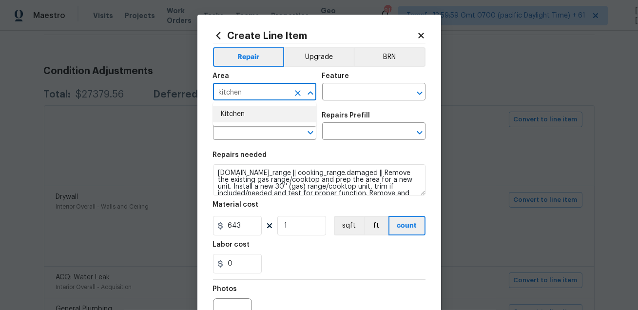
click at [253, 112] on li "Kitchen" at bounding box center [264, 114] width 103 height 16
type input "Kitchen"
click at [346, 96] on input "text" at bounding box center [360, 92] width 76 height 15
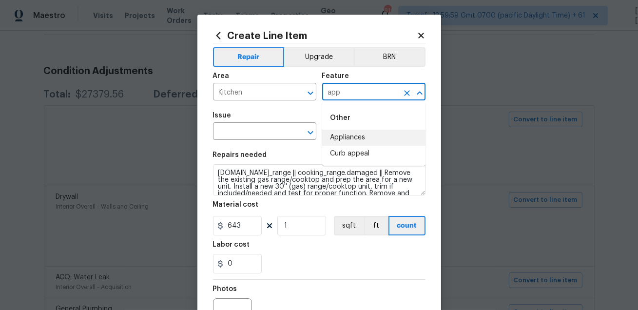
click at [343, 142] on li "Appliances" at bounding box center [373, 138] width 103 height 16
type input "Appliances"
click at [252, 135] on input "text" at bounding box center [251, 132] width 76 height 15
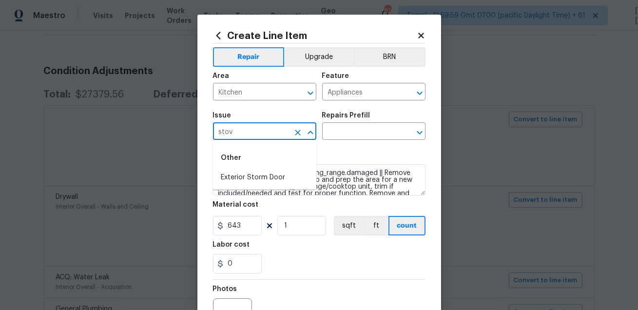
type input "stove"
click at [254, 175] on li "Appliance Install" at bounding box center [264, 178] width 103 height 16
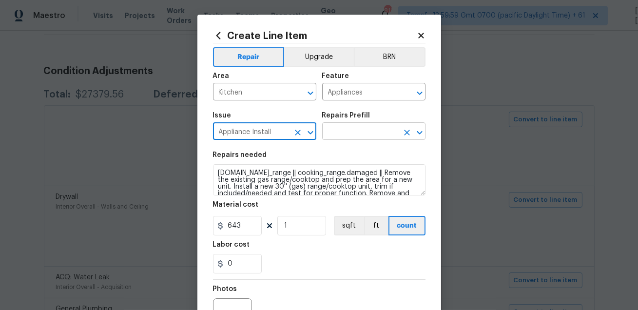
type input "Appliance Install"
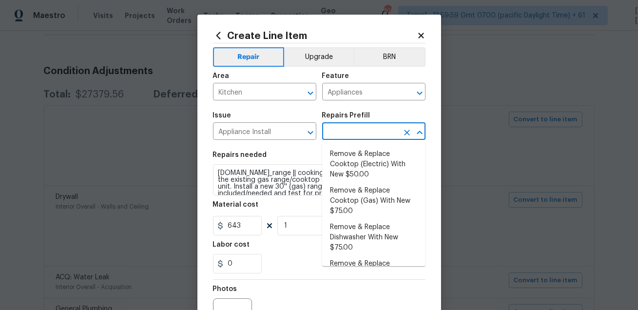
click at [346, 133] on input "text" at bounding box center [360, 132] width 76 height 15
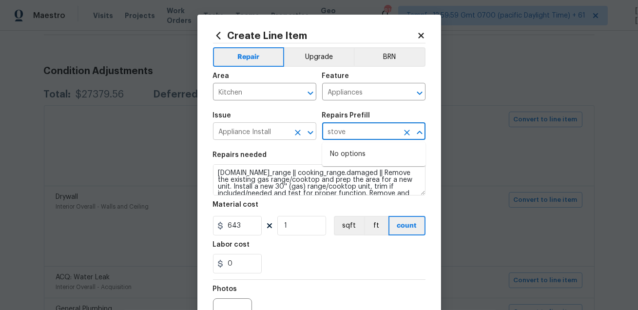
type input "stove"
click at [278, 134] on input "Appliance Install" at bounding box center [251, 132] width 76 height 15
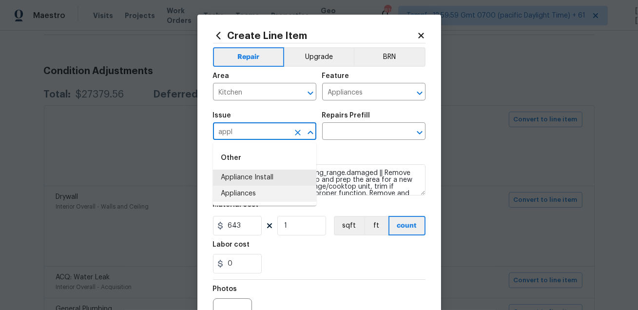
click at [259, 196] on li "Appliances" at bounding box center [264, 194] width 103 height 16
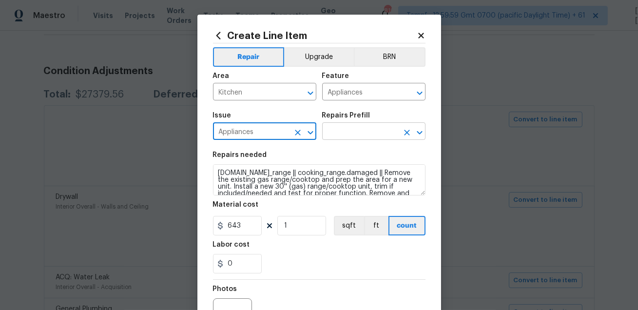
type input "Appliances"
click at [342, 134] on input "text" at bounding box center [360, 132] width 76 height 15
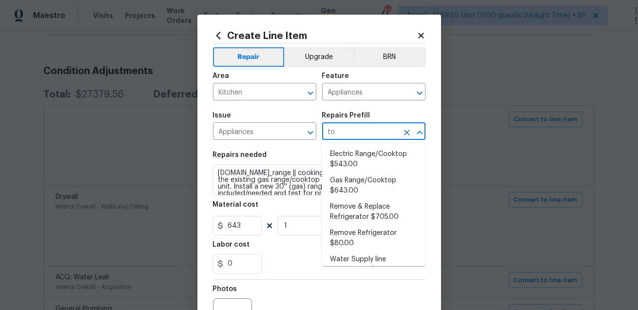
type input "top"
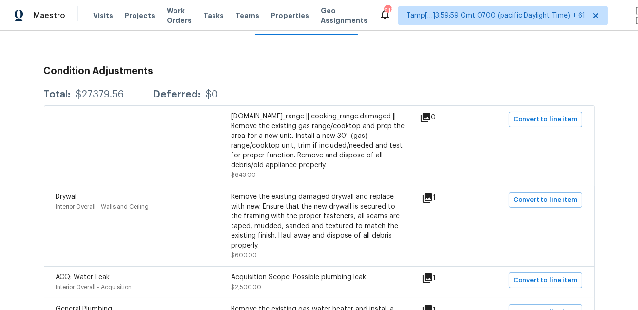
click at [325, 109] on div "repairs.interior.kitchen.appliances.cooking_range || cooking_range.damaged || R…" at bounding box center [319, 145] width 551 height 80
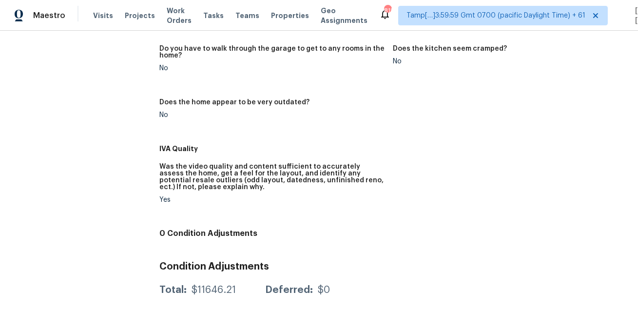
scroll to position [198, 0]
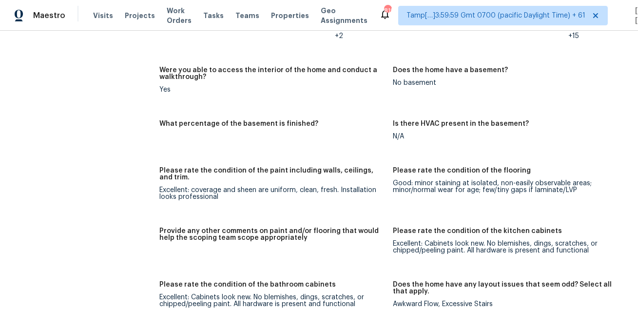
scroll to position [2889, 0]
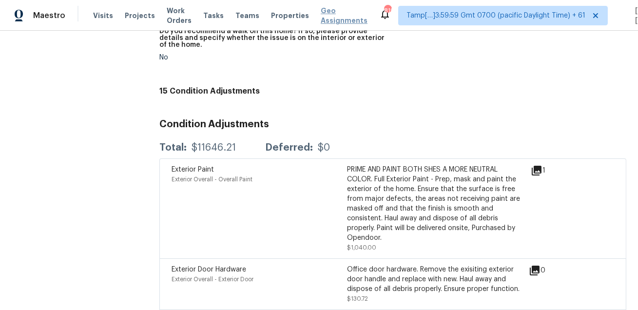
click at [345, 6] on span "Geo Assignments" at bounding box center [344, 15] width 47 height 19
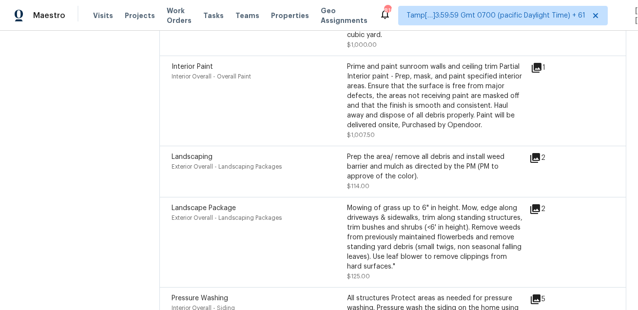
scroll to position [3799, 0]
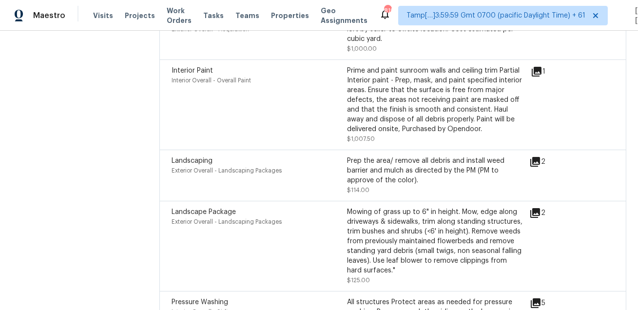
click at [538, 67] on icon at bounding box center [537, 72] width 10 height 10
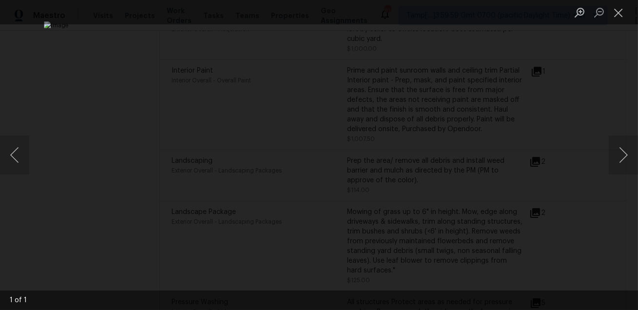
click at [550, 82] on div "Lightbox" at bounding box center [319, 155] width 638 height 310
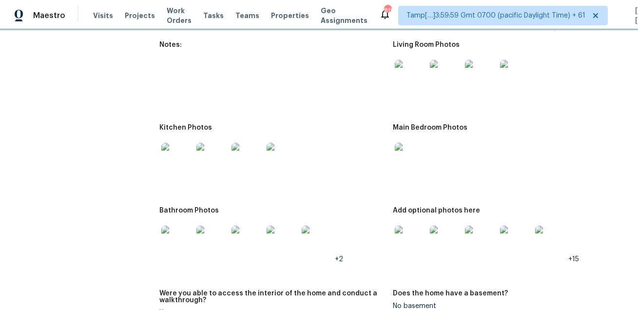
scroll to position [1517, 0]
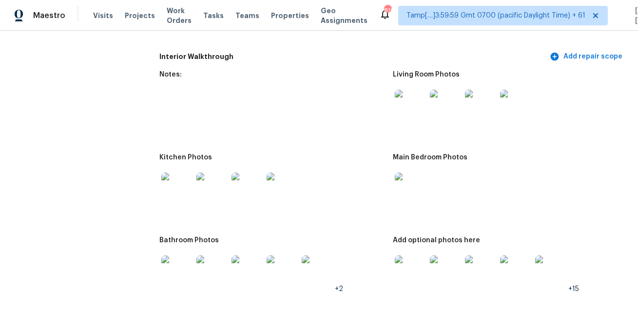
click at [411, 93] on img at bounding box center [410, 105] width 31 height 31
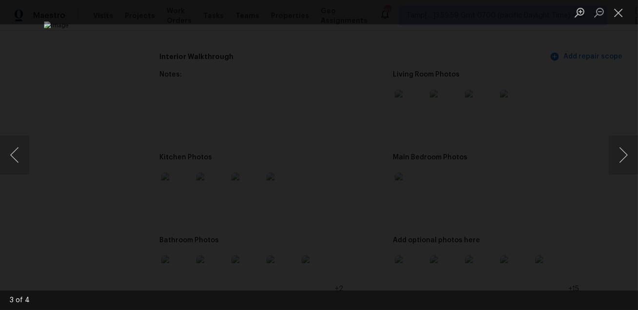
click at [603, 157] on div "Lightbox" at bounding box center [319, 155] width 638 height 310
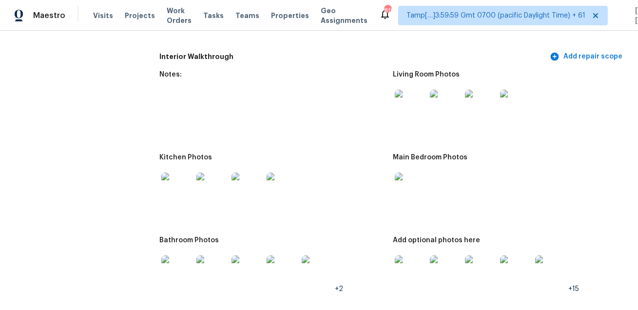
click at [178, 194] on img at bounding box center [176, 187] width 31 height 31
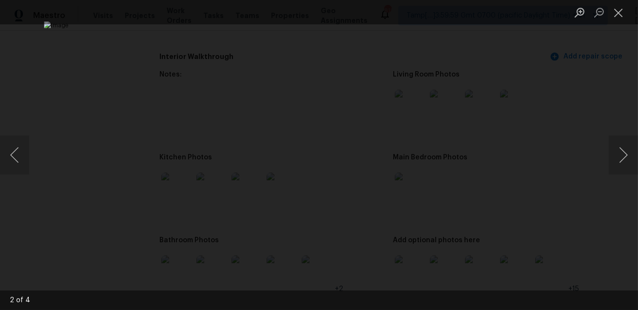
click at [545, 239] on div "Lightbox" at bounding box center [319, 155] width 638 height 310
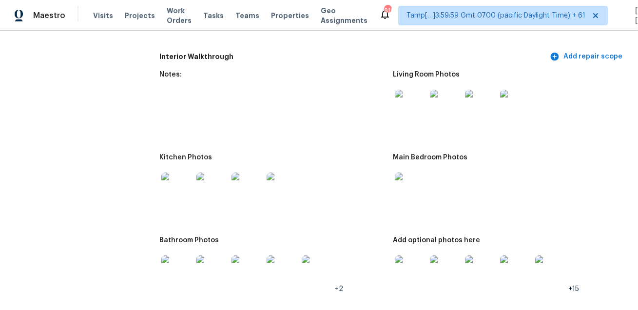
click at [182, 266] on img at bounding box center [176, 270] width 31 height 31
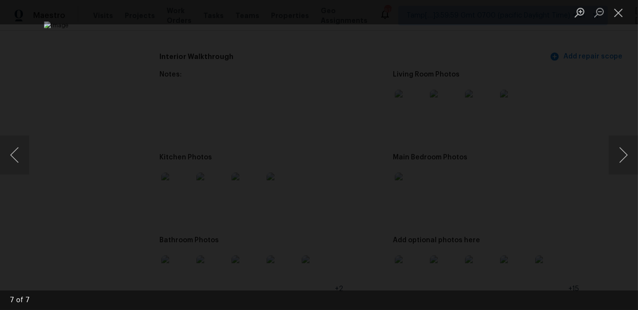
click at [582, 209] on div "Lightbox" at bounding box center [319, 155] width 638 height 310
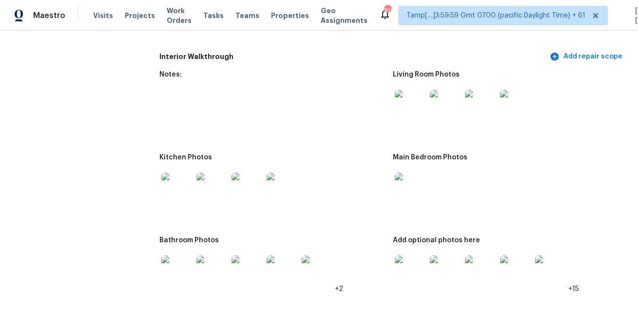
click at [420, 272] on img at bounding box center [410, 270] width 31 height 31
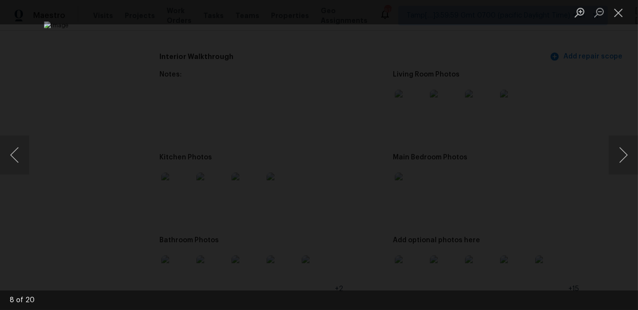
click at [564, 254] on div "Lightbox" at bounding box center [319, 155] width 638 height 310
click at [572, 202] on div "Lightbox" at bounding box center [319, 155] width 638 height 310
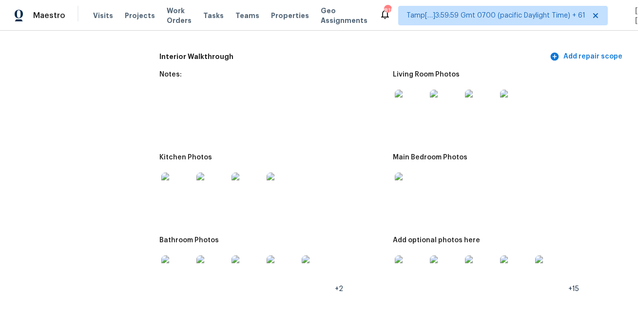
scroll to position [2404, 0]
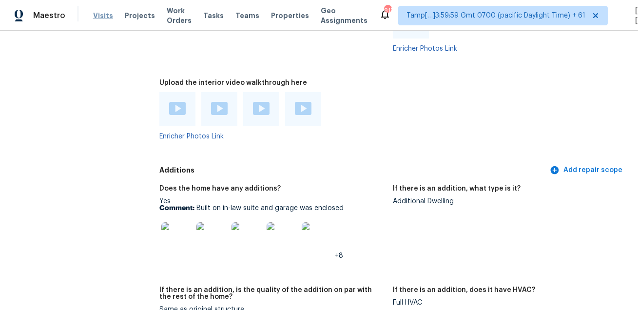
click at [94, 18] on span "Visits" at bounding box center [103, 16] width 20 height 10
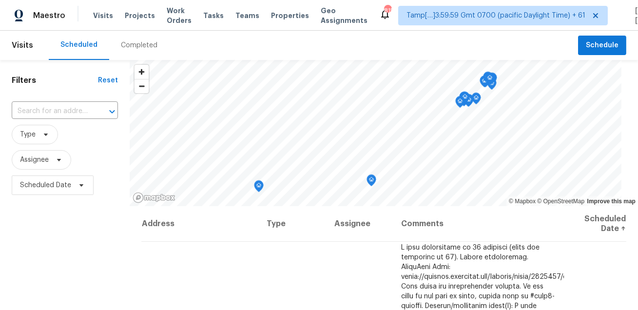
click at [132, 45] on div "Completed" at bounding box center [139, 45] width 37 height 10
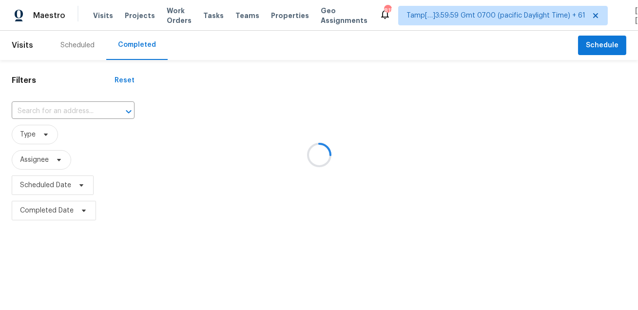
click at [71, 100] on div at bounding box center [319, 155] width 638 height 310
click at [63, 112] on div at bounding box center [319, 155] width 638 height 310
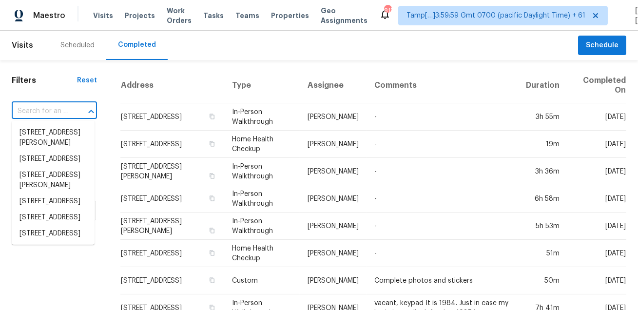
click at [64, 108] on input "text" at bounding box center [41, 111] width 58 height 15
paste input "2320 Tyler Rd, Vestavia, AL 35226"
type input "2320 Tyler Rd, Vestavia, AL 35226"
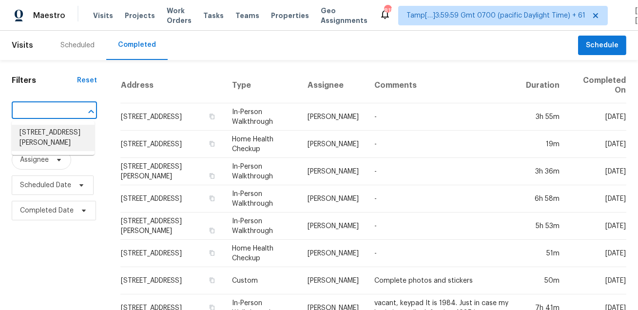
click at [54, 134] on li "2320 Tyler Rd, Vestavia, AL 35226" at bounding box center [53, 138] width 83 height 26
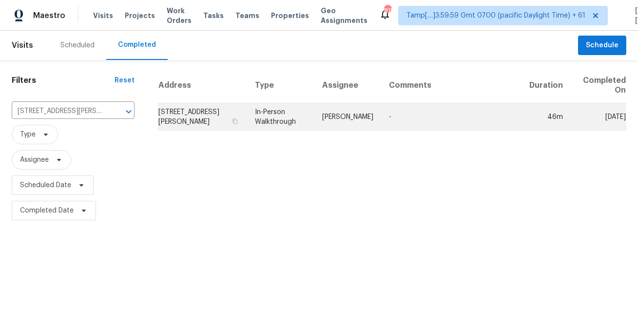
click at [290, 127] on td "In-Person Walkthrough" at bounding box center [280, 116] width 67 height 27
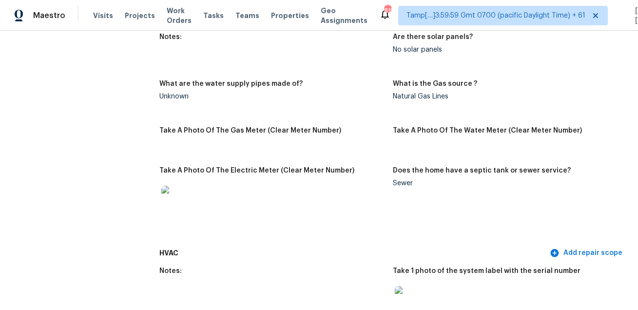
scroll to position [1566, 0]
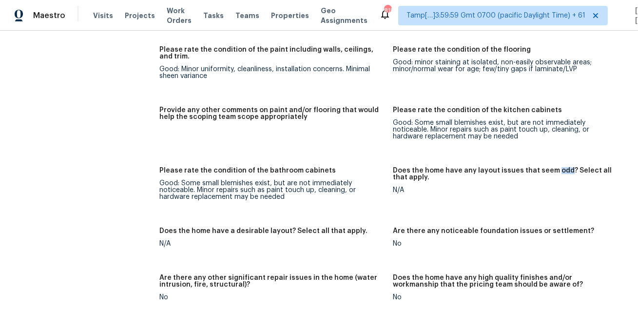
click at [423, 74] on figure "Please rate the condition of the flooring Good: minor staining at isolated, non…" at bounding box center [509, 70] width 233 height 49
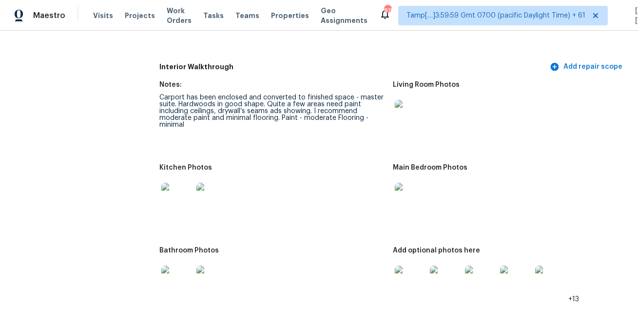
scroll to position [1193, 0]
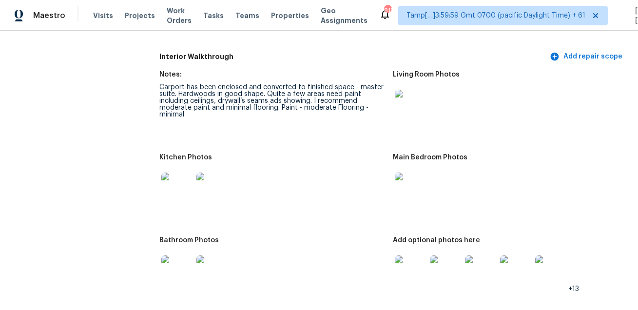
click at [413, 98] on img at bounding box center [410, 105] width 31 height 31
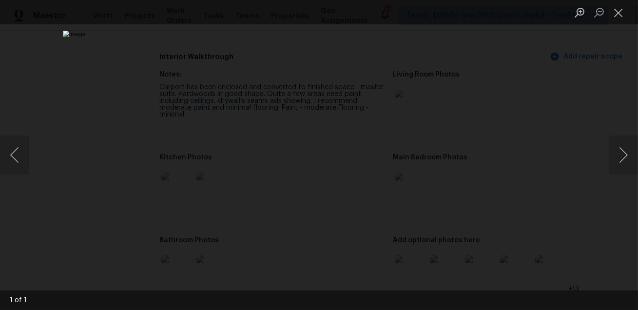
click at [608, 176] on div "Lightbox" at bounding box center [319, 155] width 638 height 310
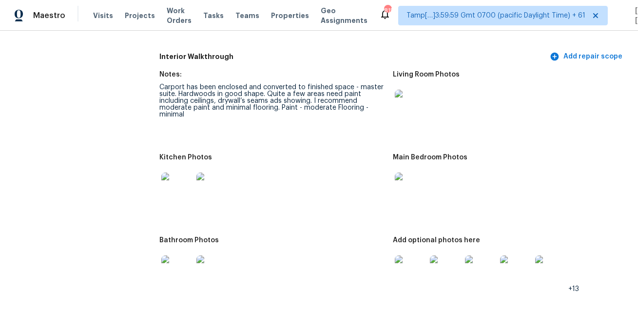
click at [176, 189] on img at bounding box center [176, 187] width 31 height 31
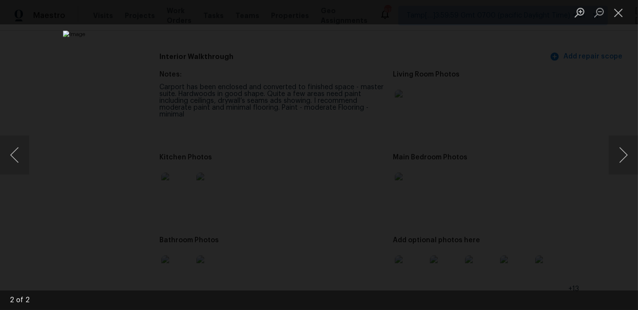
click at [609, 209] on div "Lightbox" at bounding box center [319, 155] width 638 height 310
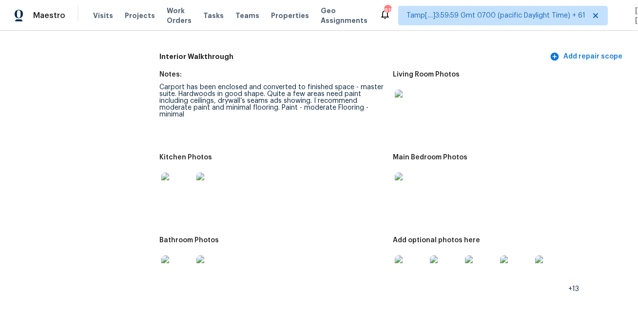
click at [412, 191] on img at bounding box center [410, 187] width 31 height 31
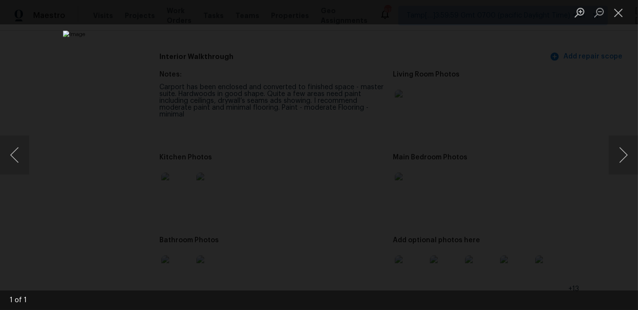
click at [552, 215] on div "Lightbox" at bounding box center [319, 155] width 638 height 310
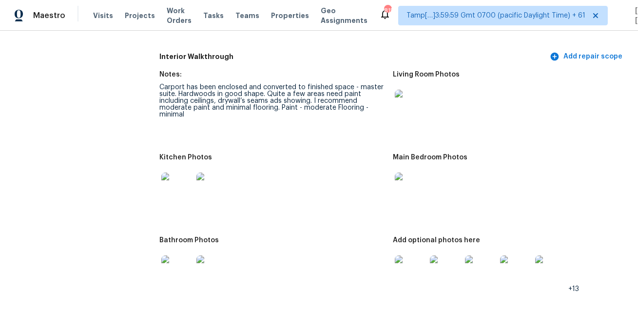
click at [178, 264] on img at bounding box center [176, 270] width 31 height 31
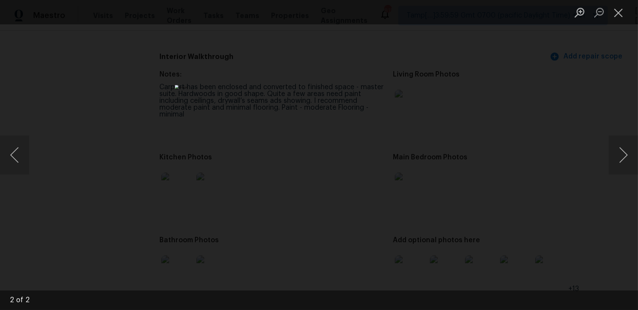
click at [477, 211] on div "Lightbox" at bounding box center [319, 155] width 638 height 310
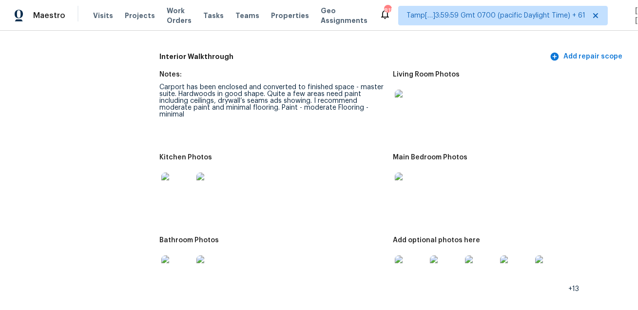
scroll to position [1264, 0]
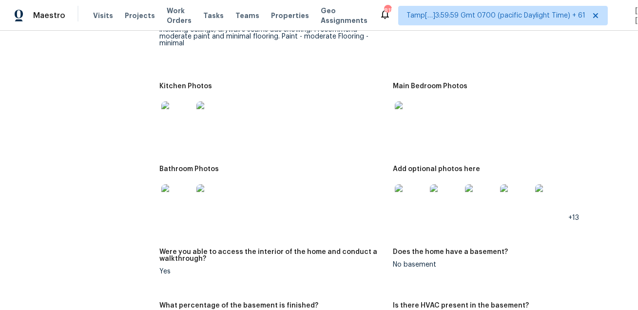
click at [413, 203] on img at bounding box center [410, 199] width 31 height 31
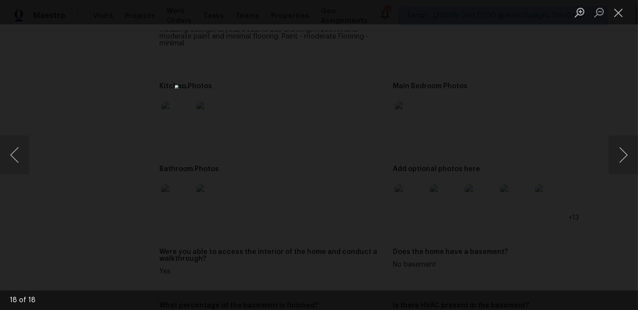
click at [538, 228] on div "Lightbox" at bounding box center [319, 155] width 638 height 310
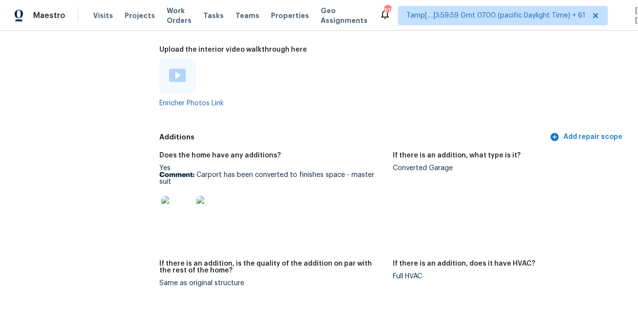
scroll to position [2390, 0]
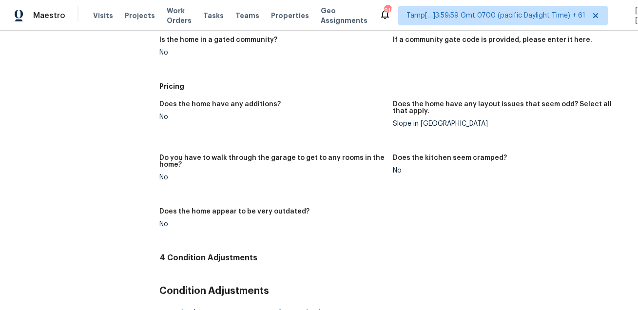
scroll to position [1149, 0]
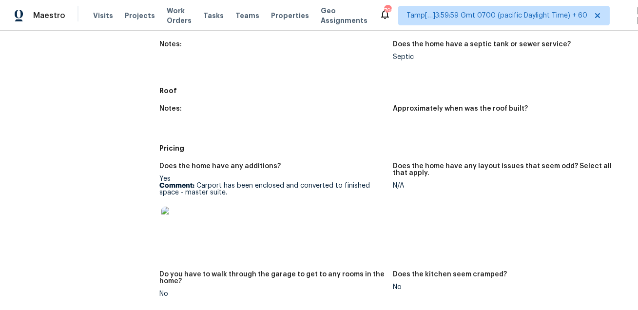
scroll to position [641, 0]
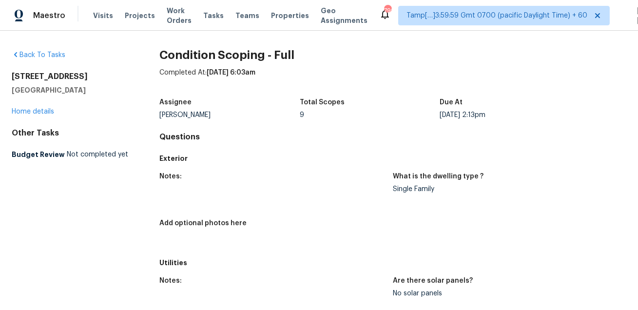
click at [43, 114] on link "Home details" at bounding box center [33, 111] width 42 height 7
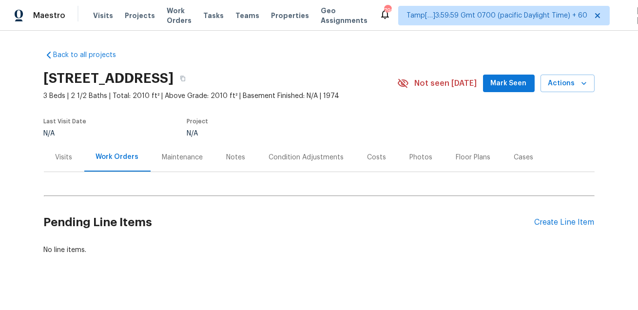
click at [293, 159] on div "Condition Adjustments" at bounding box center [306, 157] width 75 height 10
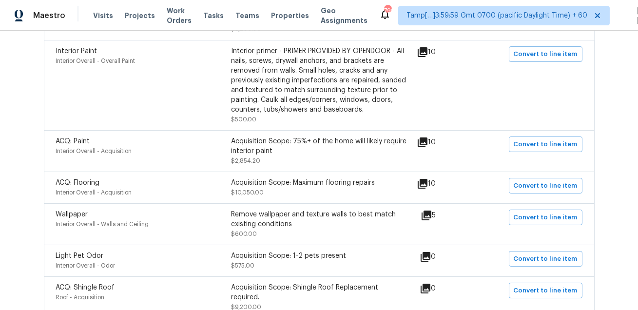
scroll to position [252, 0]
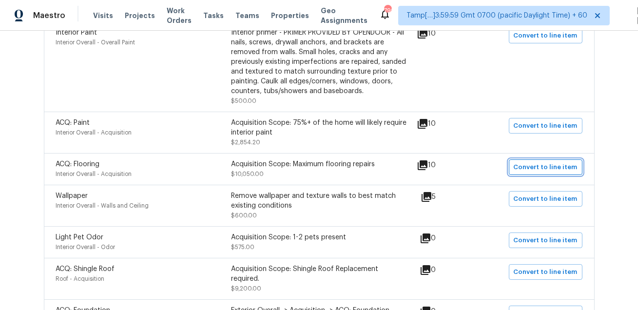
click at [540, 166] on span "Convert to line item" at bounding box center [546, 167] width 64 height 11
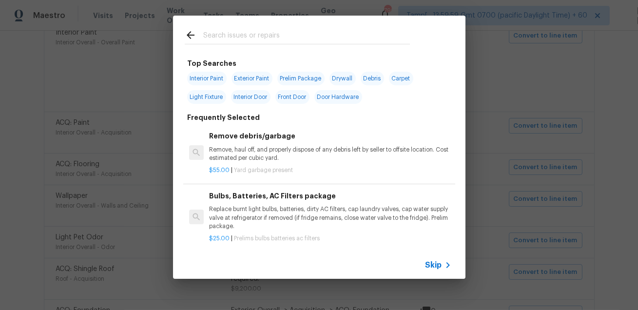
click at [436, 261] on span "Skip" at bounding box center [433, 265] width 17 height 10
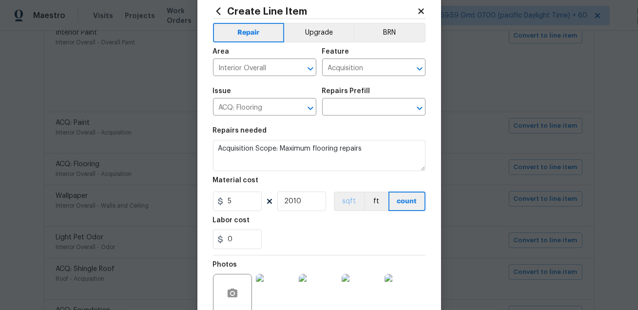
scroll to position [76, 0]
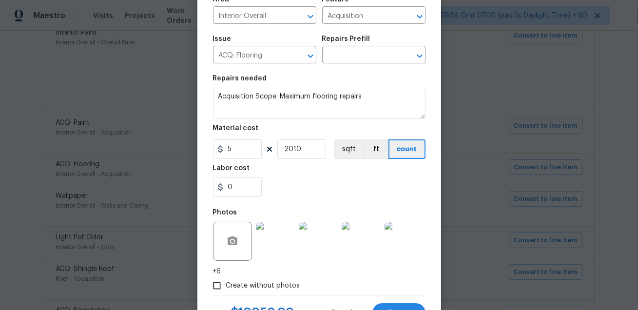
click at [281, 243] on img at bounding box center [275, 241] width 39 height 39
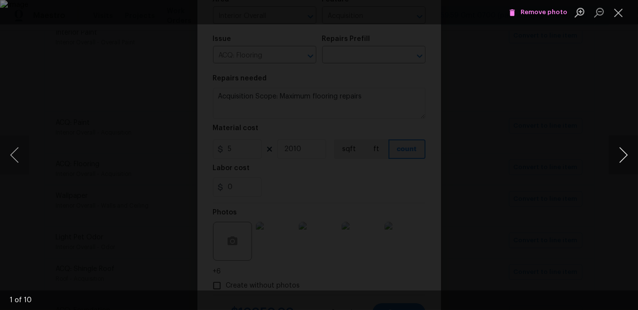
click at [620, 160] on button "Next image" at bounding box center [623, 154] width 29 height 39
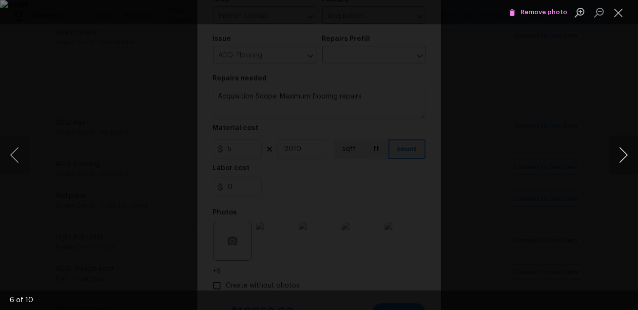
click at [620, 160] on button "Next image" at bounding box center [623, 154] width 29 height 39
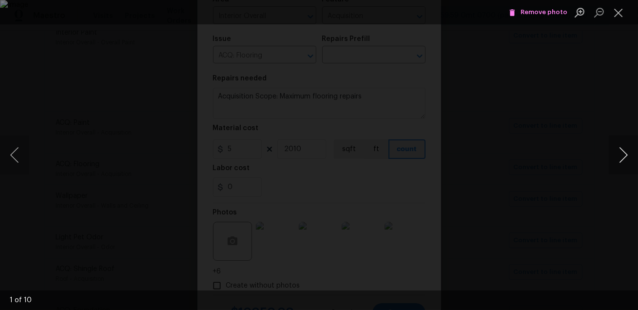
click at [620, 160] on button "Next image" at bounding box center [623, 154] width 29 height 39
click at [591, 210] on div "Lightbox" at bounding box center [319, 155] width 638 height 310
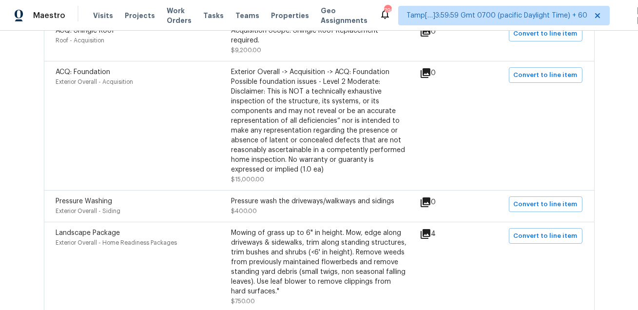
scroll to position [320, 0]
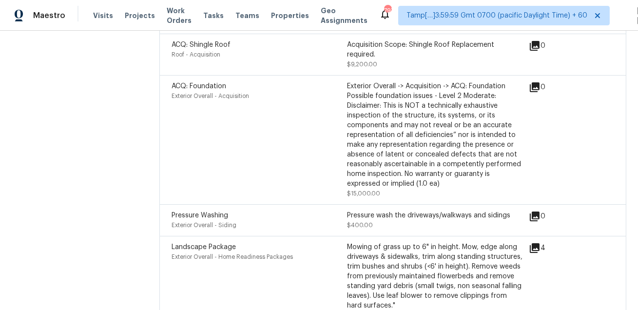
scroll to position [1595, 0]
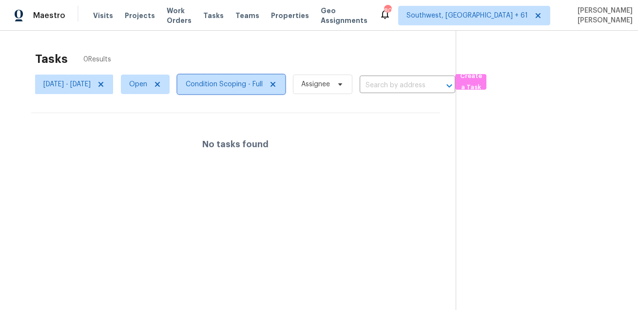
click at [263, 87] on span "Condition Scoping - Full" at bounding box center [224, 84] width 77 height 10
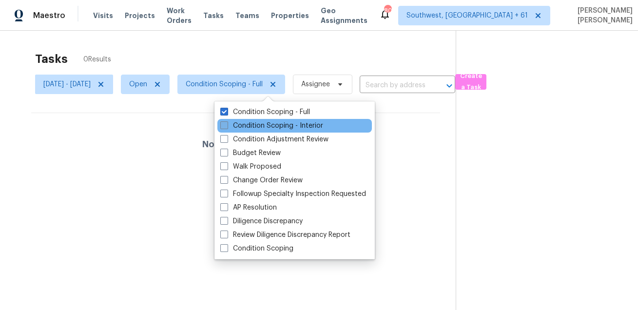
click at [251, 122] on label "Condition Scoping - Interior" at bounding box center [271, 126] width 103 height 10
click at [227, 122] on input "Condition Scoping - Interior" at bounding box center [223, 124] width 6 height 6
checkbox input "true"
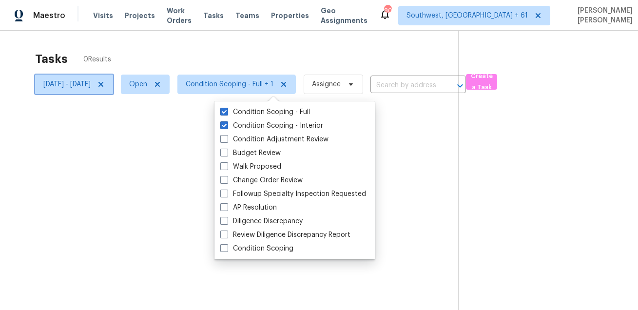
click at [83, 84] on span "[DATE] - [DATE]" at bounding box center [66, 84] width 47 height 10
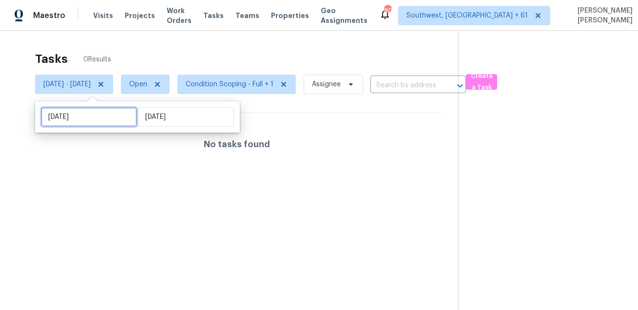
click at [101, 124] on input "[DATE]" at bounding box center [89, 116] width 96 height 19
select select "8"
select select "2025"
select select "9"
select select "2025"
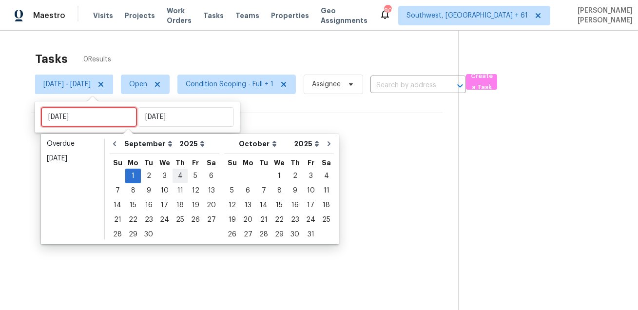
type input "[DATE]"
click at [148, 175] on div "2" at bounding box center [149, 176] width 16 height 14
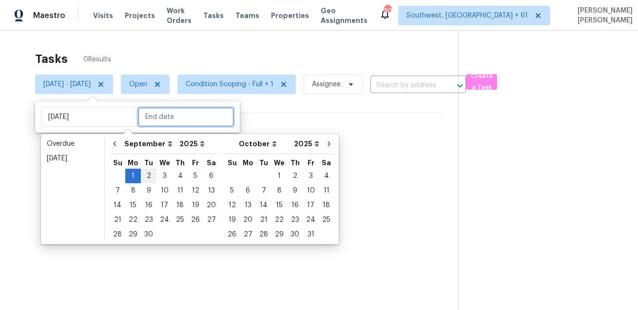
type input "[DATE]"
click at [148, 175] on div "2" at bounding box center [149, 176] width 16 height 14
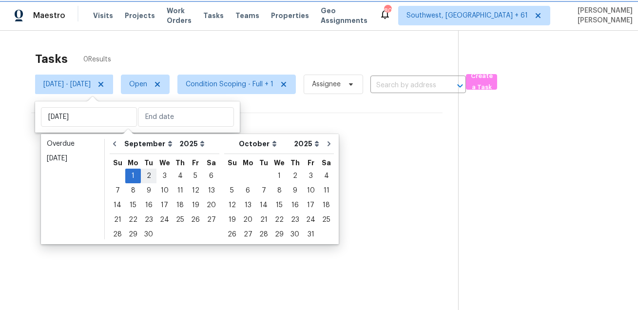
type input "[DATE]"
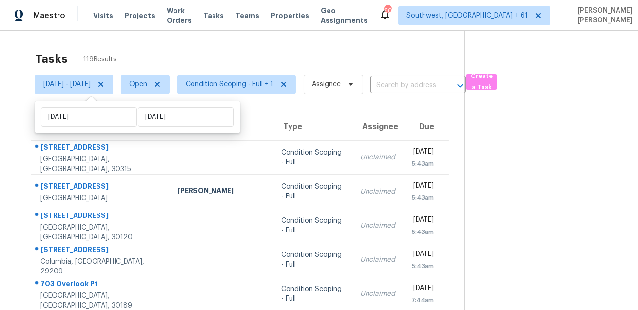
click at [232, 48] on div "Tasks 119 Results" at bounding box center [249, 58] width 429 height 25
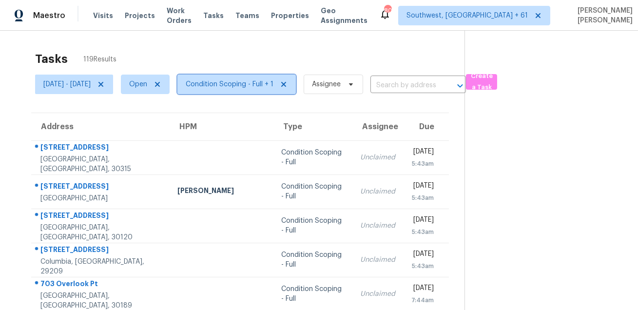
click at [244, 80] on span "Condition Scoping - Full + 1" at bounding box center [230, 84] width 88 height 10
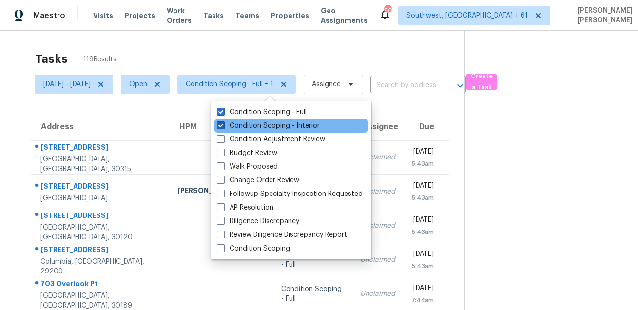
click at [249, 126] on label "Condition Scoping - Interior" at bounding box center [268, 126] width 103 height 10
click at [223, 126] on input "Condition Scoping - Interior" at bounding box center [220, 124] width 6 height 6
checkbox input "false"
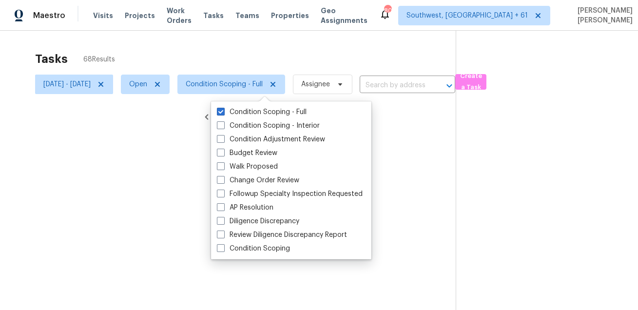
click at [280, 51] on div at bounding box center [319, 155] width 638 height 310
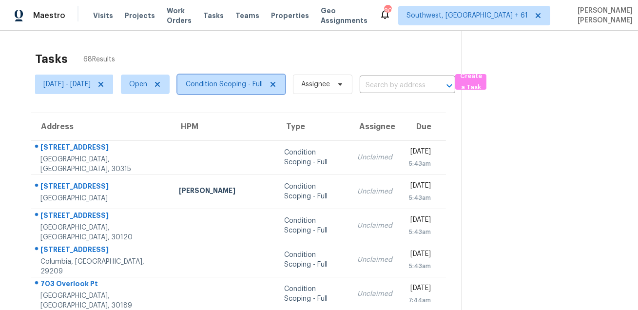
click at [255, 91] on span "Condition Scoping - Full" at bounding box center [231, 84] width 108 height 19
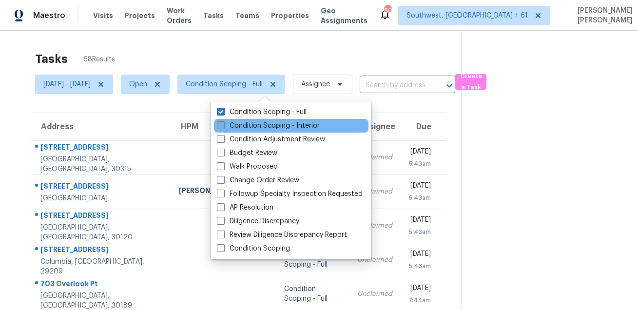
click at [246, 130] on label "Condition Scoping - Interior" at bounding box center [268, 126] width 103 height 10
click at [223, 127] on input "Condition Scoping - Interior" at bounding box center [220, 124] width 6 height 6
checkbox input "true"
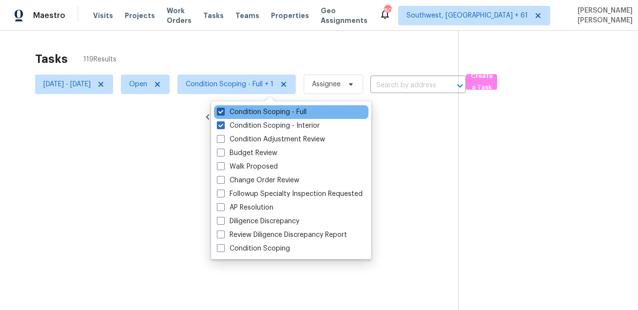
click at [254, 113] on label "Condition Scoping - Full" at bounding box center [262, 112] width 90 height 10
click at [223, 113] on input "Condition Scoping - Full" at bounding box center [220, 110] width 6 height 6
checkbox input "false"
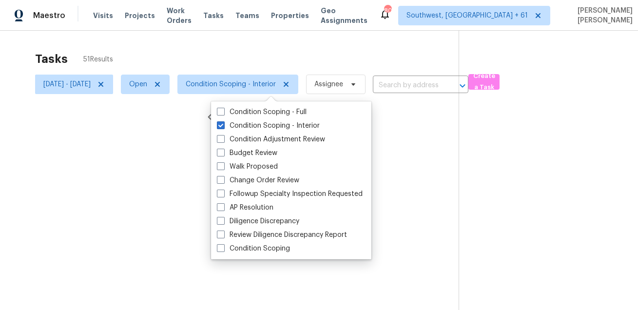
click at [276, 61] on div at bounding box center [319, 155] width 638 height 310
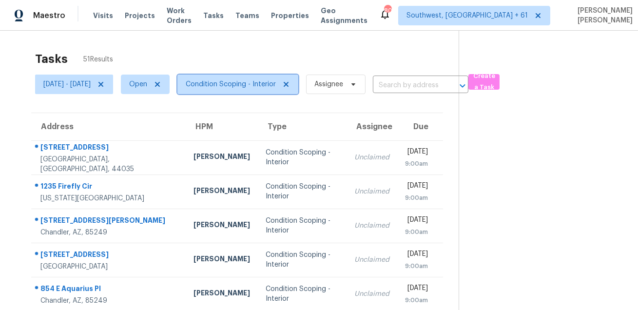
click at [228, 91] on span "Condition Scoping - Interior" at bounding box center [237, 84] width 121 height 19
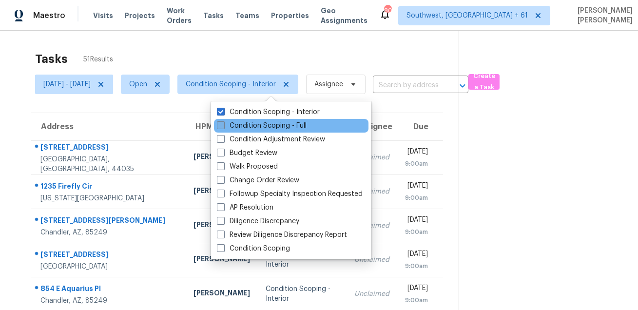
click at [232, 125] on label "Condition Scoping - Full" at bounding box center [262, 126] width 90 height 10
click at [223, 125] on input "Condition Scoping - Full" at bounding box center [220, 124] width 6 height 6
checkbox input "true"
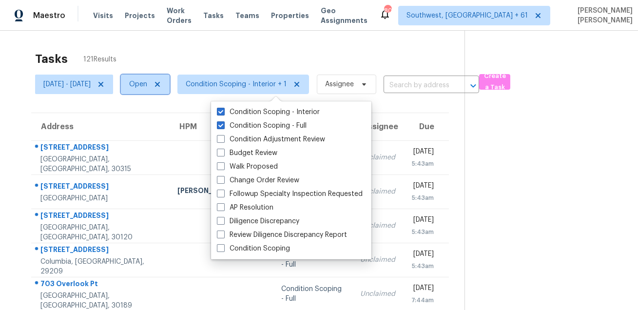
click at [167, 91] on span "Open" at bounding box center [145, 84] width 49 height 19
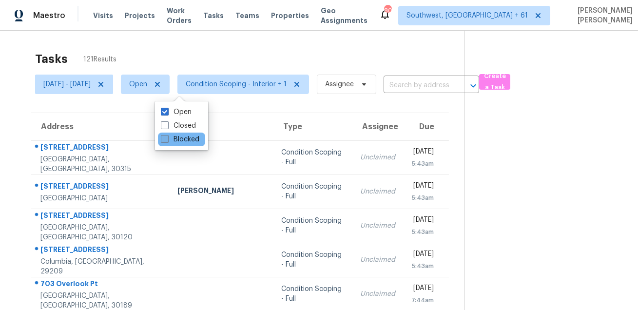
click at [170, 141] on label "Blocked" at bounding box center [180, 139] width 38 height 10
click at [167, 141] on input "Blocked" at bounding box center [164, 137] width 6 height 6
checkbox input "true"
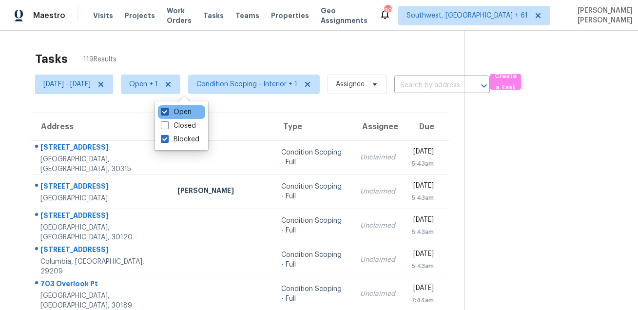
click at [172, 111] on label "Open" at bounding box center [176, 112] width 31 height 10
click at [167, 111] on input "Open" at bounding box center [164, 110] width 6 height 6
checkbox input "false"
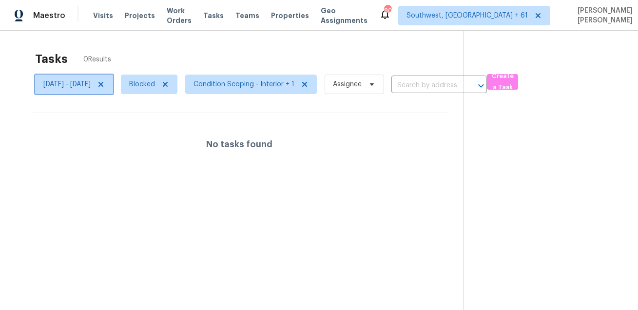
click at [105, 85] on icon at bounding box center [101, 84] width 8 height 8
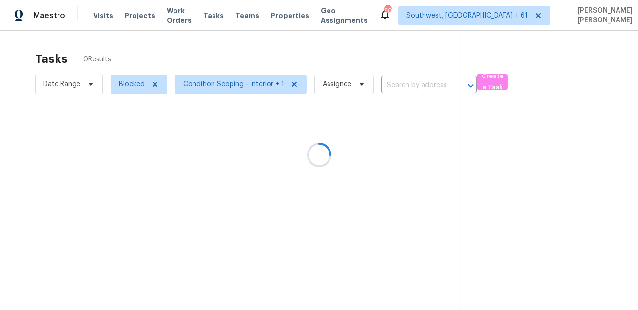
click at [193, 48] on div at bounding box center [319, 155] width 638 height 310
